Goal: Task Accomplishment & Management: Use online tool/utility

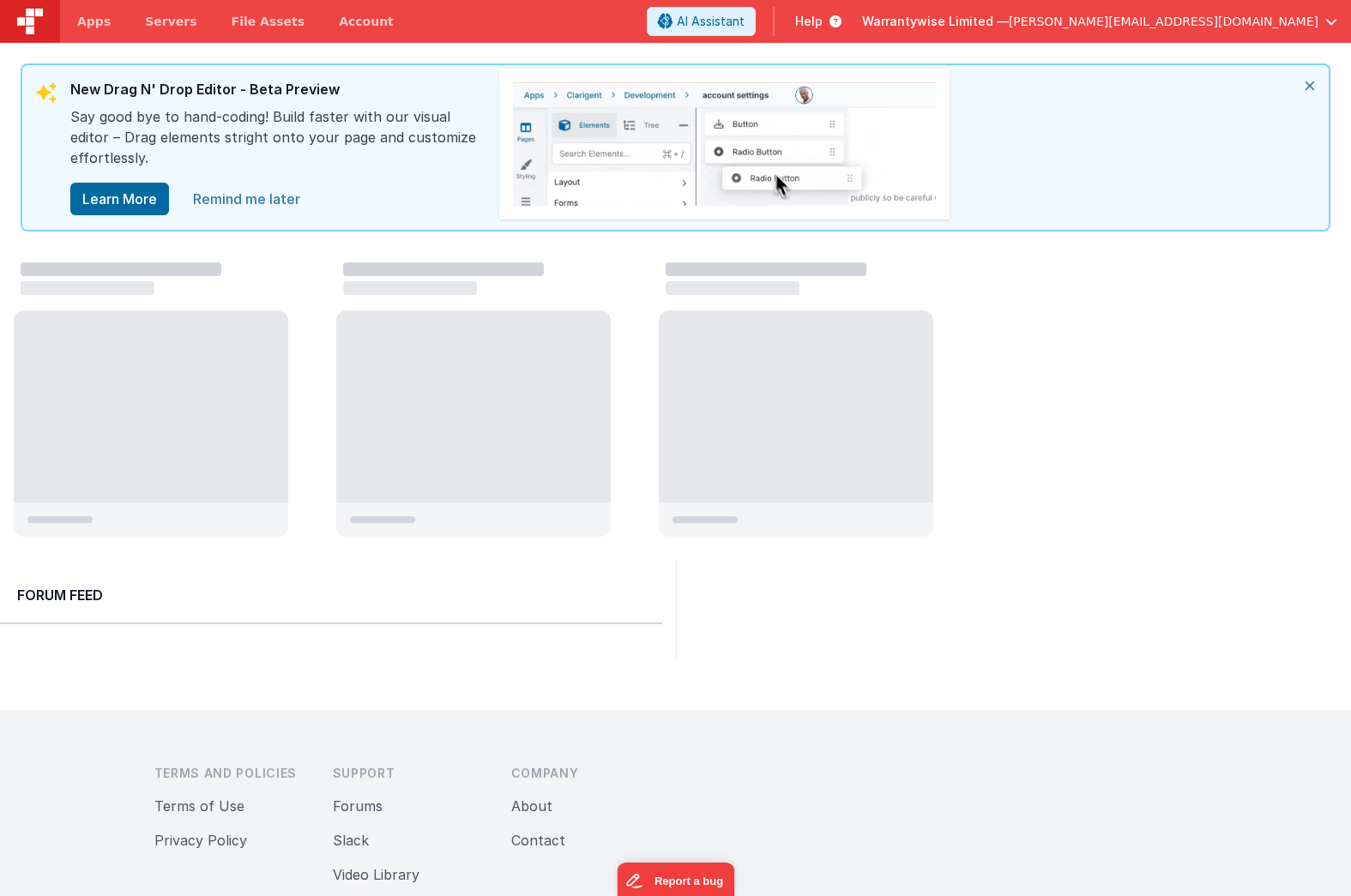
click at [226, 200] on link "Remind me later" at bounding box center [247, 199] width 128 height 34
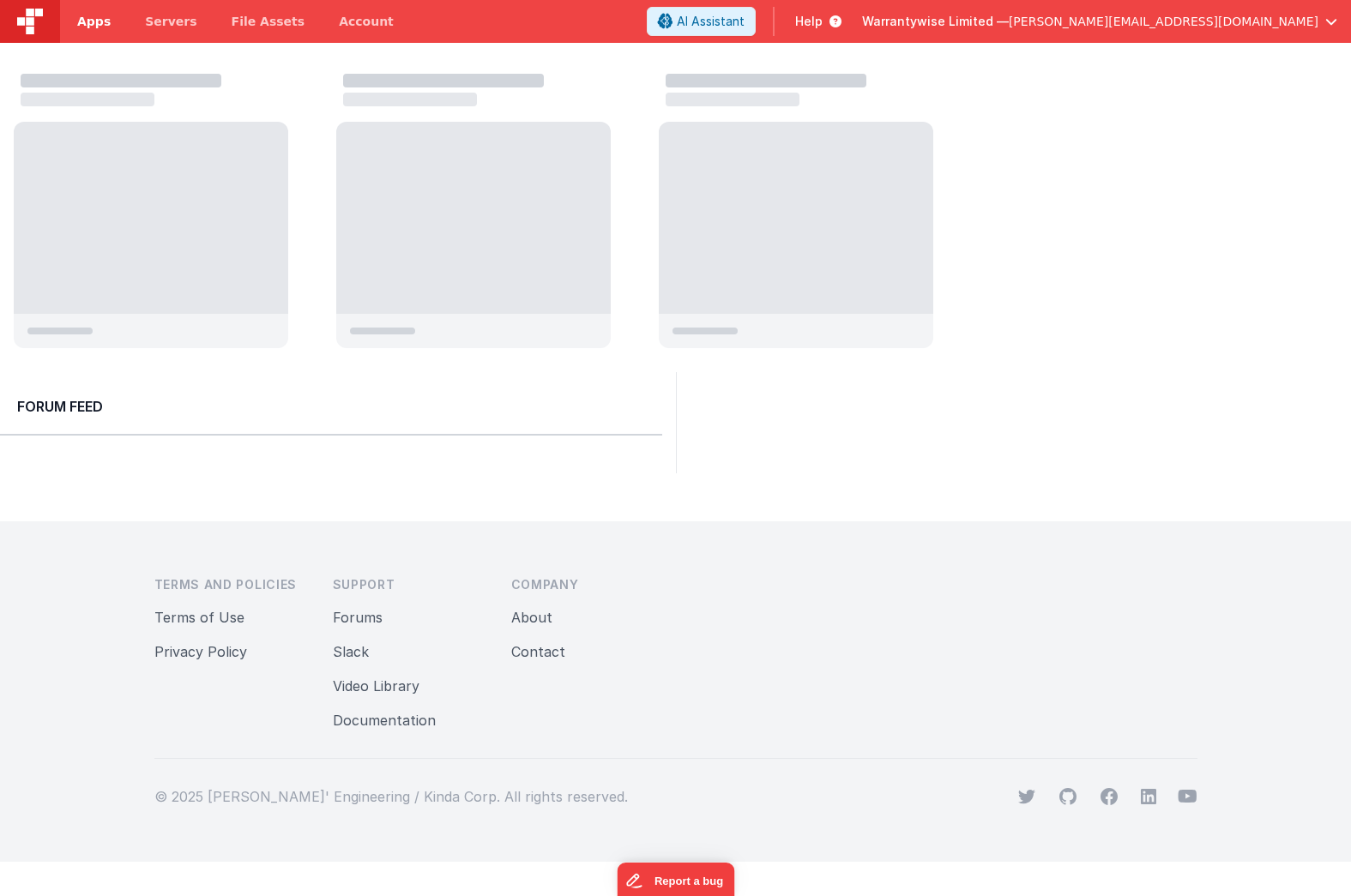
click at [105, 24] on span "Apps" at bounding box center [94, 22] width 34 height 17
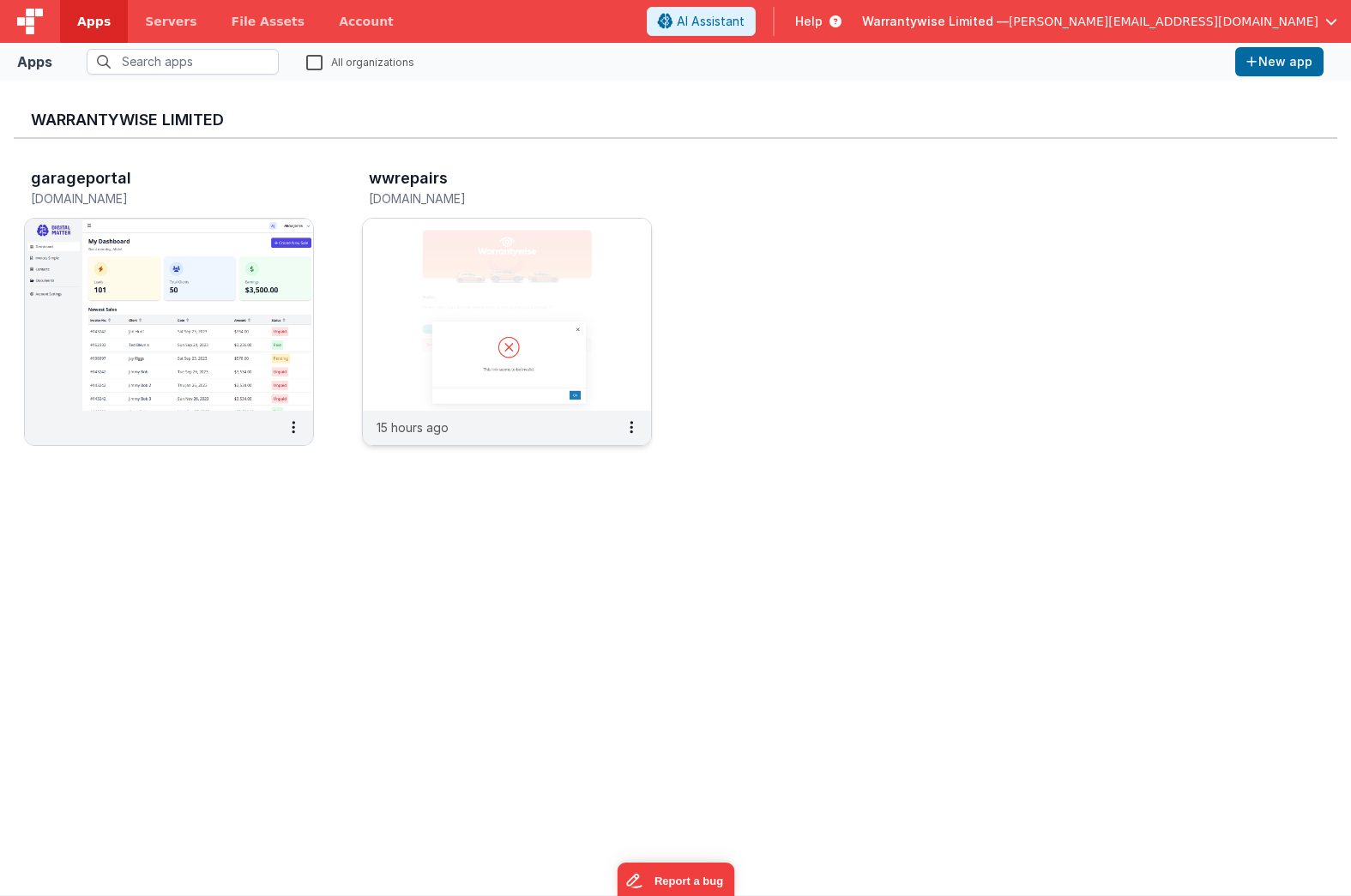
click at [413, 229] on img at bounding box center [507, 314] width 288 height 192
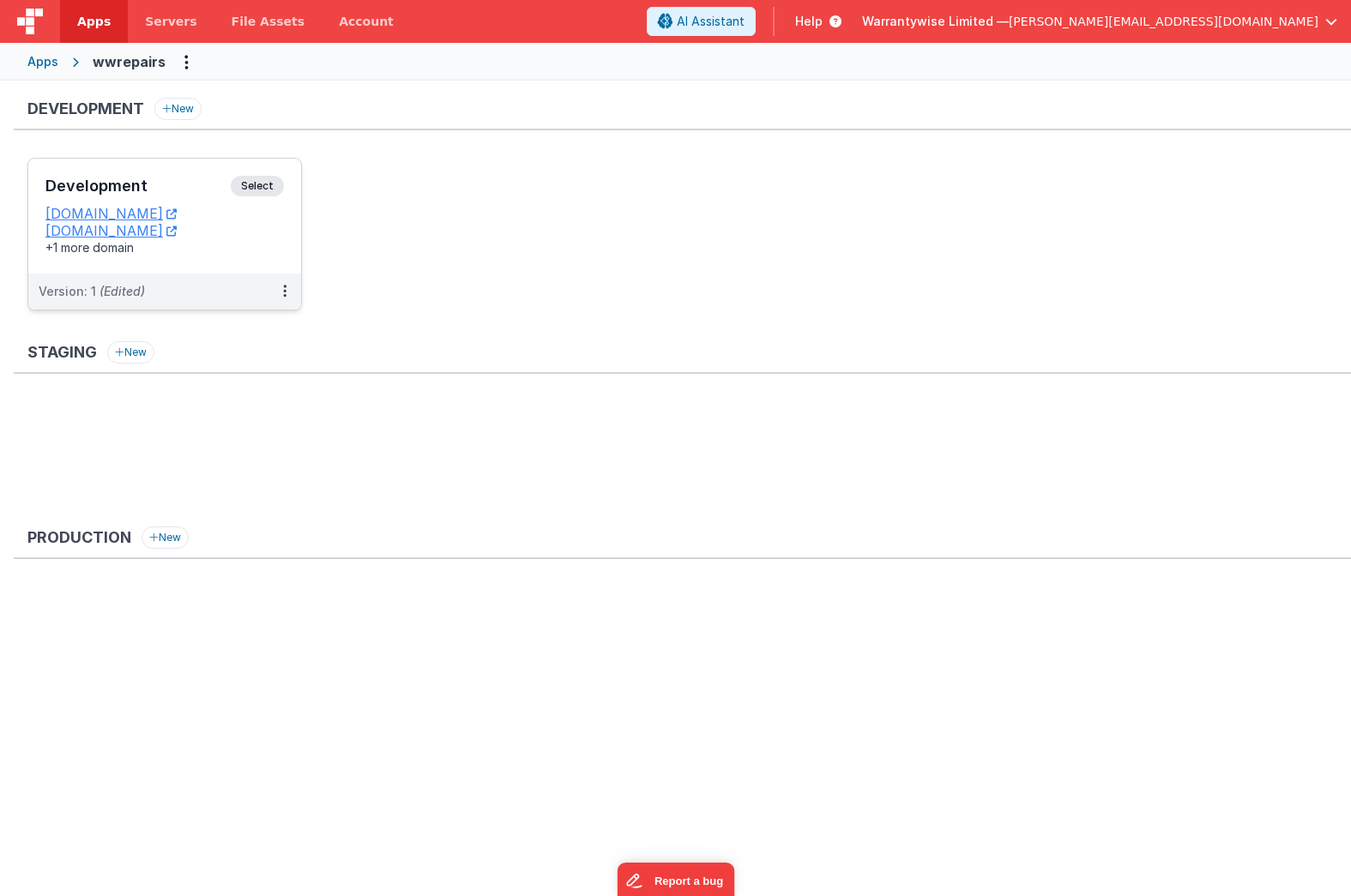
click at [153, 183] on h3 "Development" at bounding box center [137, 186] width 185 height 17
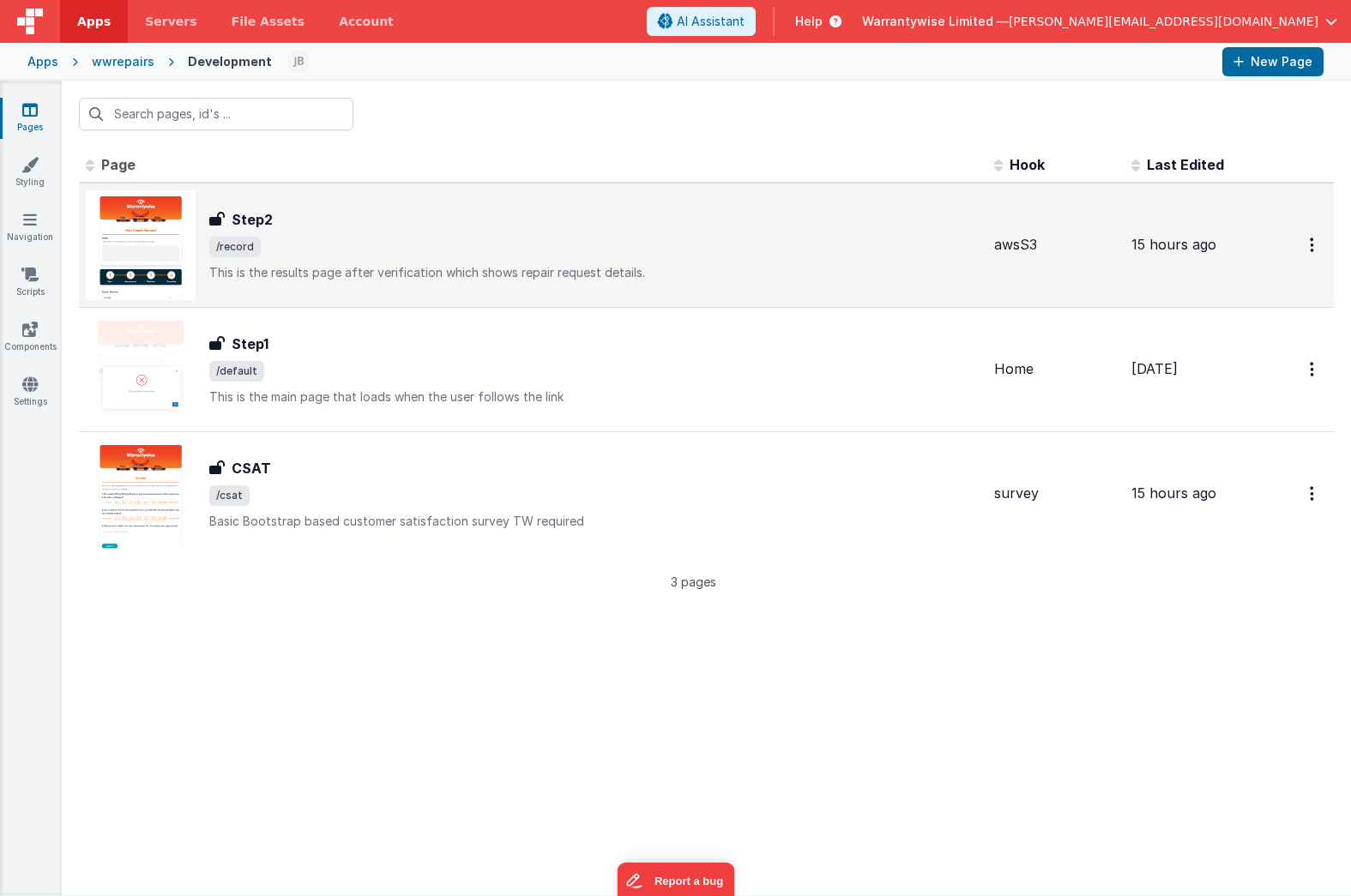
click at [340, 218] on div "Step2" at bounding box center [594, 219] width 771 height 21
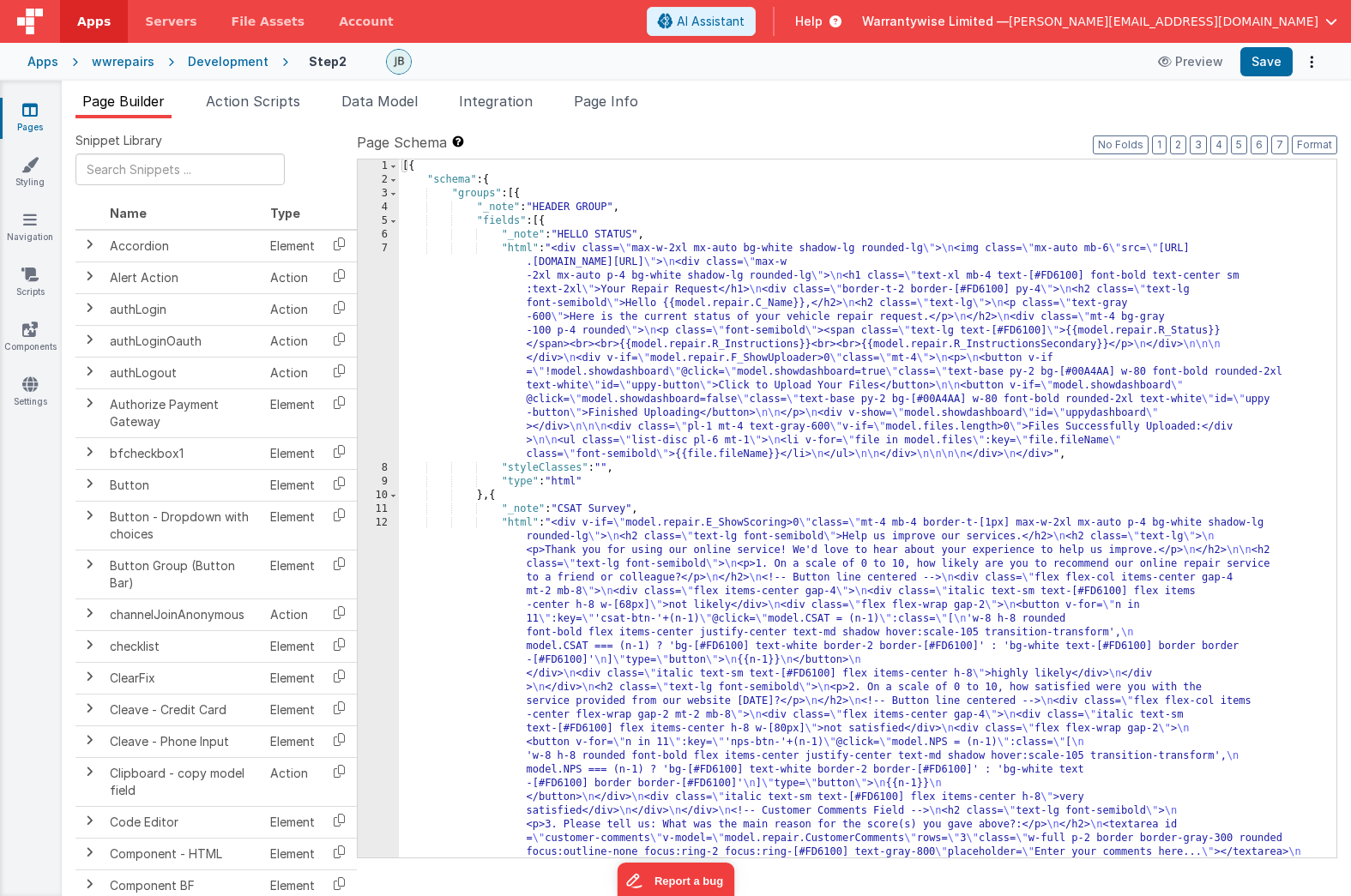
click at [575, 378] on div "[{ "schema" : { "groups" : [{ "_note" : "HEADER GROUP" , "fields" : [{ "_note" …" at bounding box center [861, 707] width 925 height 1096
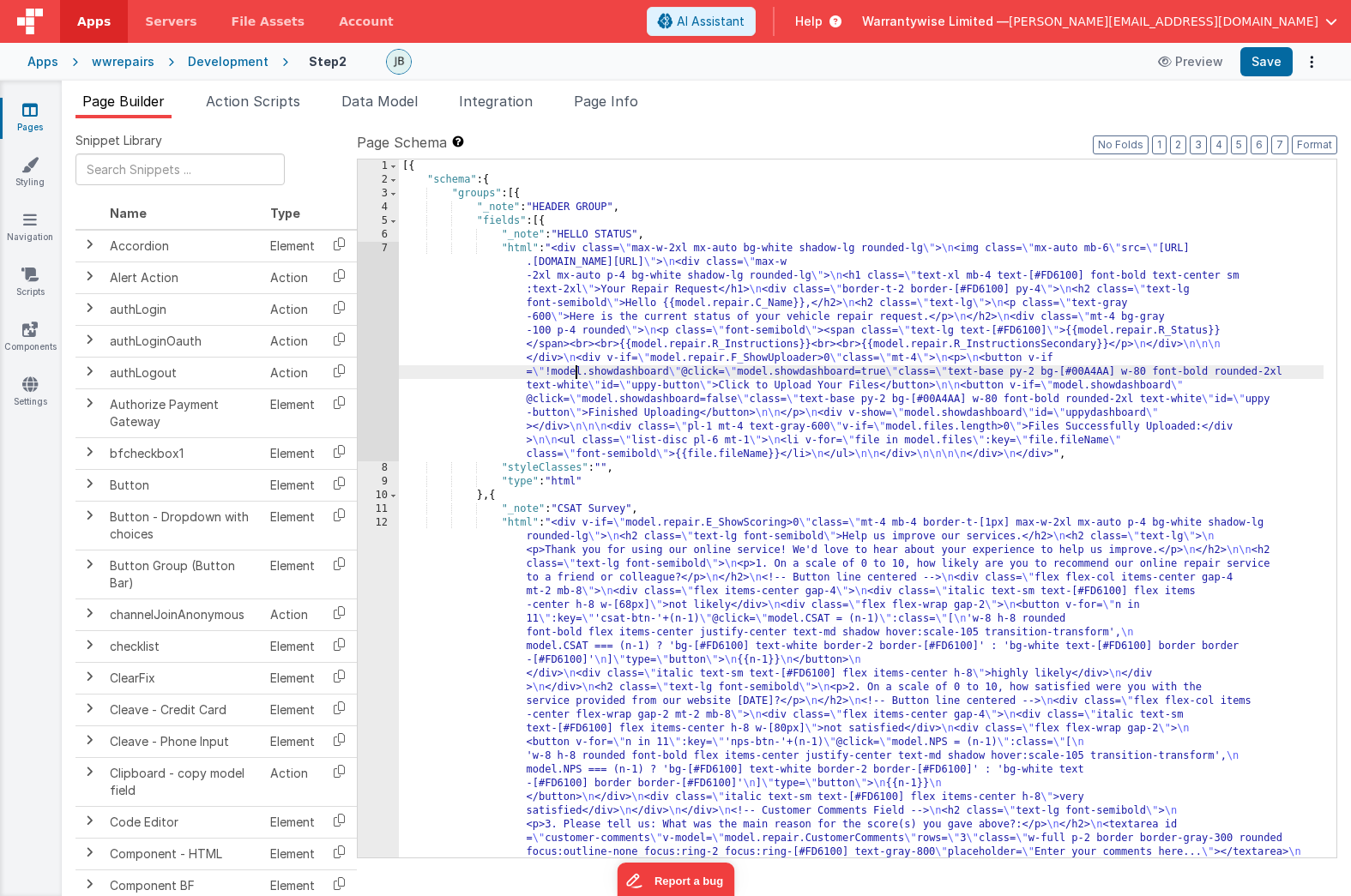
click at [363, 280] on div "7" at bounding box center [378, 351] width 41 height 219
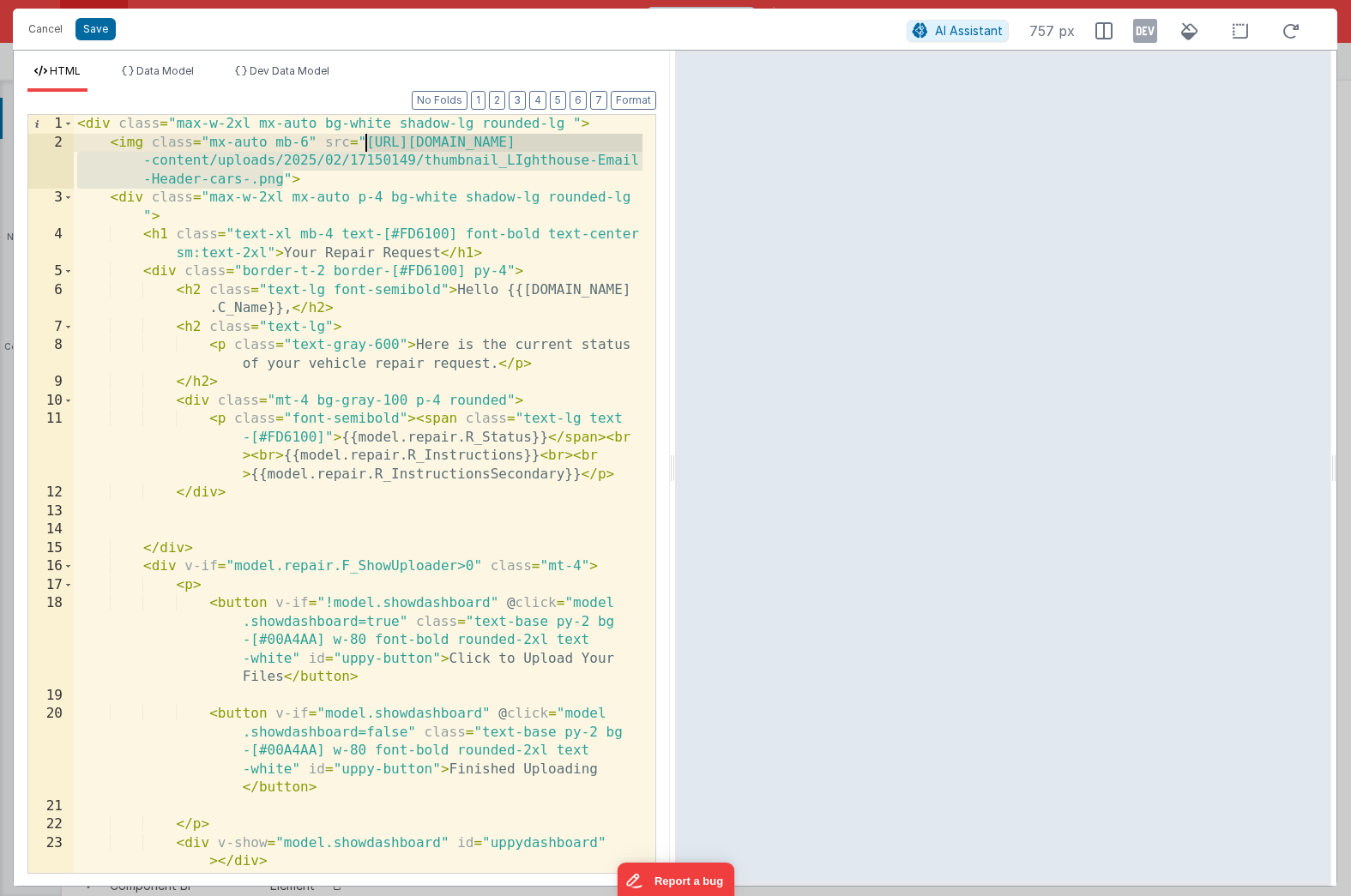
drag, startPoint x: 284, startPoint y: 181, endPoint x: 365, endPoint y: 145, distance: 88.6
click at [365, 145] on div "< div class = "max-w-2xl mx-auto bg-white shadow-lg rounded-lg " > < img class …" at bounding box center [358, 512] width 569 height 795
click at [53, 29] on button "Cancel" at bounding box center [45, 29] width 52 height 24
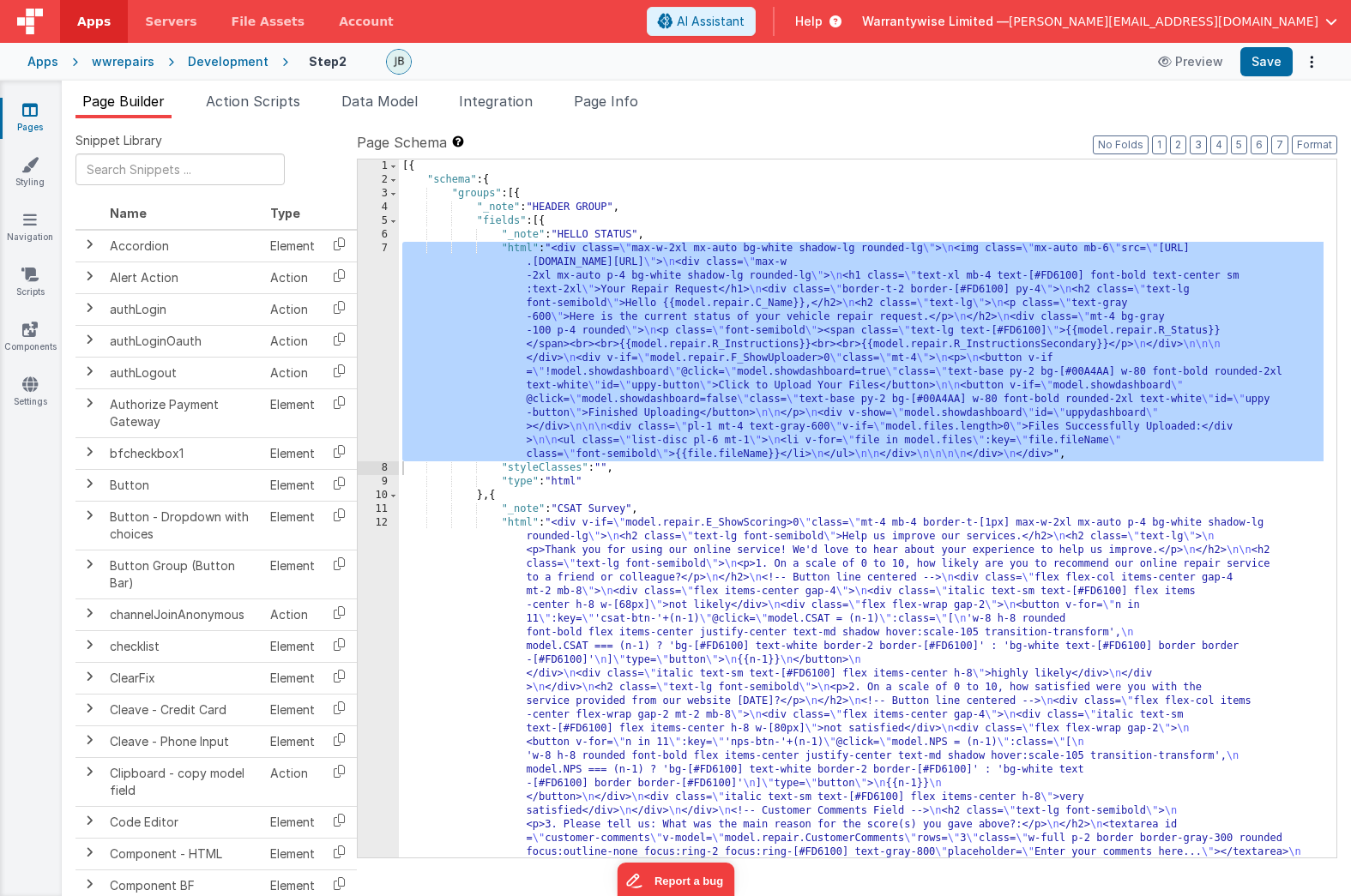
click at [124, 63] on div "wwrepairs" at bounding box center [123, 61] width 63 height 17
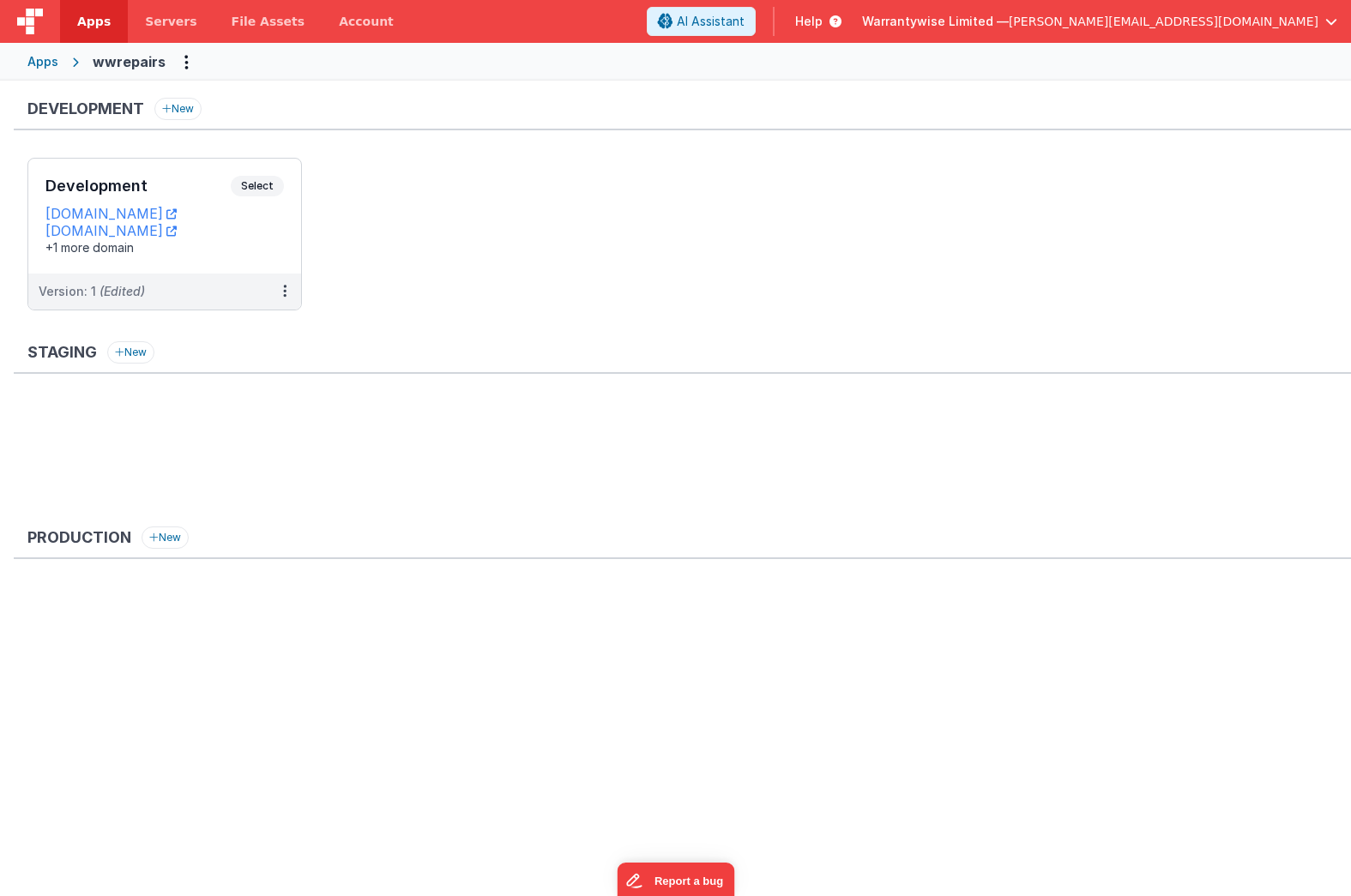
click at [33, 55] on div "Apps" at bounding box center [42, 61] width 31 height 17
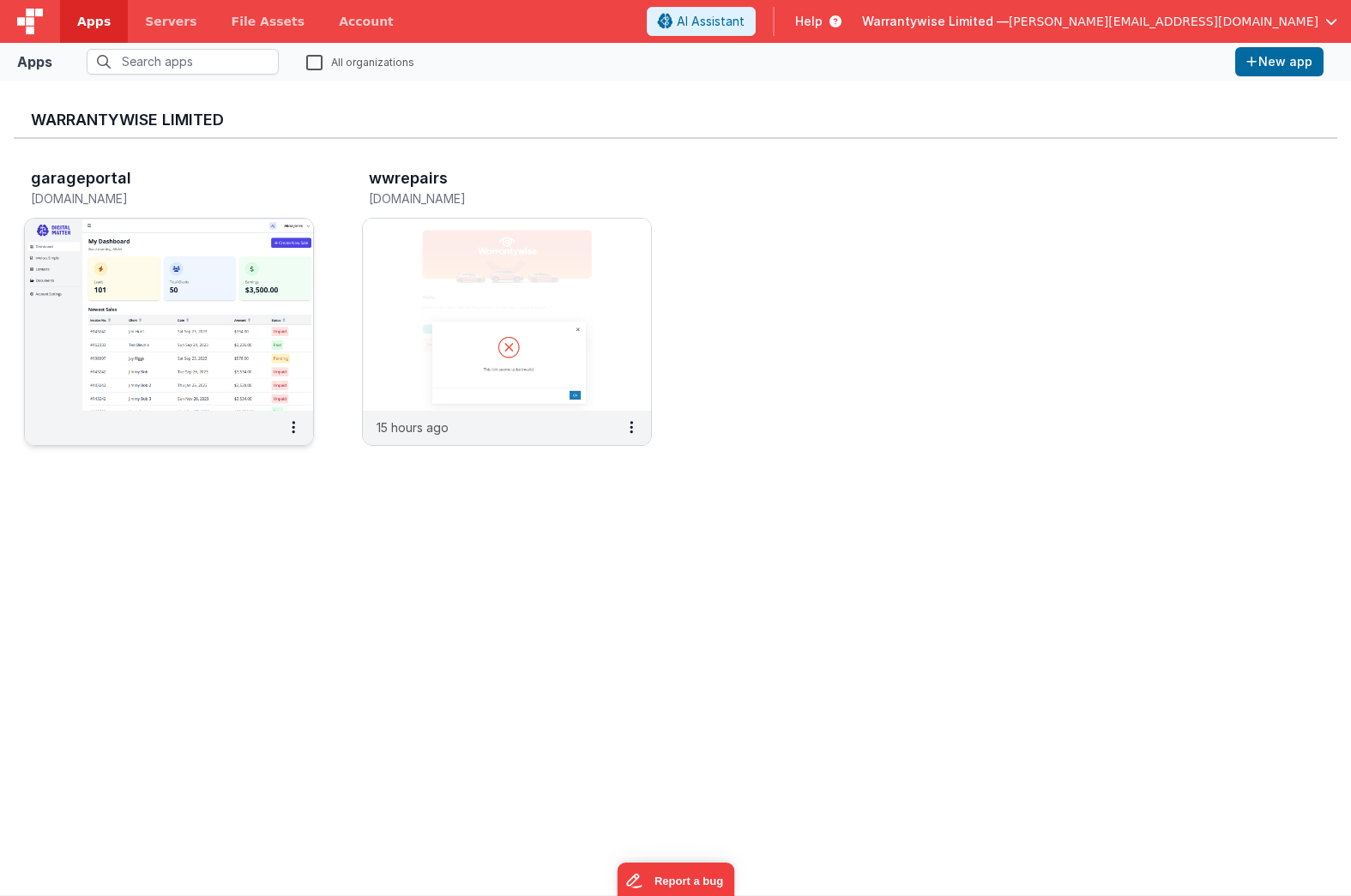
click at [205, 219] on img at bounding box center [169, 314] width 288 height 192
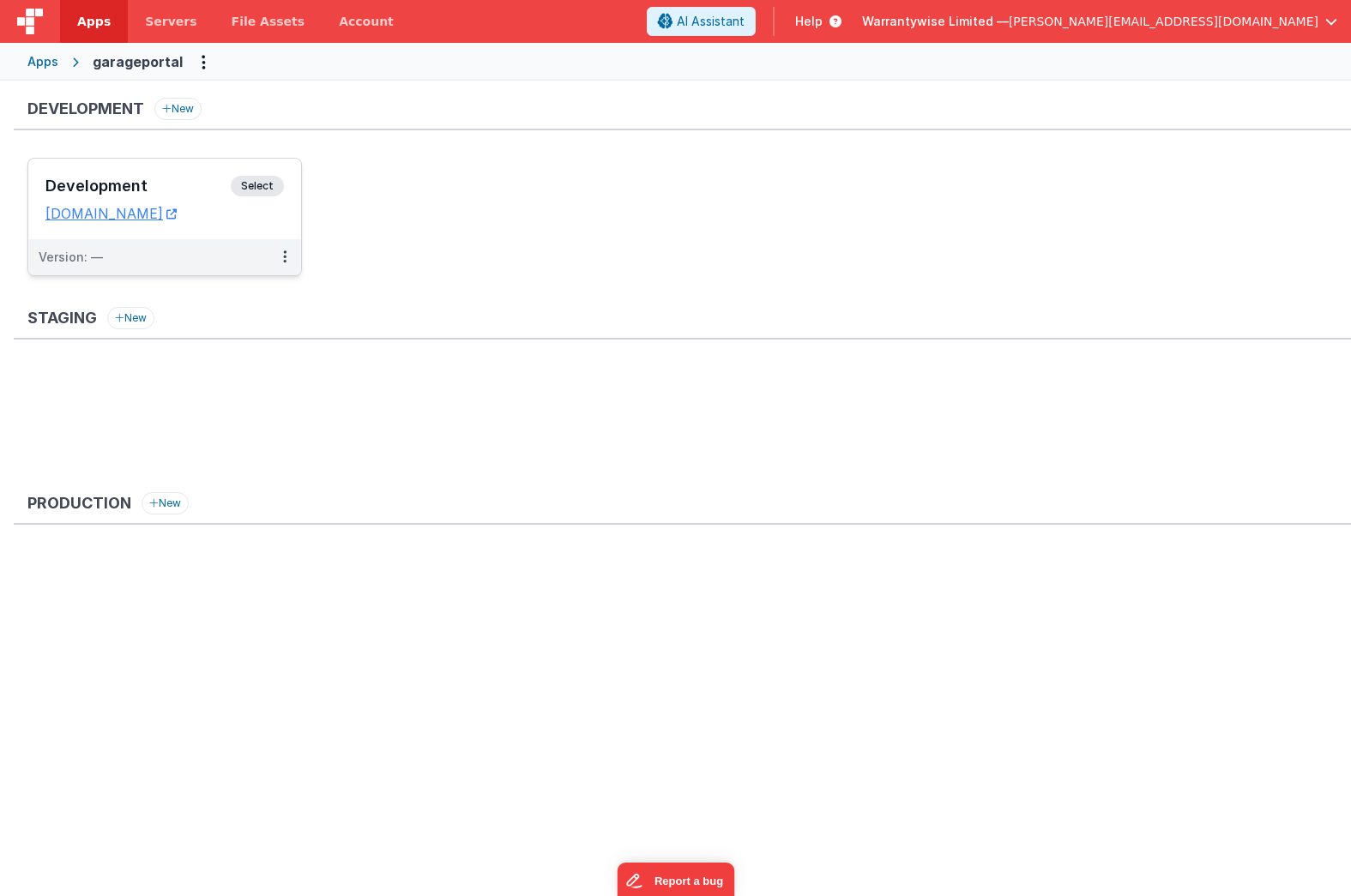
click at [169, 180] on h3 "Development" at bounding box center [137, 186] width 185 height 17
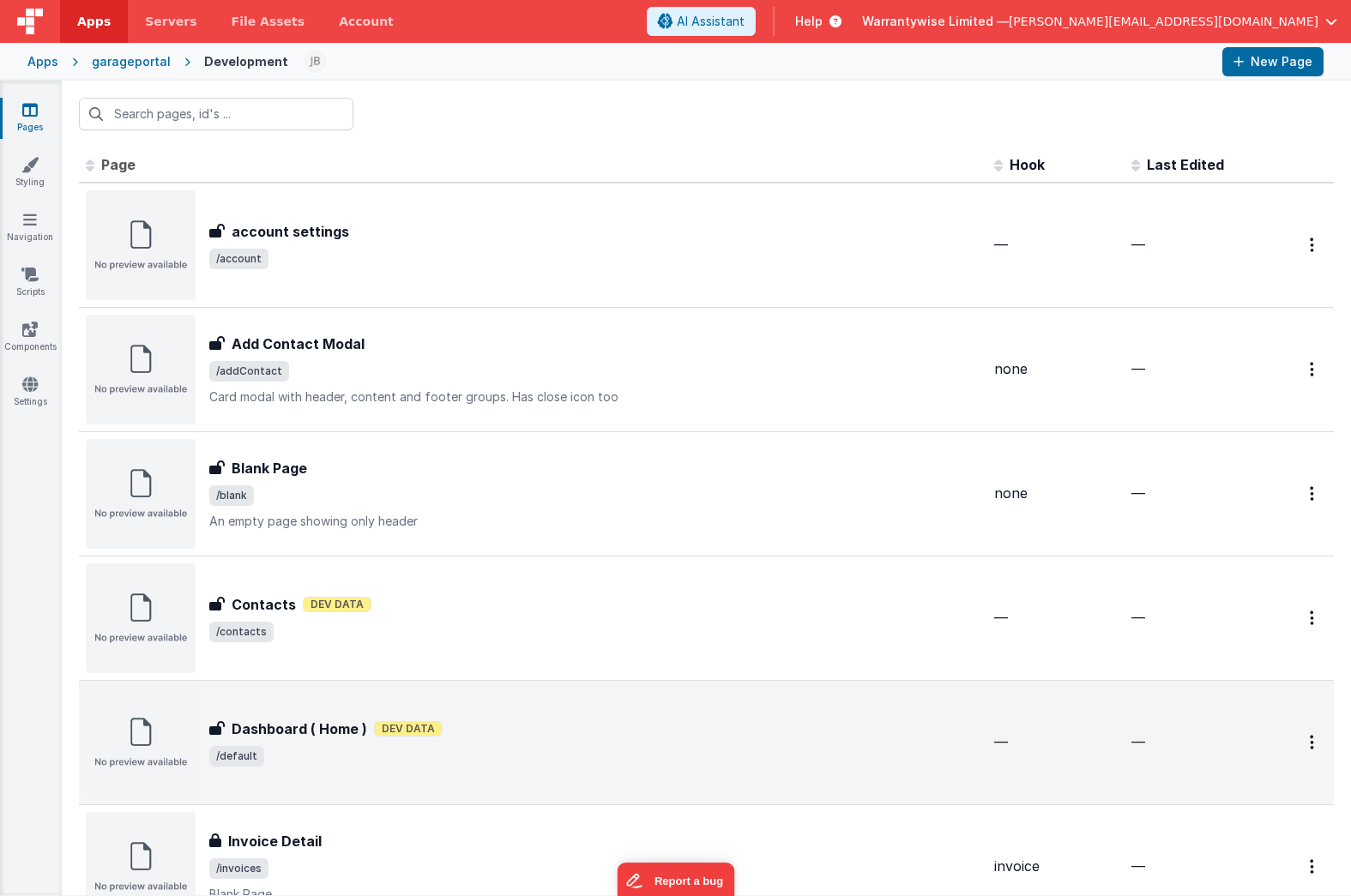
click at [537, 715] on div "Dashboard ( Home ) Dashboard ( Home ) Dev Data /default" at bounding box center [533, 743] width 894 height 110
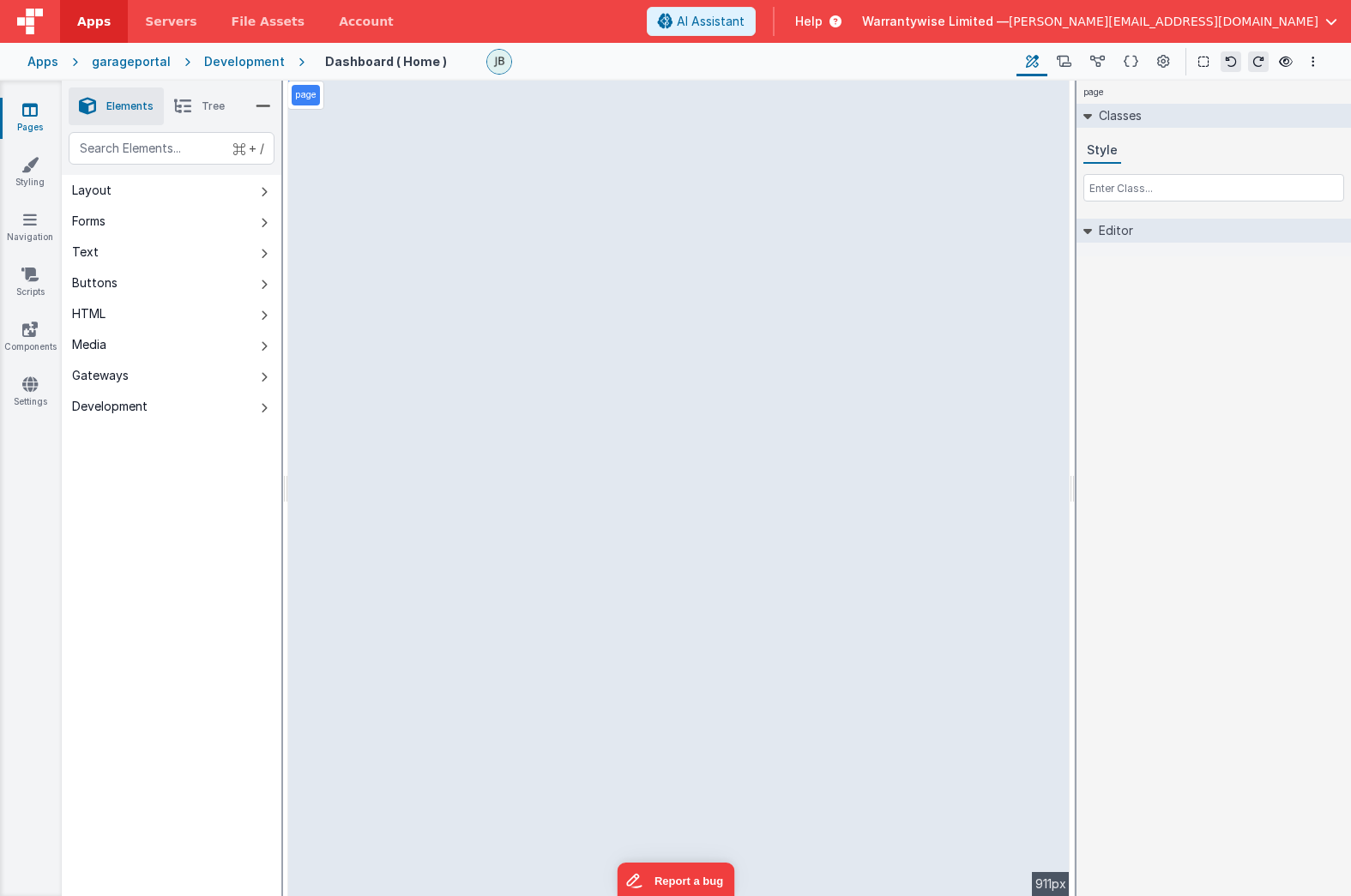
click at [209, 63] on div "Development" at bounding box center [245, 61] width 81 height 17
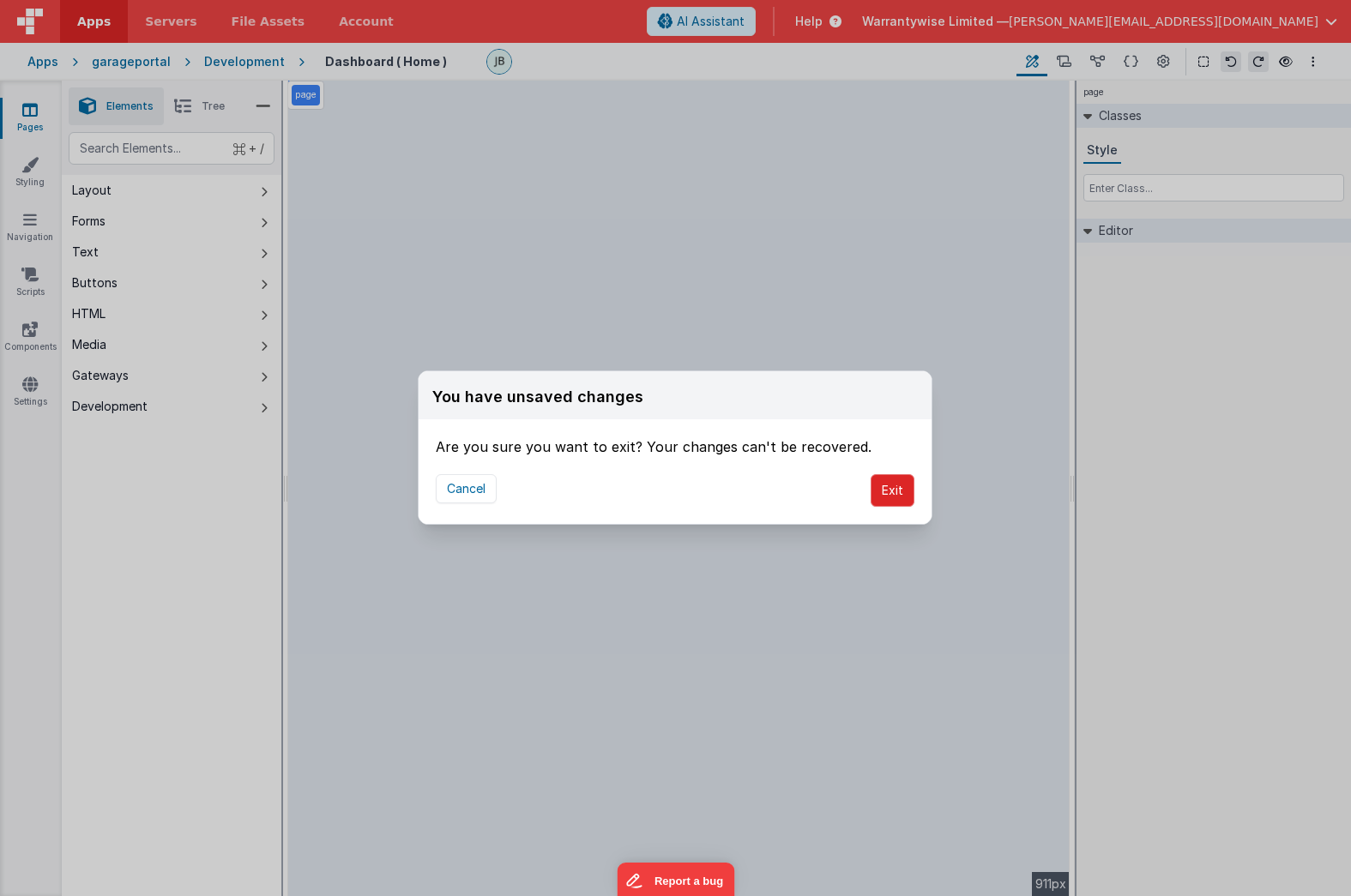
click at [893, 494] on button "Exit" at bounding box center [893, 490] width 43 height 33
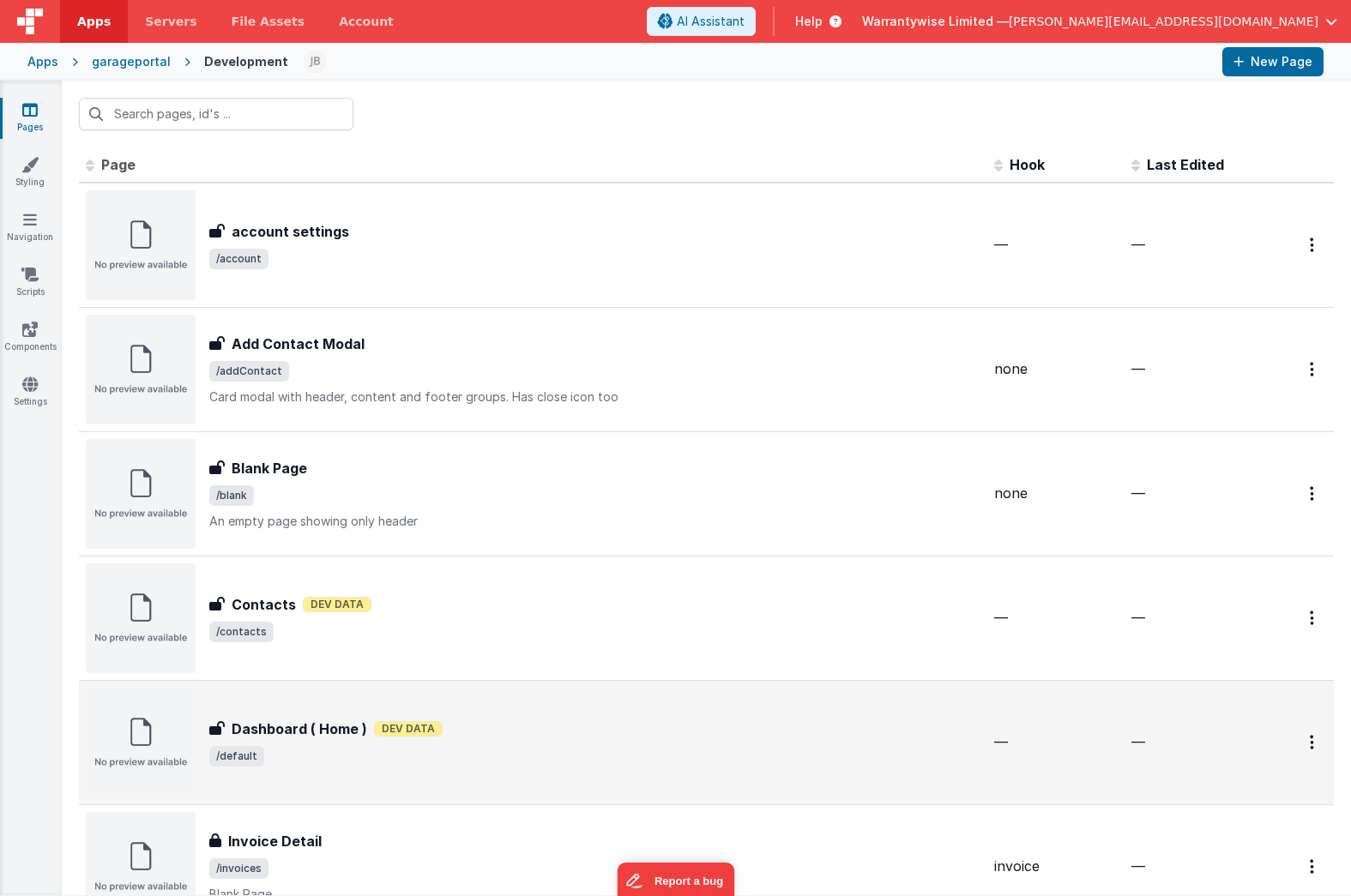
click at [496, 724] on div "Dashboard ( Home ) Dev Data" at bounding box center [594, 729] width 771 height 21
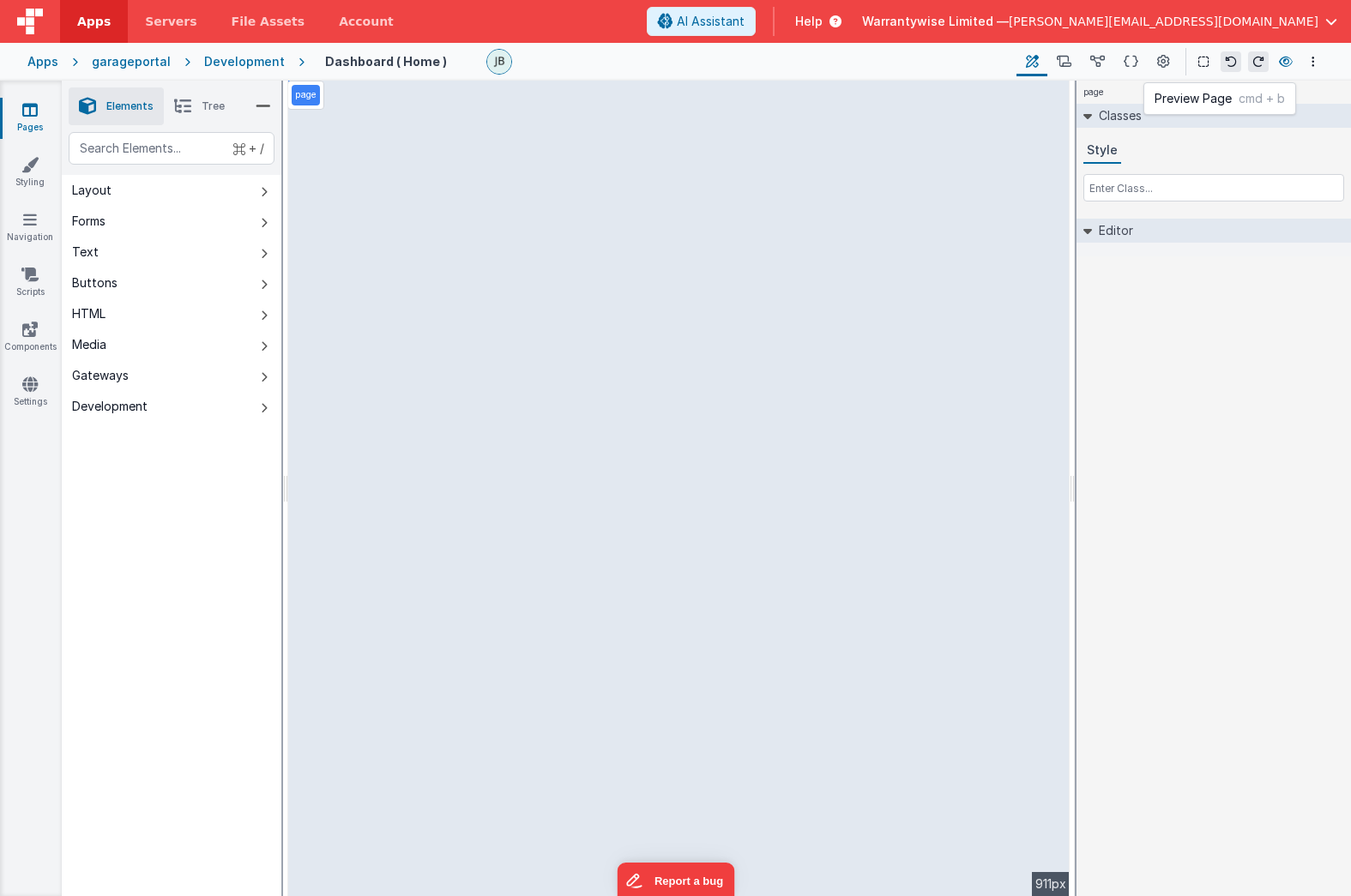
click at [1289, 65] on icon at bounding box center [1286, 61] width 14 height 12
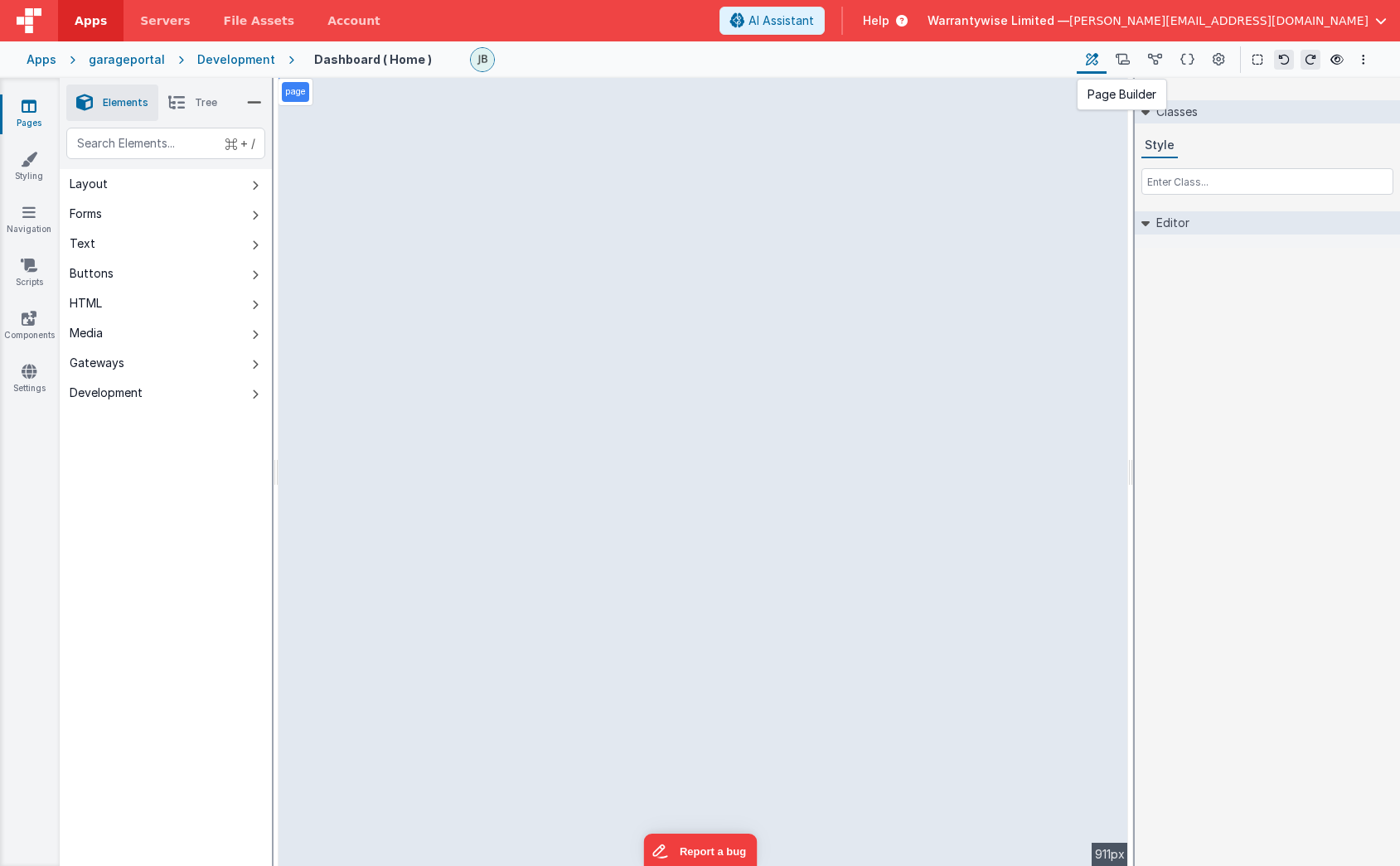
click at [1093, 64] on icon at bounding box center [1093, 59] width 13 height 17
click at [173, 188] on button "Layout" at bounding box center [166, 184] width 212 height 30
click at [178, 116] on li "Tree" at bounding box center [193, 103] width 69 height 36
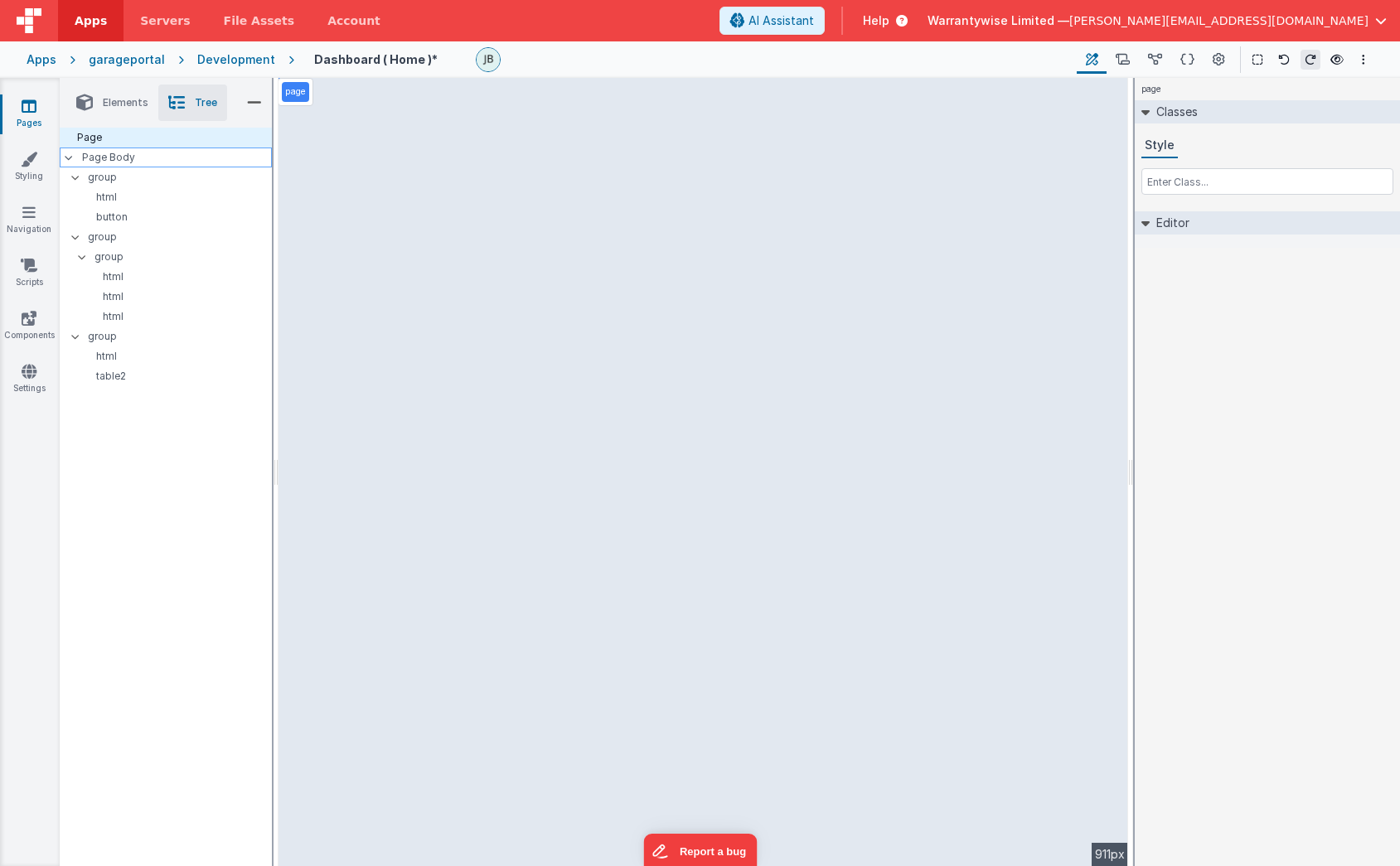
click at [120, 161] on p "Page Body" at bounding box center [176, 157] width 190 height 14
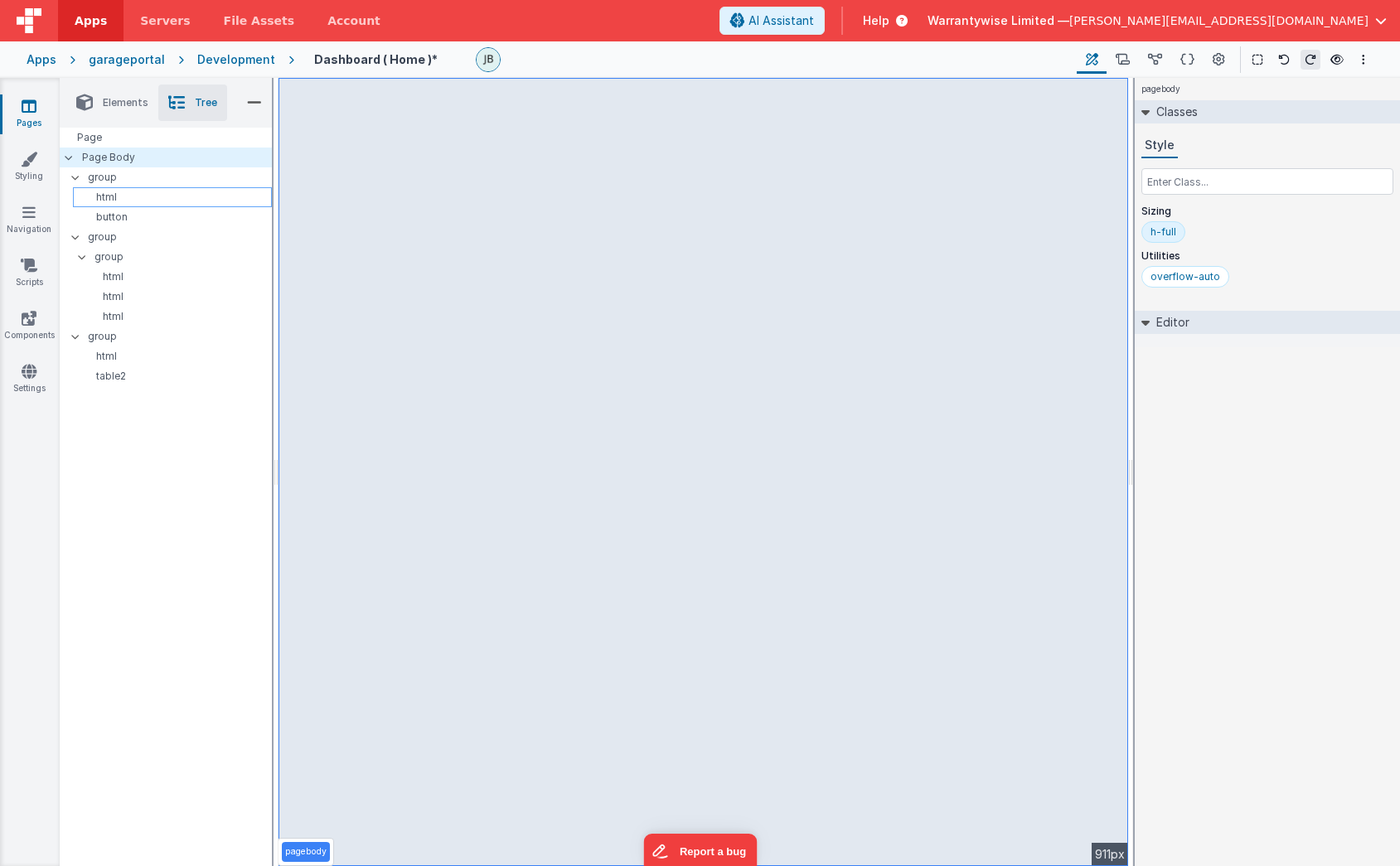
click at [119, 191] on p "html" at bounding box center [175, 197] width 191 height 14
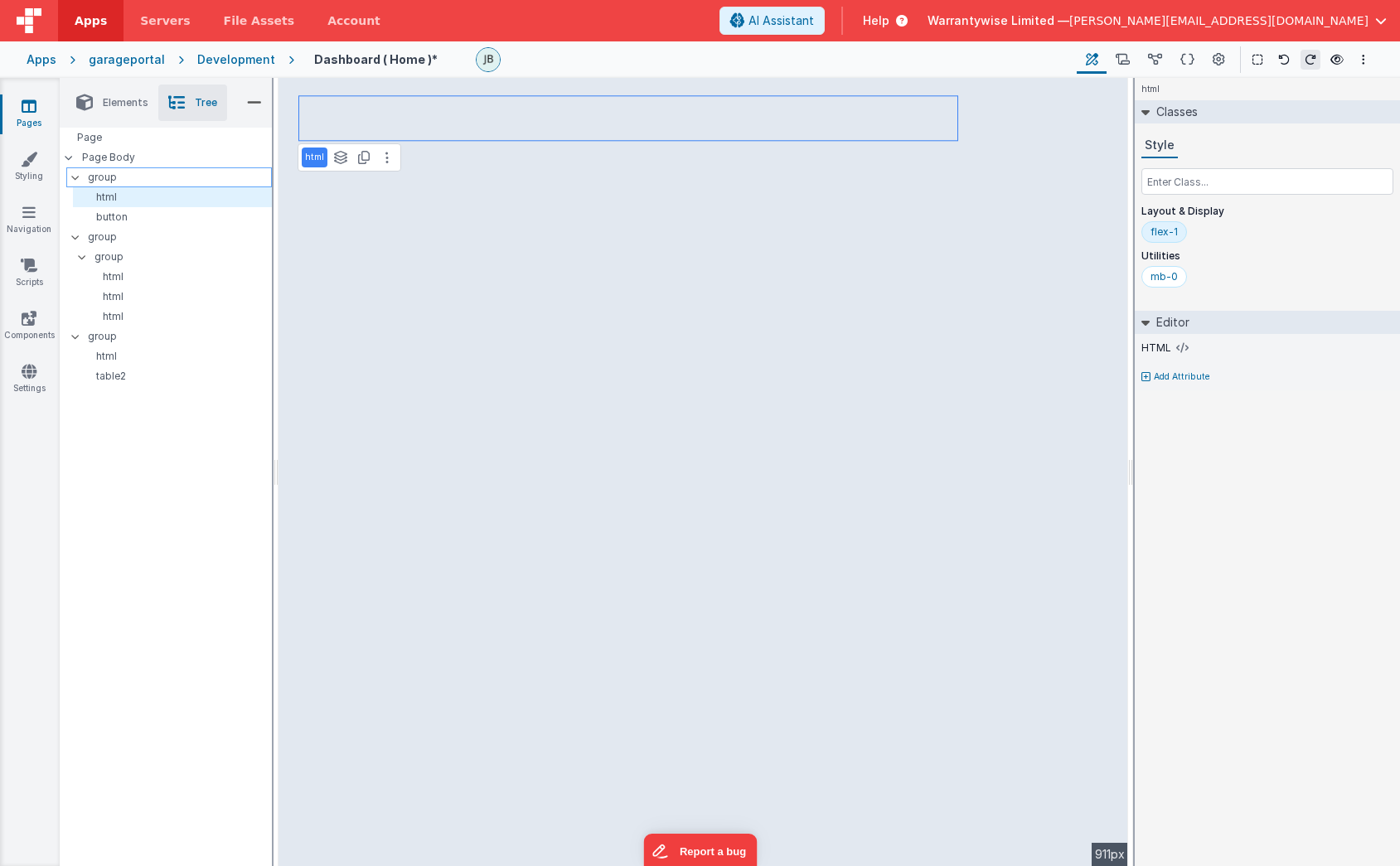
click at [119, 176] on p "group" at bounding box center [179, 177] width 183 height 18
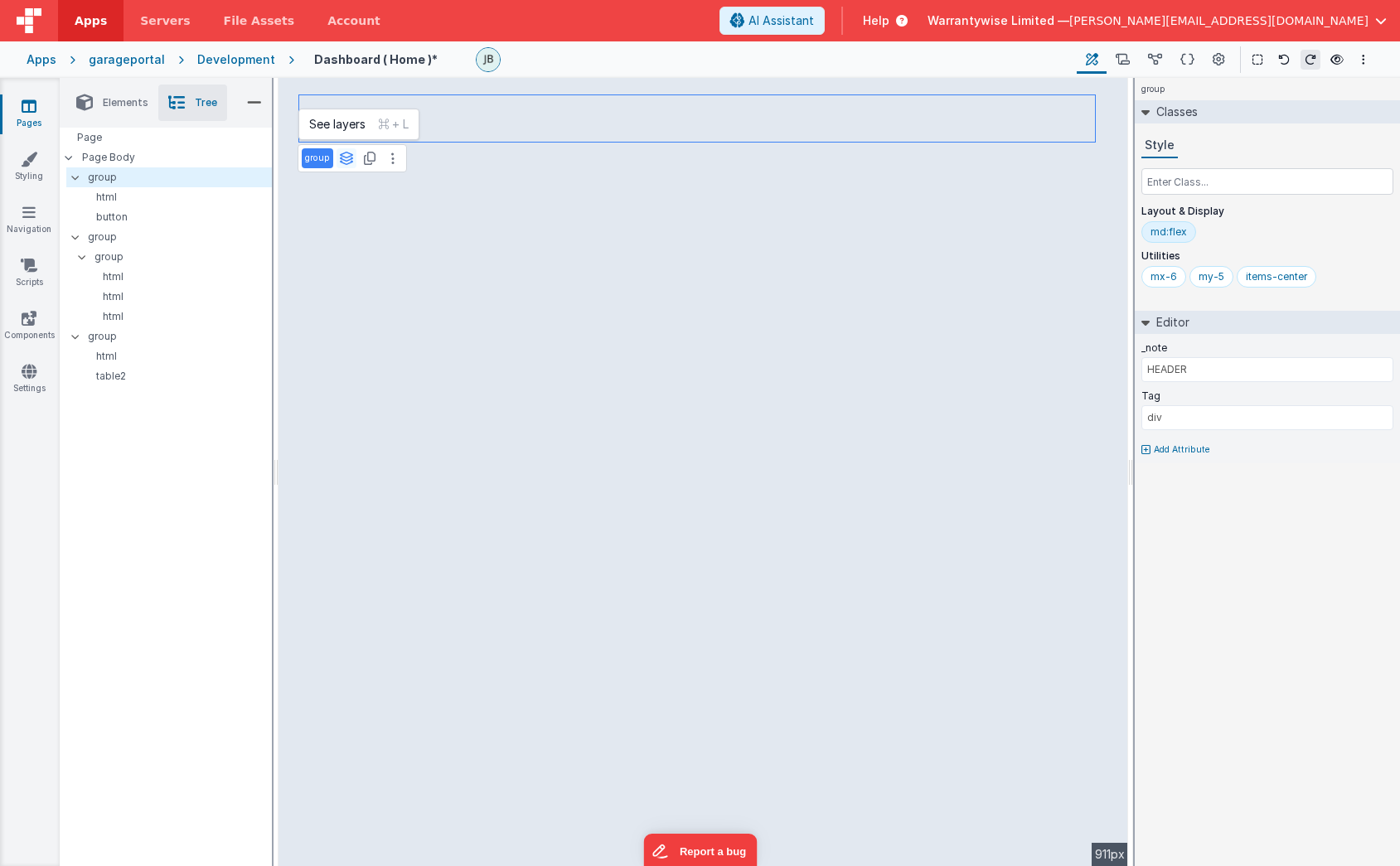
click at [344, 157] on icon at bounding box center [347, 158] width 15 height 14
click at [324, 192] on button "page" at bounding box center [337, 192] width 68 height 20
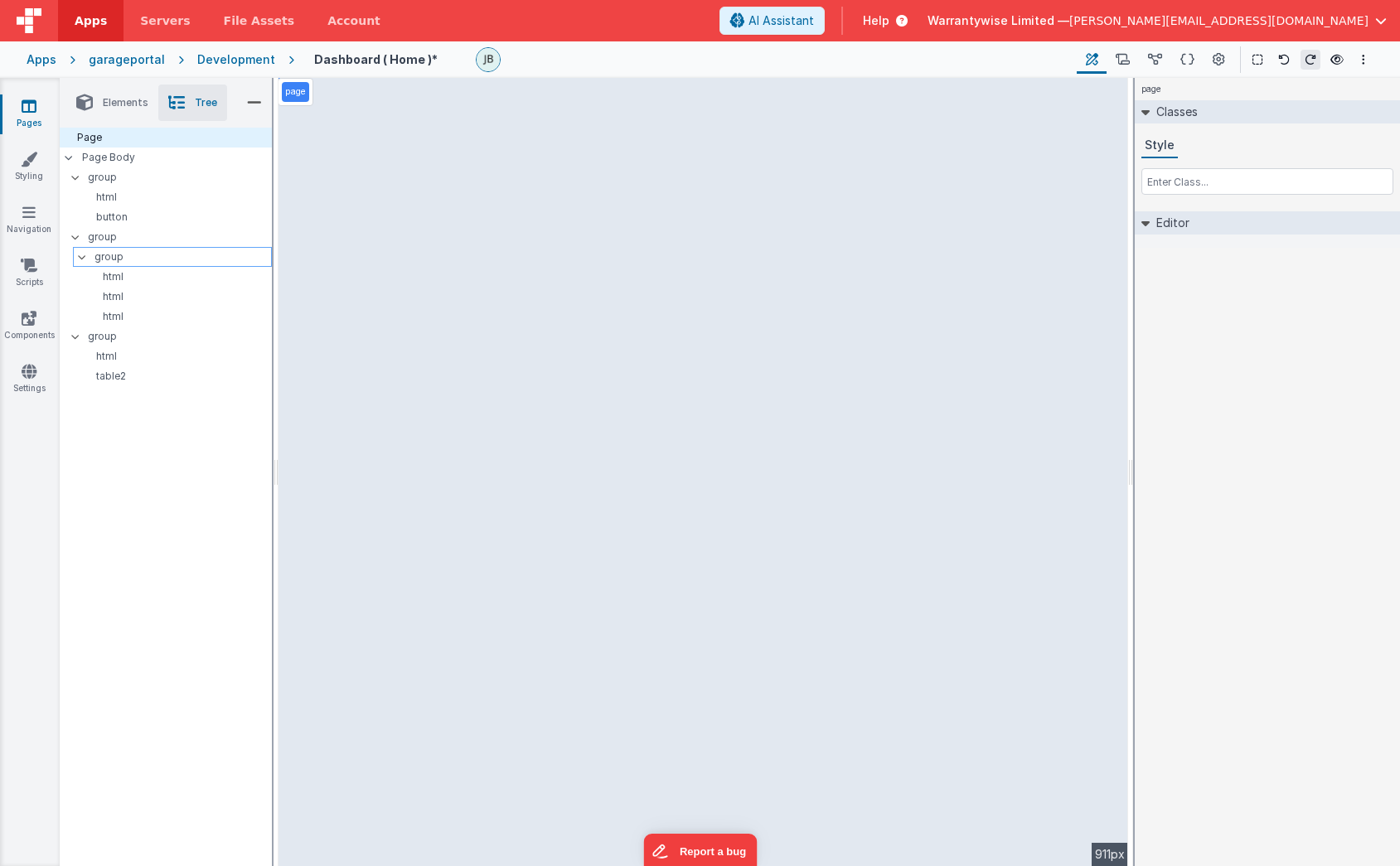
click at [107, 256] on p "group" at bounding box center [183, 257] width 176 height 18
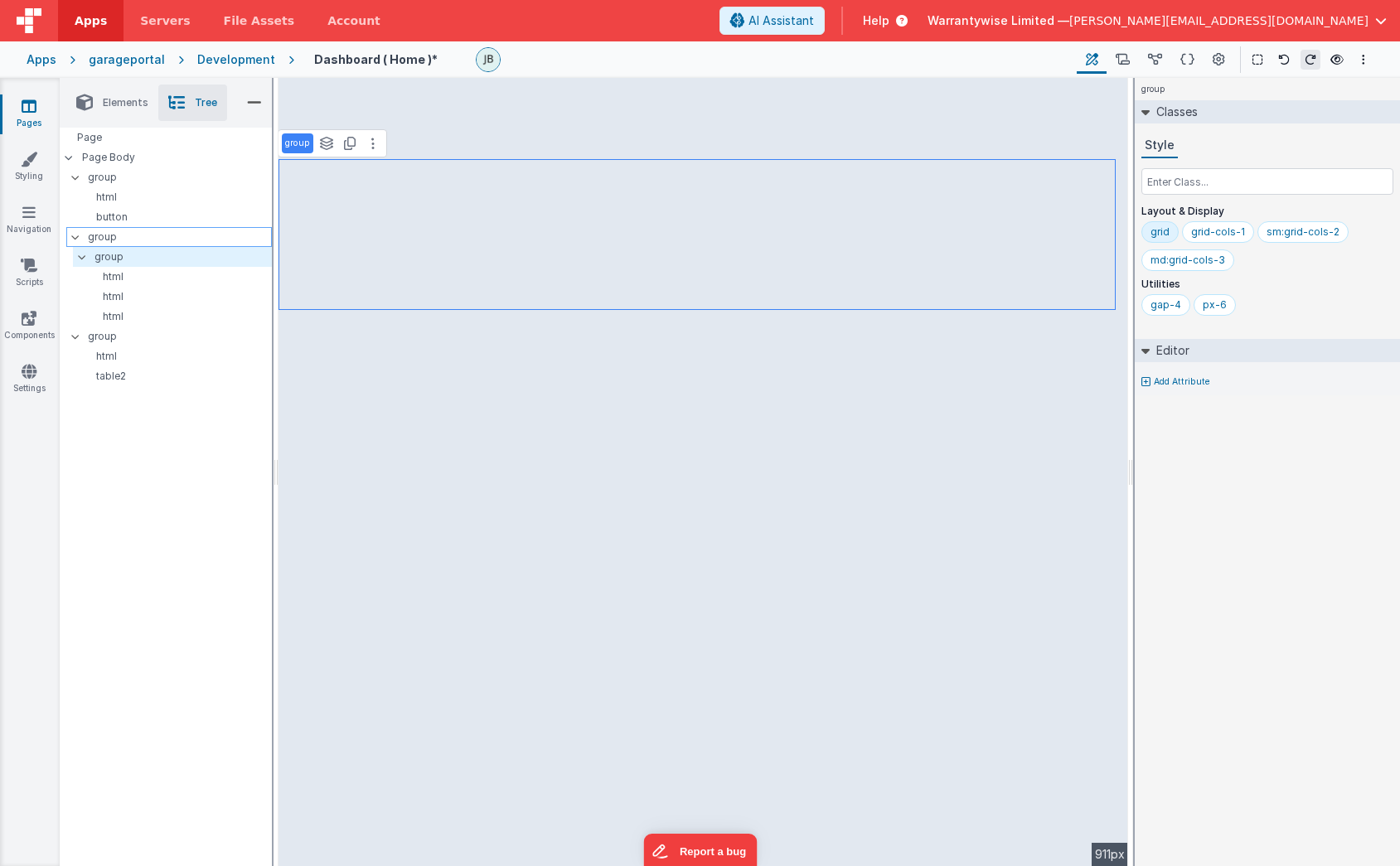
click at [104, 237] on p "group" at bounding box center [179, 237] width 183 height 18
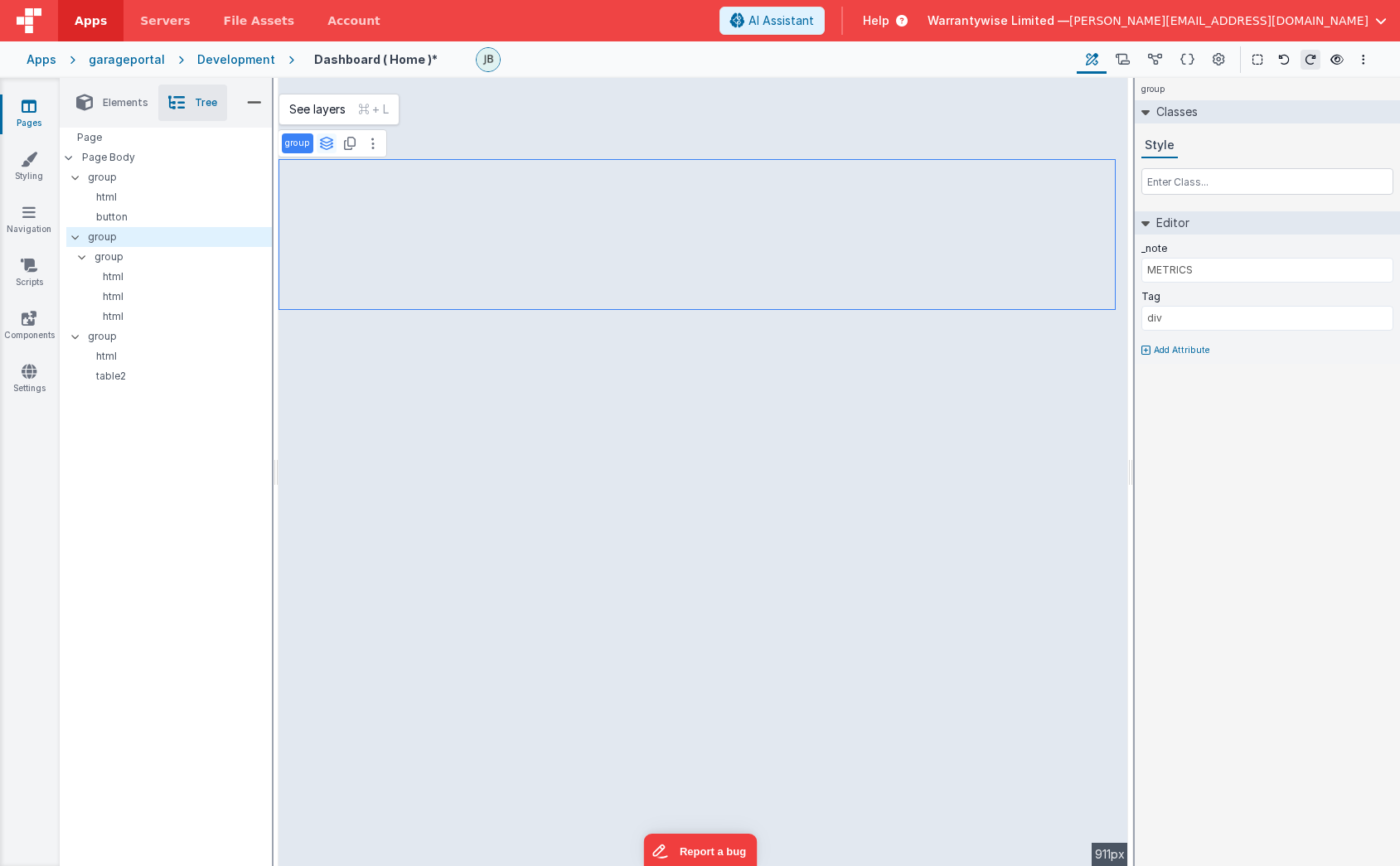
click at [326, 142] on icon at bounding box center [327, 143] width 15 height 14
click at [307, 179] on button "page" at bounding box center [317, 177] width 68 height 20
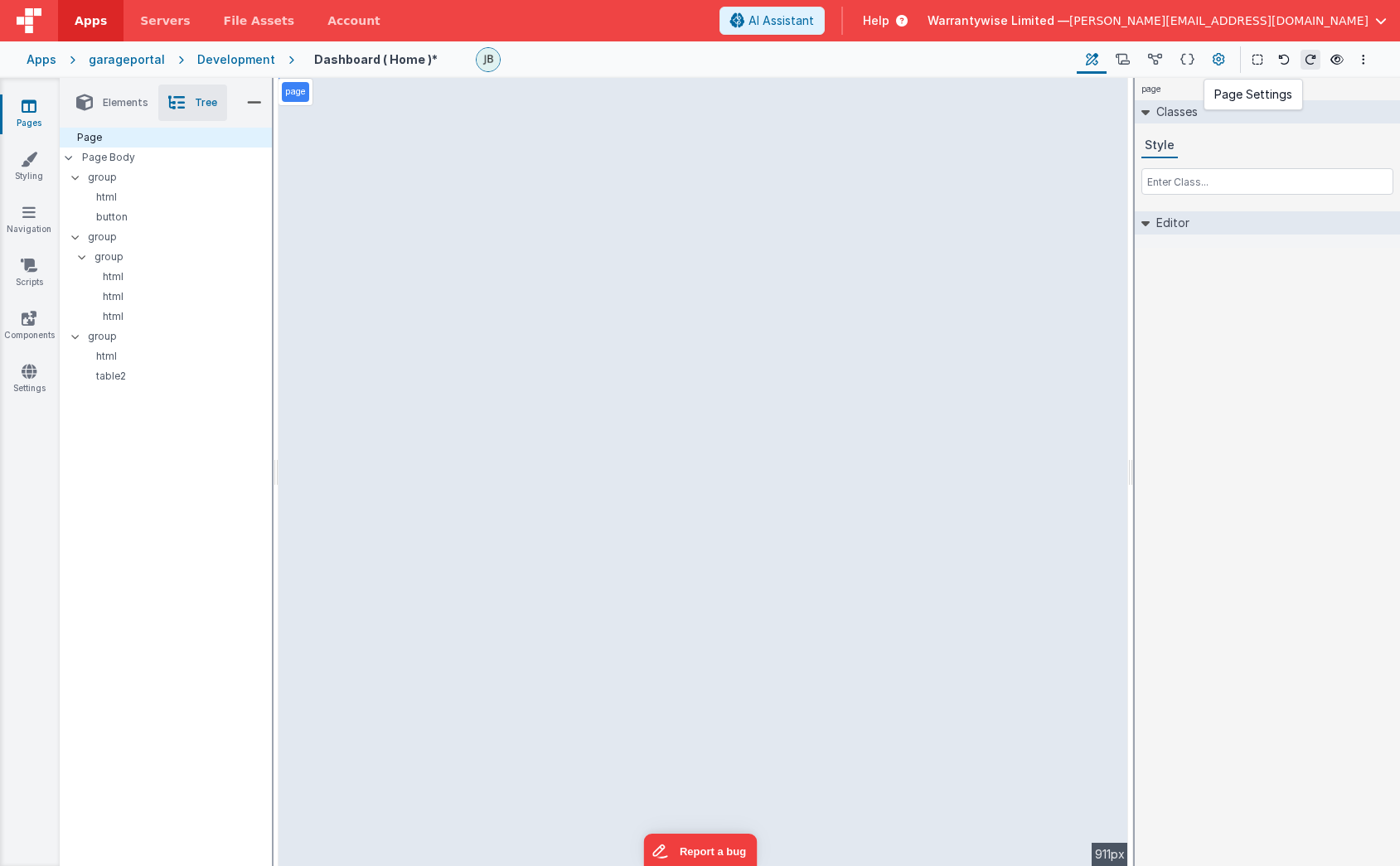
click at [1219, 59] on icon at bounding box center [1219, 59] width 13 height 17
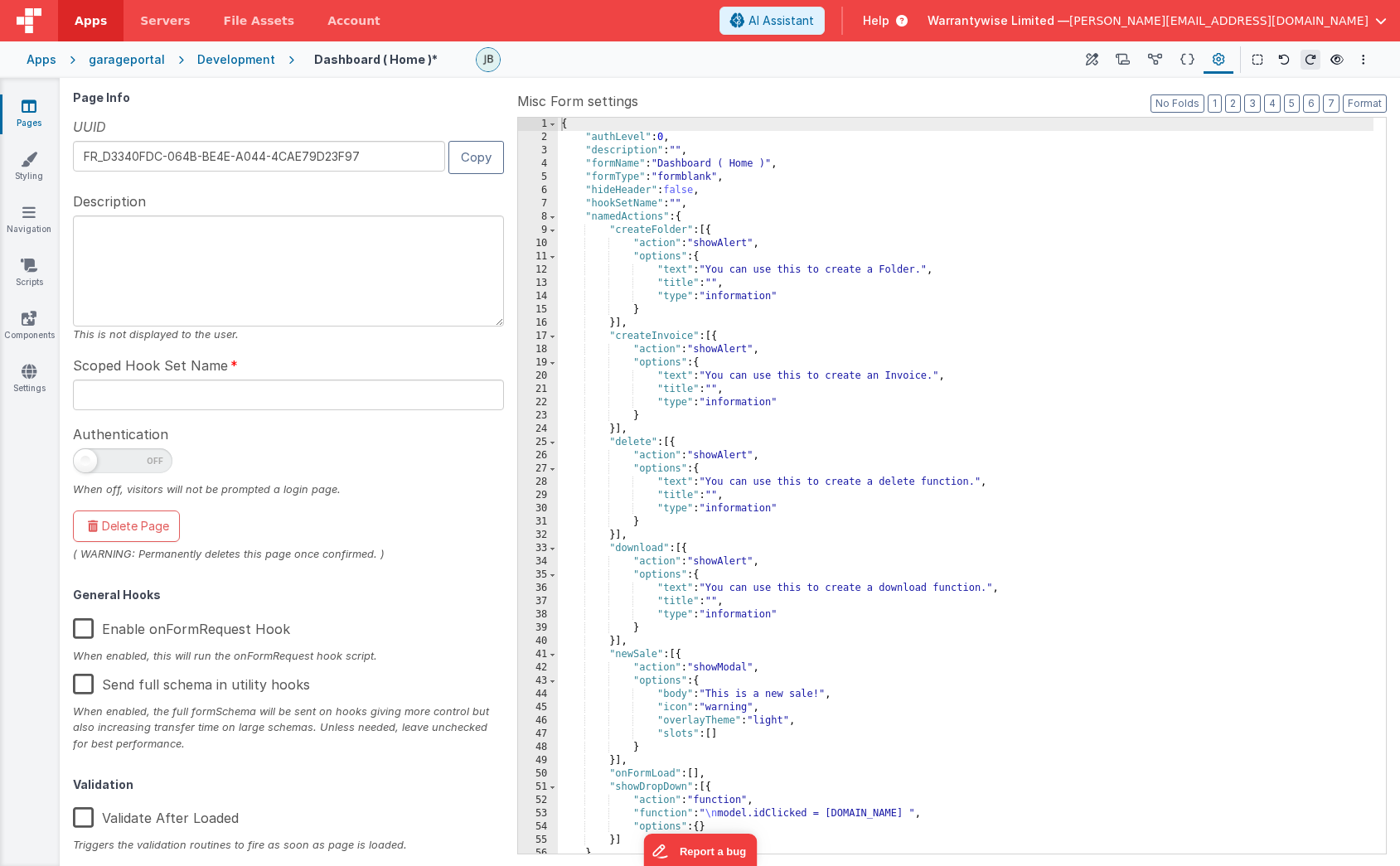
click at [216, 62] on div "Development" at bounding box center [237, 59] width 78 height 16
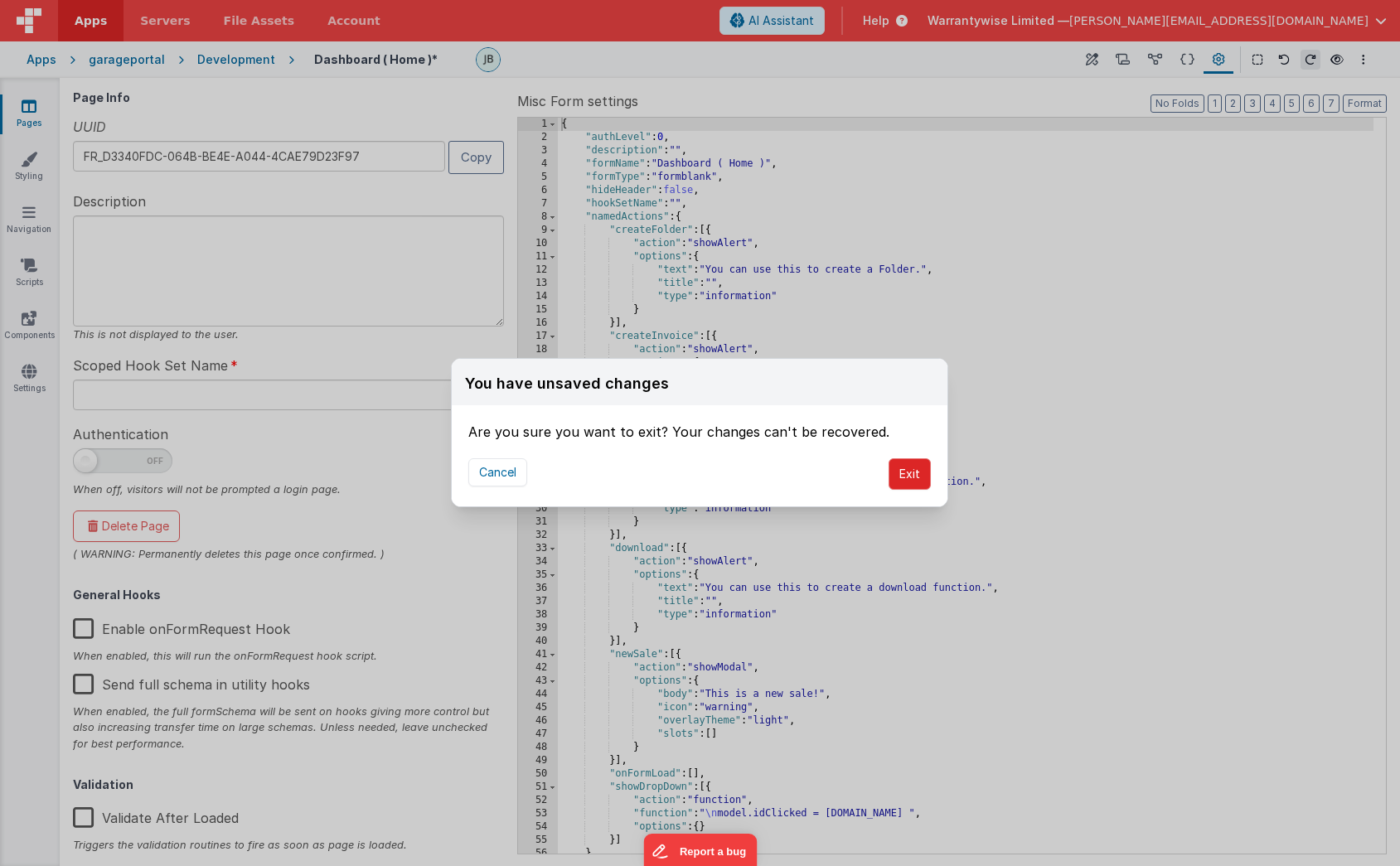
click at [891, 472] on button "Exit" at bounding box center [910, 474] width 42 height 32
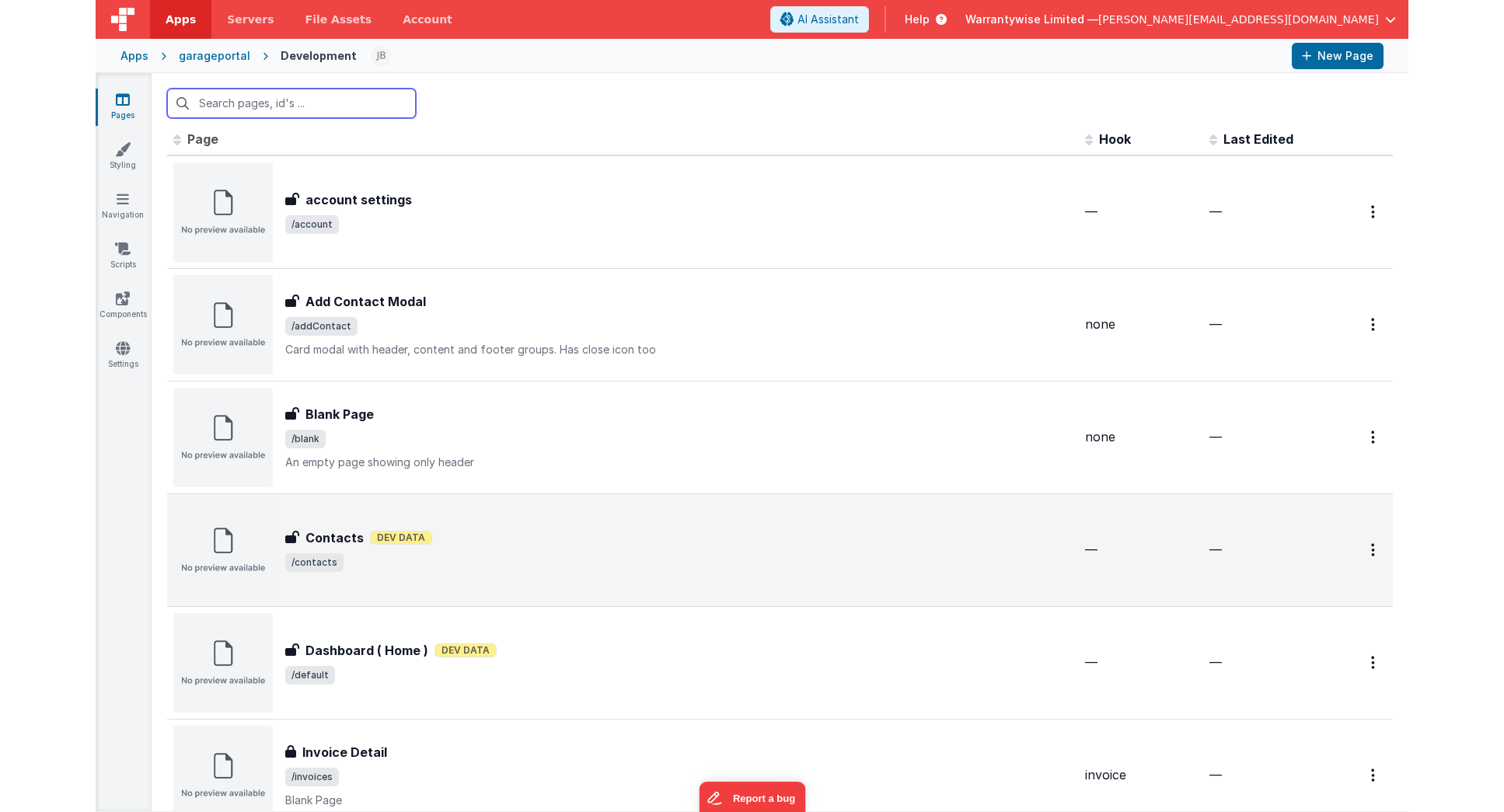
scroll to position [46, 0]
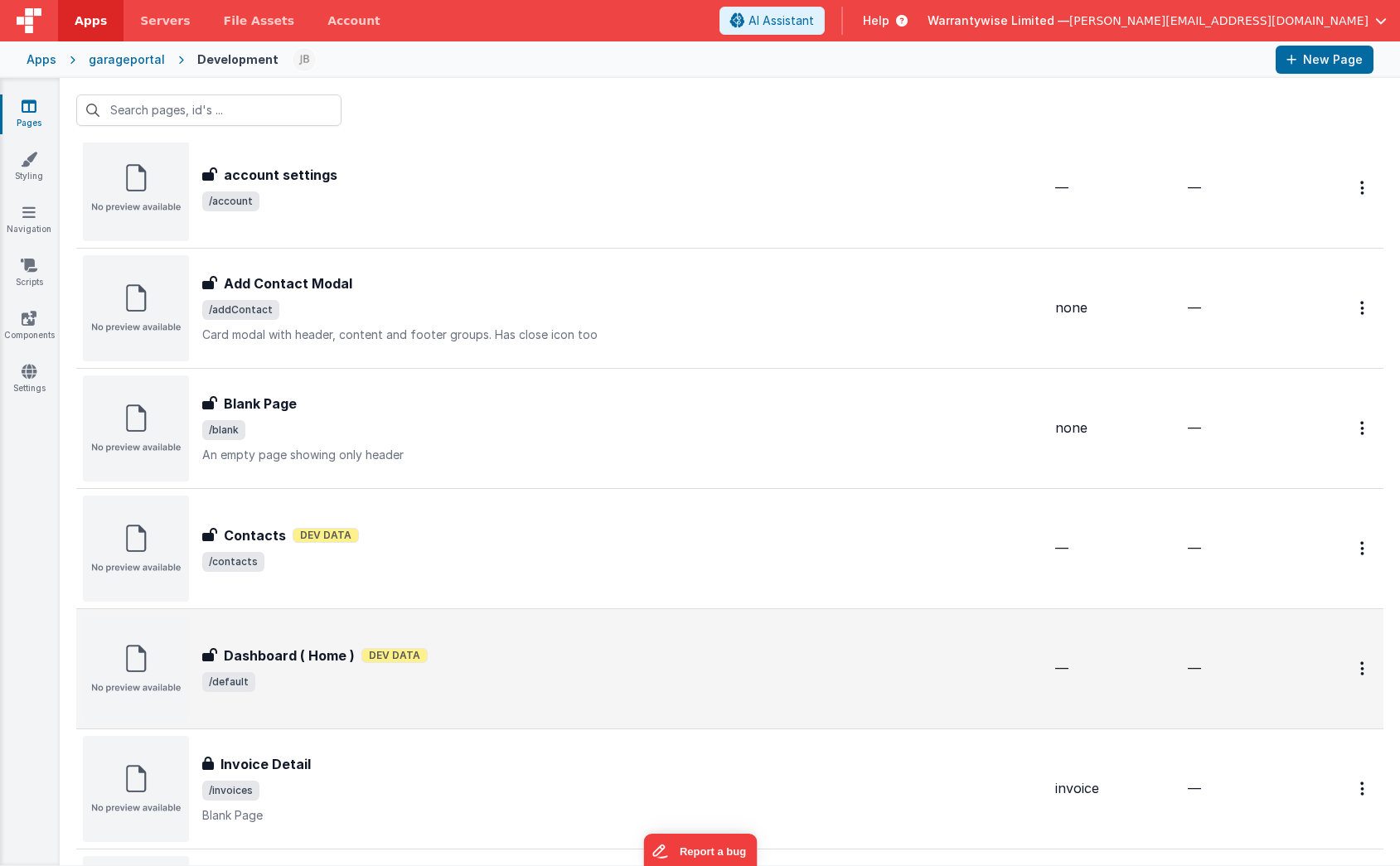
click at [488, 679] on span "/default" at bounding box center [621, 682] width 840 height 20
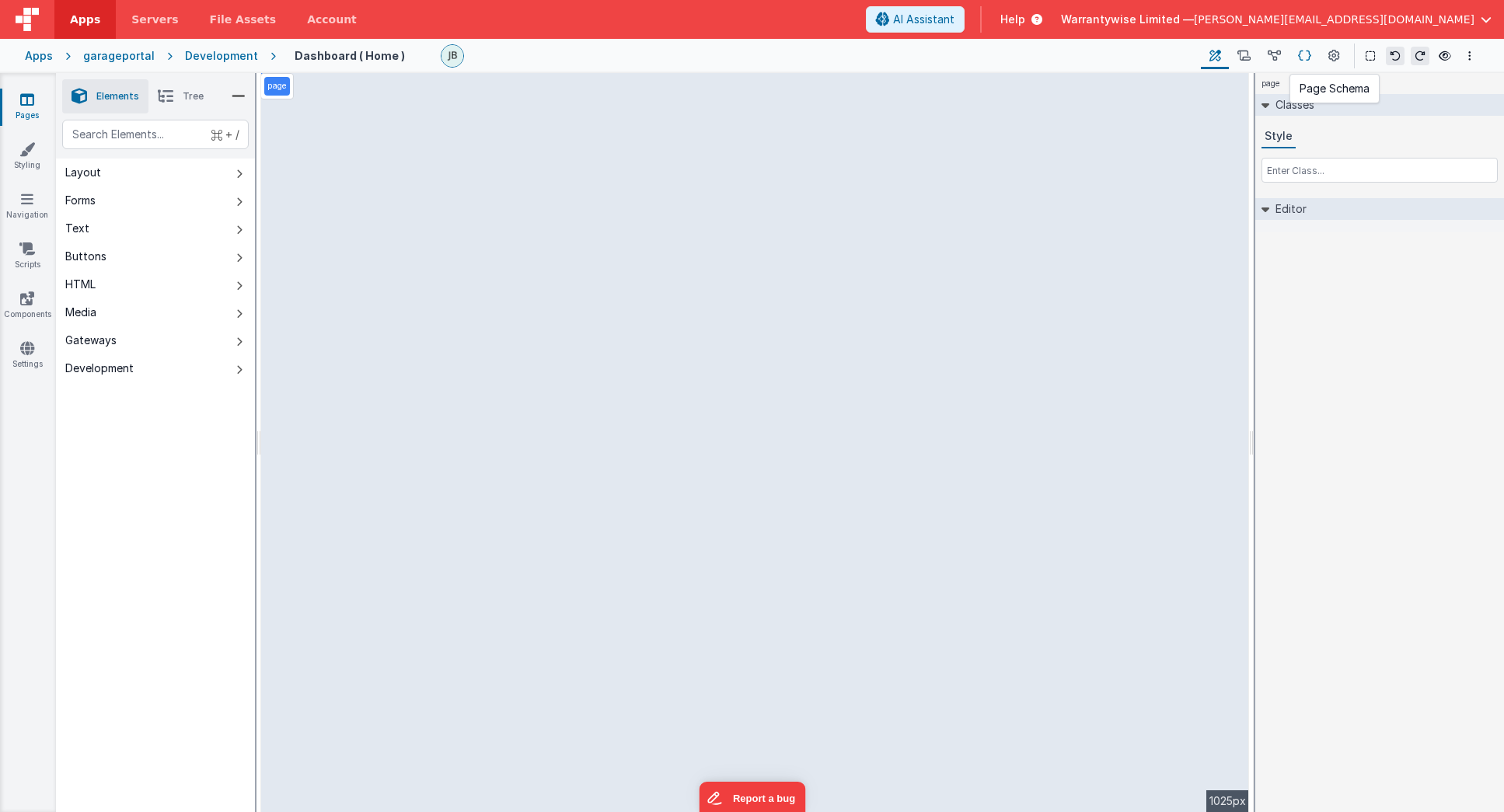
click at [1223, 52] on icon at bounding box center [1304, 55] width 13 height 16
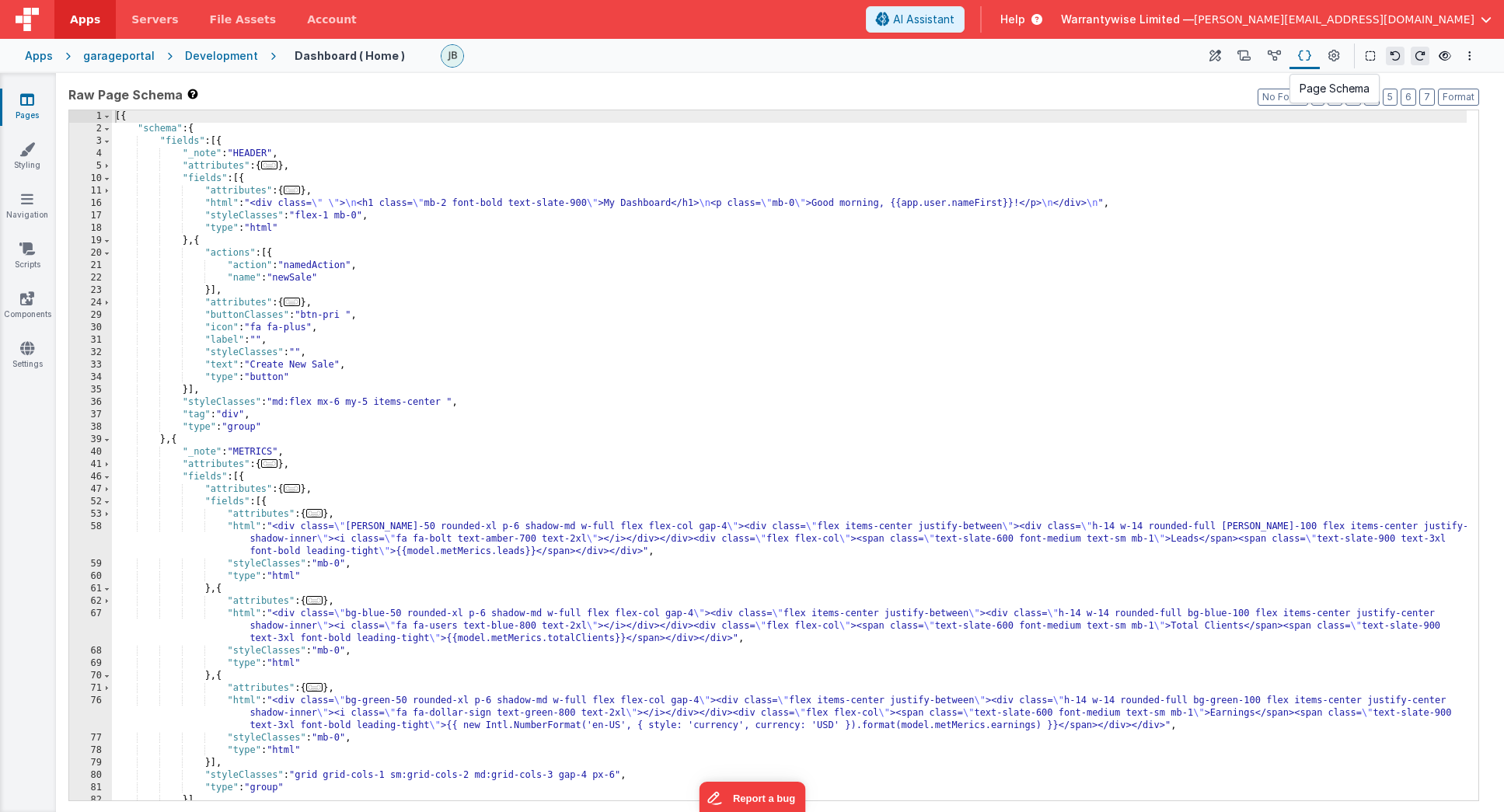
click at [1223, 56] on icon at bounding box center [1304, 55] width 13 height 16
click at [1217, 57] on icon at bounding box center [1216, 55] width 12 height 16
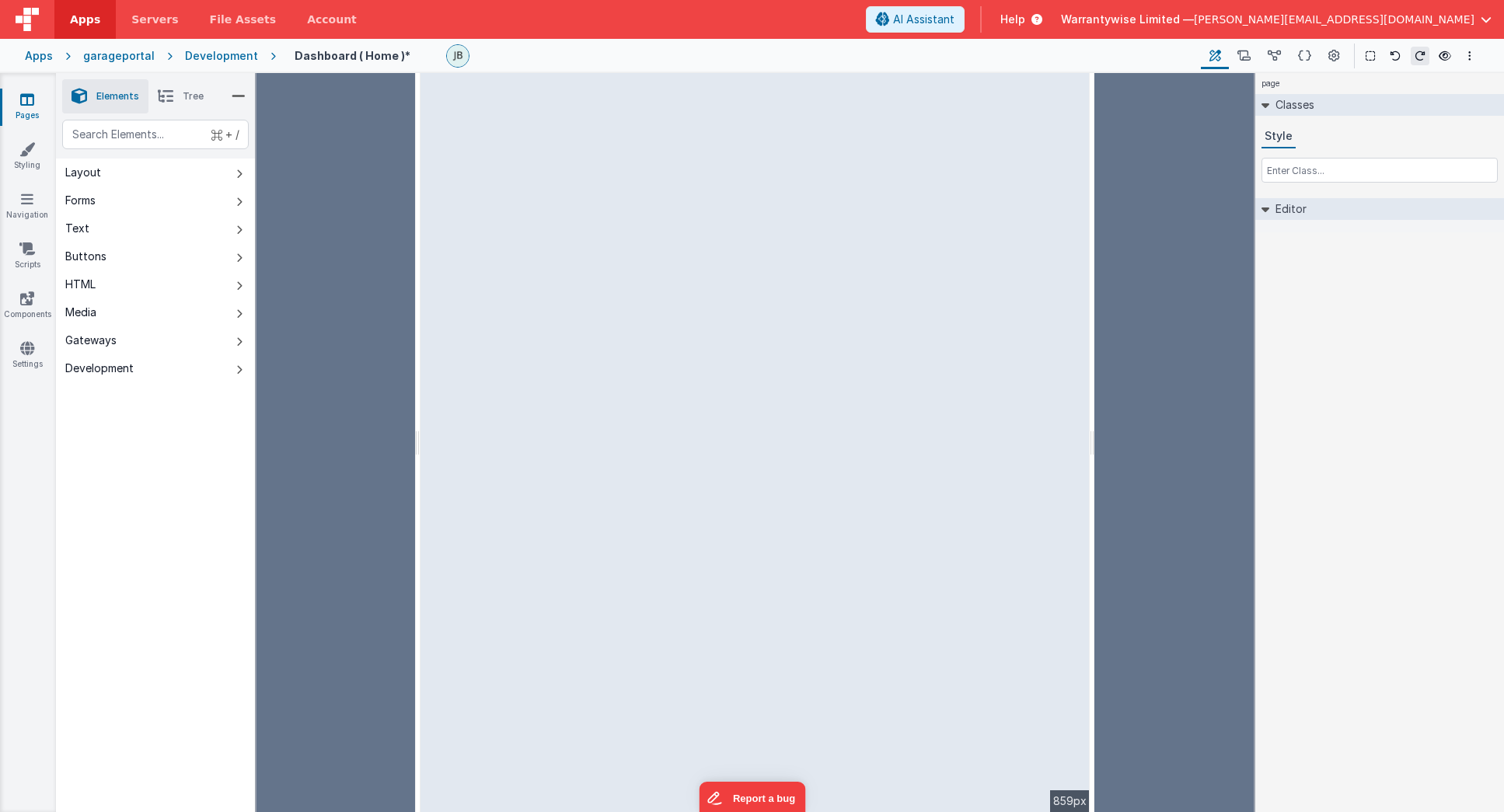
drag, startPoint x: 1253, startPoint y: 261, endPoint x: 1094, endPoint y: 240, distance: 160.4
click at [1094, 240] on html "Apps Servers File Assets Account Some FUTURE Slot AI Assistant Help Warrantywis…" at bounding box center [752, 406] width 1504 height 812
click at [439, 95] on div "page" at bounding box center [437, 86] width 26 height 19
click at [178, 101] on li "Tree" at bounding box center [181, 96] width 65 height 34
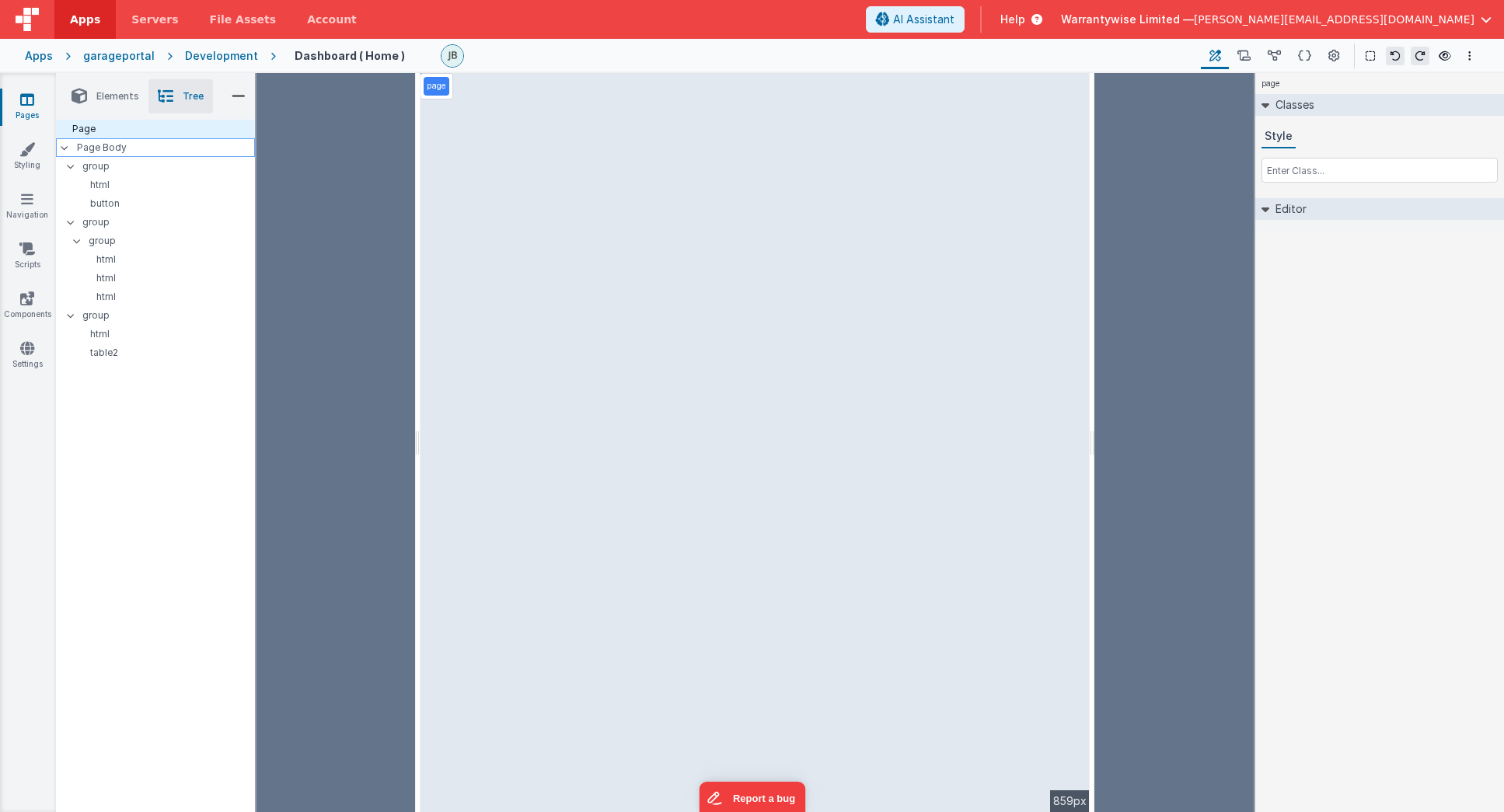
click at [128, 148] on p "Page Body" at bounding box center [165, 148] width 178 height 13
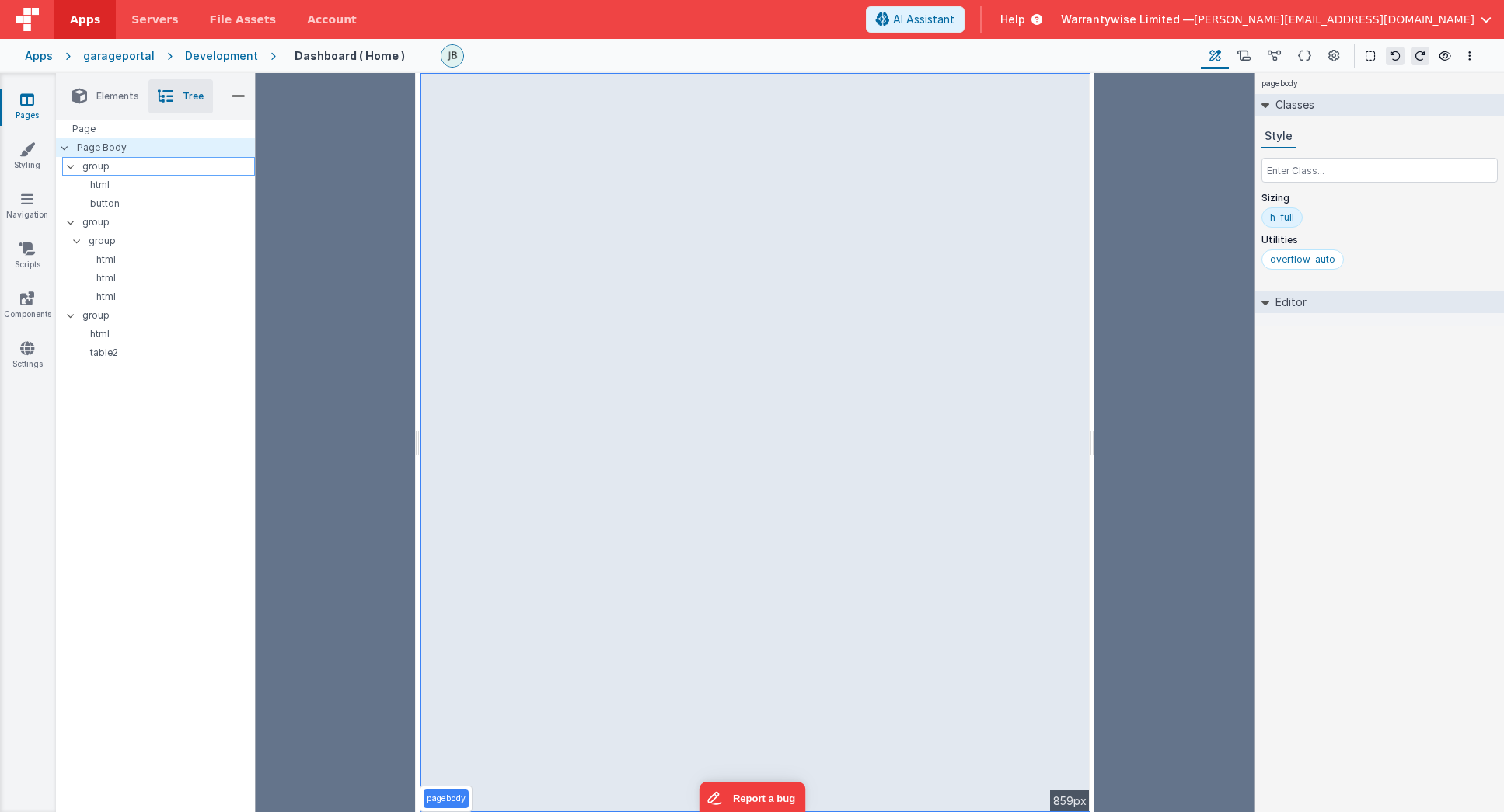
click at [101, 170] on p "group" at bounding box center [168, 166] width 171 height 17
click at [107, 225] on p "group" at bounding box center [168, 223] width 171 height 17
type input "METRICS"
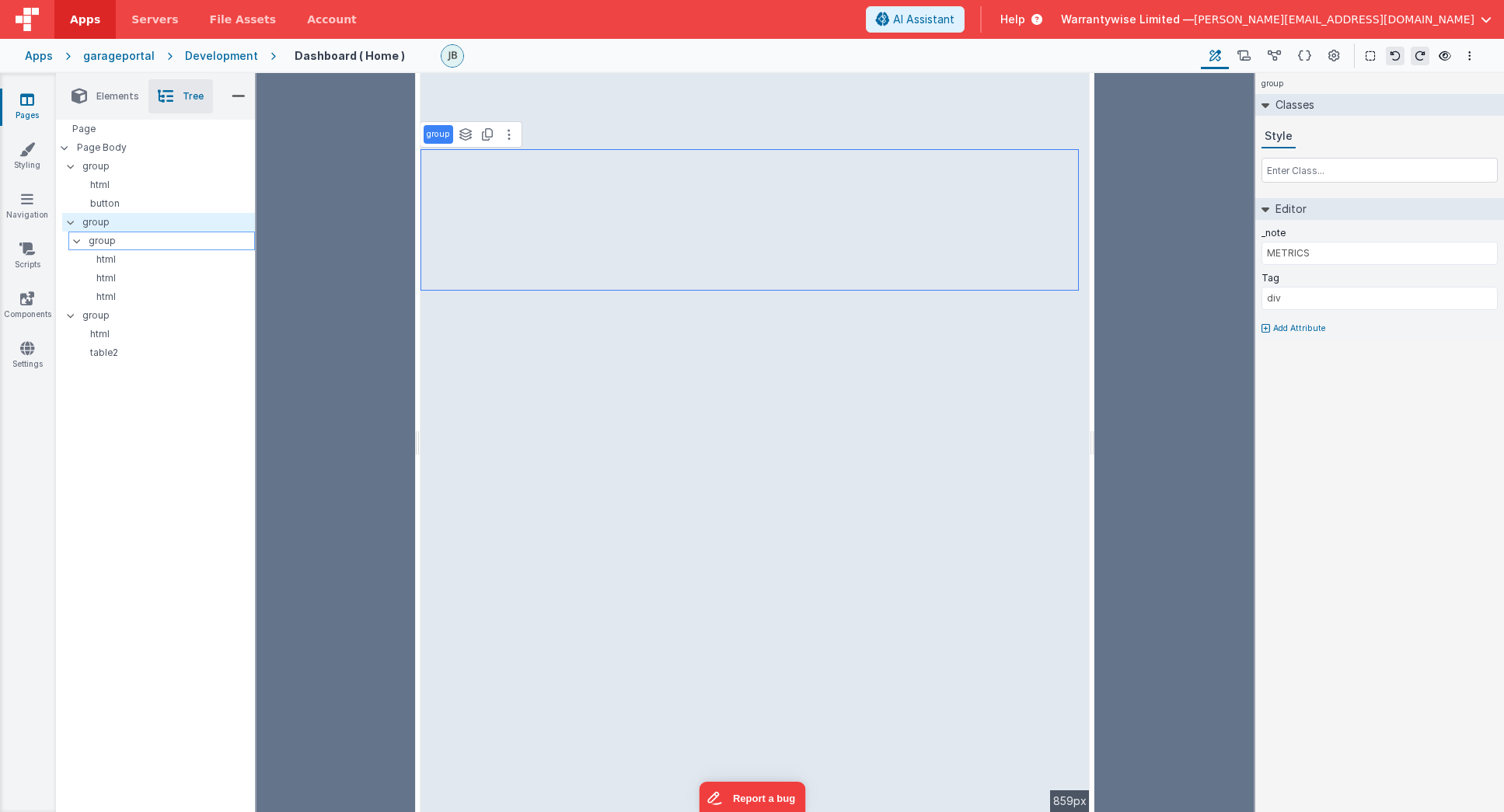
click at [109, 246] on p "group" at bounding box center [171, 241] width 165 height 17
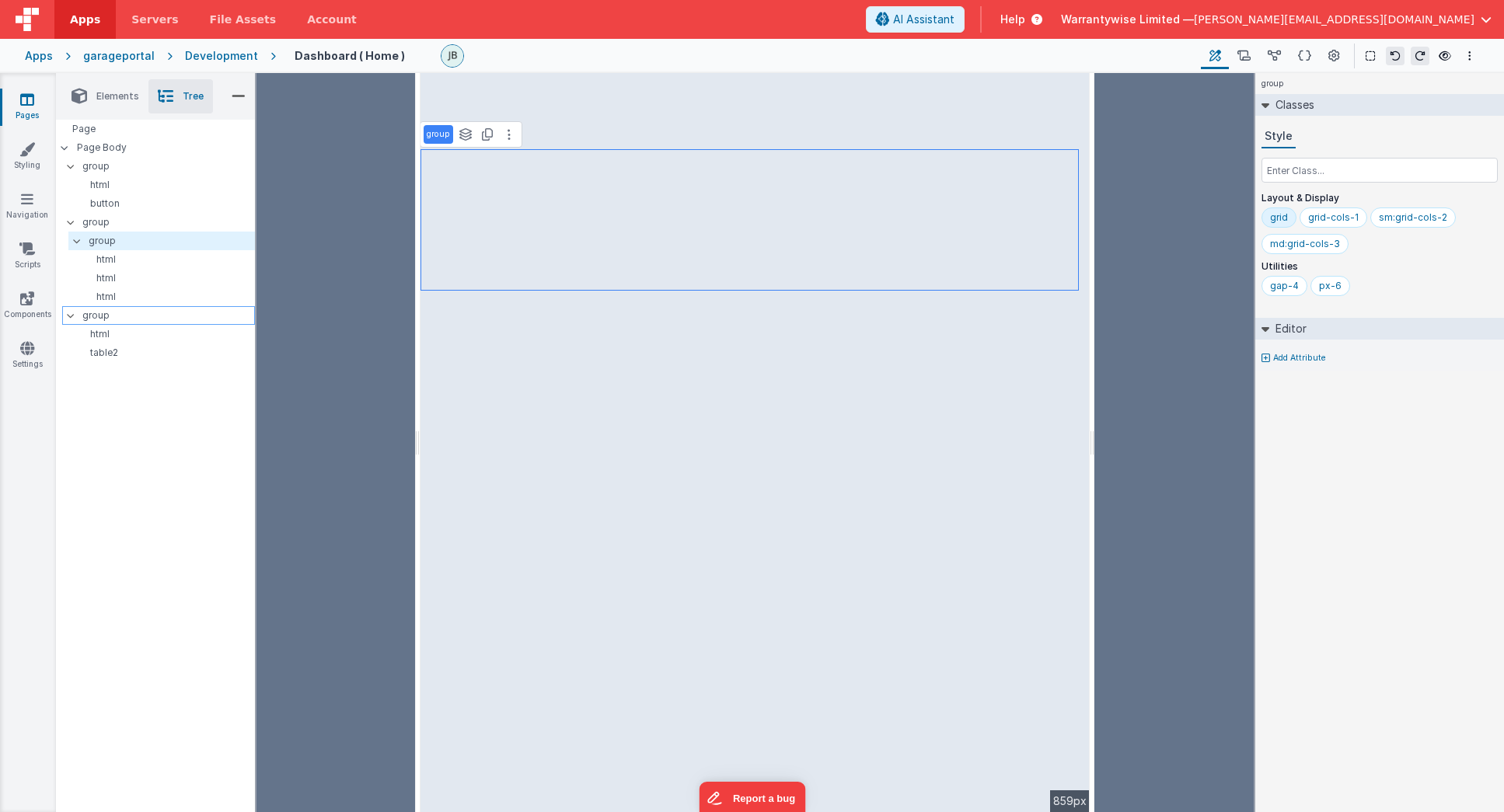
click at [102, 313] on p "group" at bounding box center [168, 316] width 171 height 17
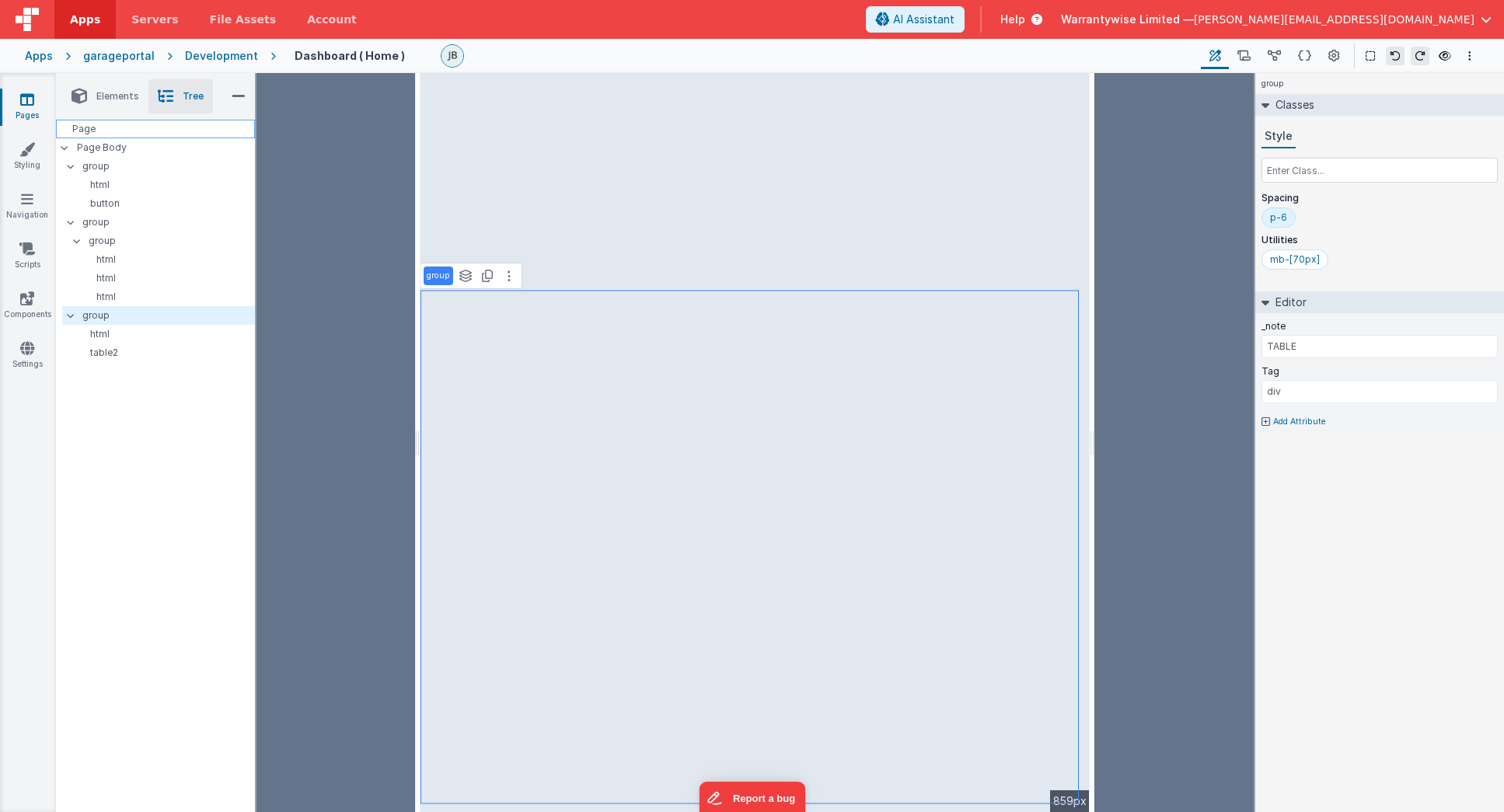
click at [98, 129] on div "Page" at bounding box center [155, 129] width 199 height 19
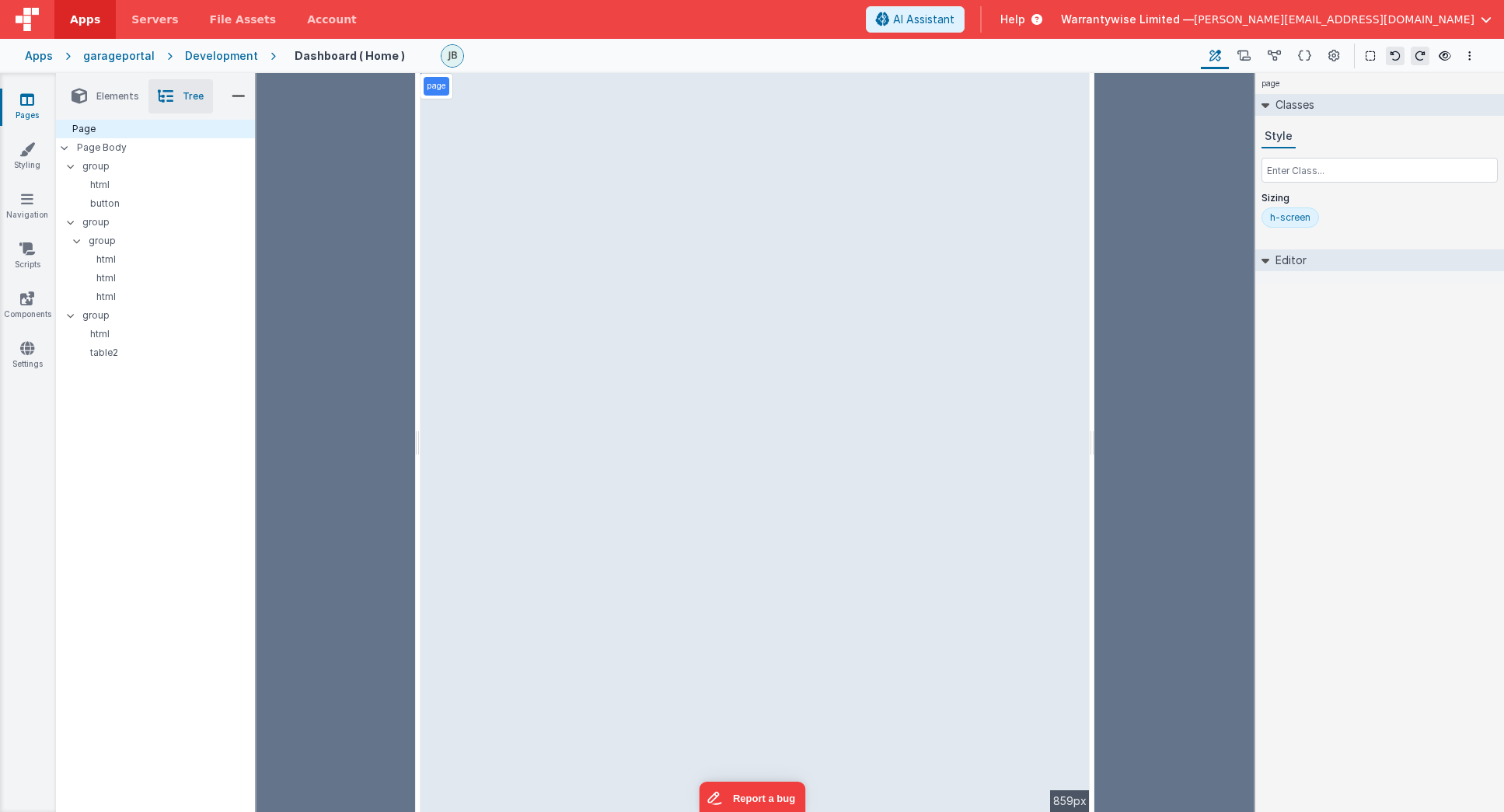
click at [1223, 254] on icon at bounding box center [1265, 260] width 8 height 13
click at [1223, 261] on icon at bounding box center [1265, 260] width 13 height 8
click at [1223, 53] on icon at bounding box center [1370, 55] width 9 height 11
click at [1223, 60] on button "Options" at bounding box center [1470, 56] width 19 height 19
click at [1223, 60] on button at bounding box center [752, 406] width 1504 height 812
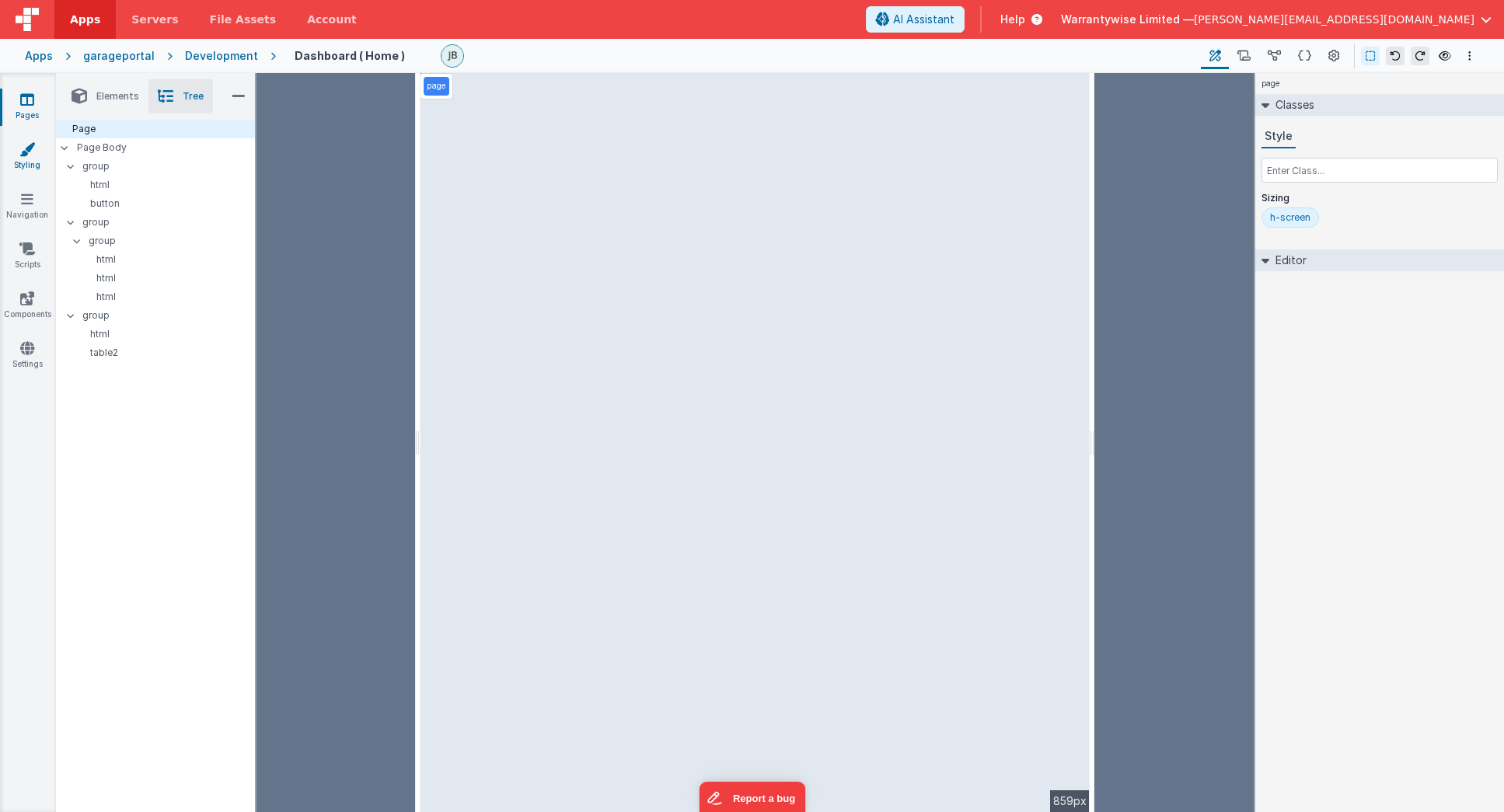
click at [24, 159] on link "Styling" at bounding box center [27, 157] width 56 height 31
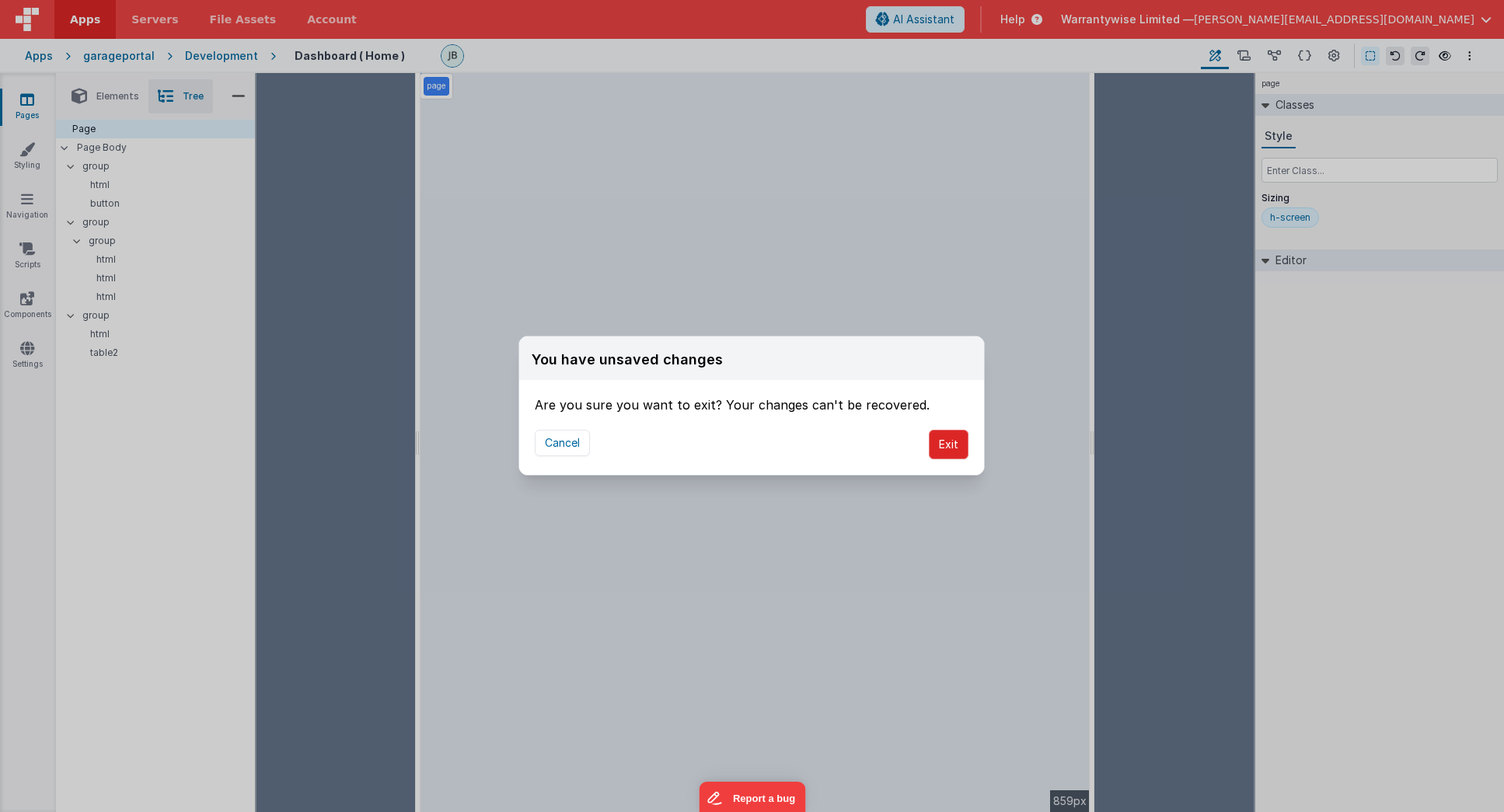
click at [955, 450] on button "Exit" at bounding box center [949, 444] width 39 height 30
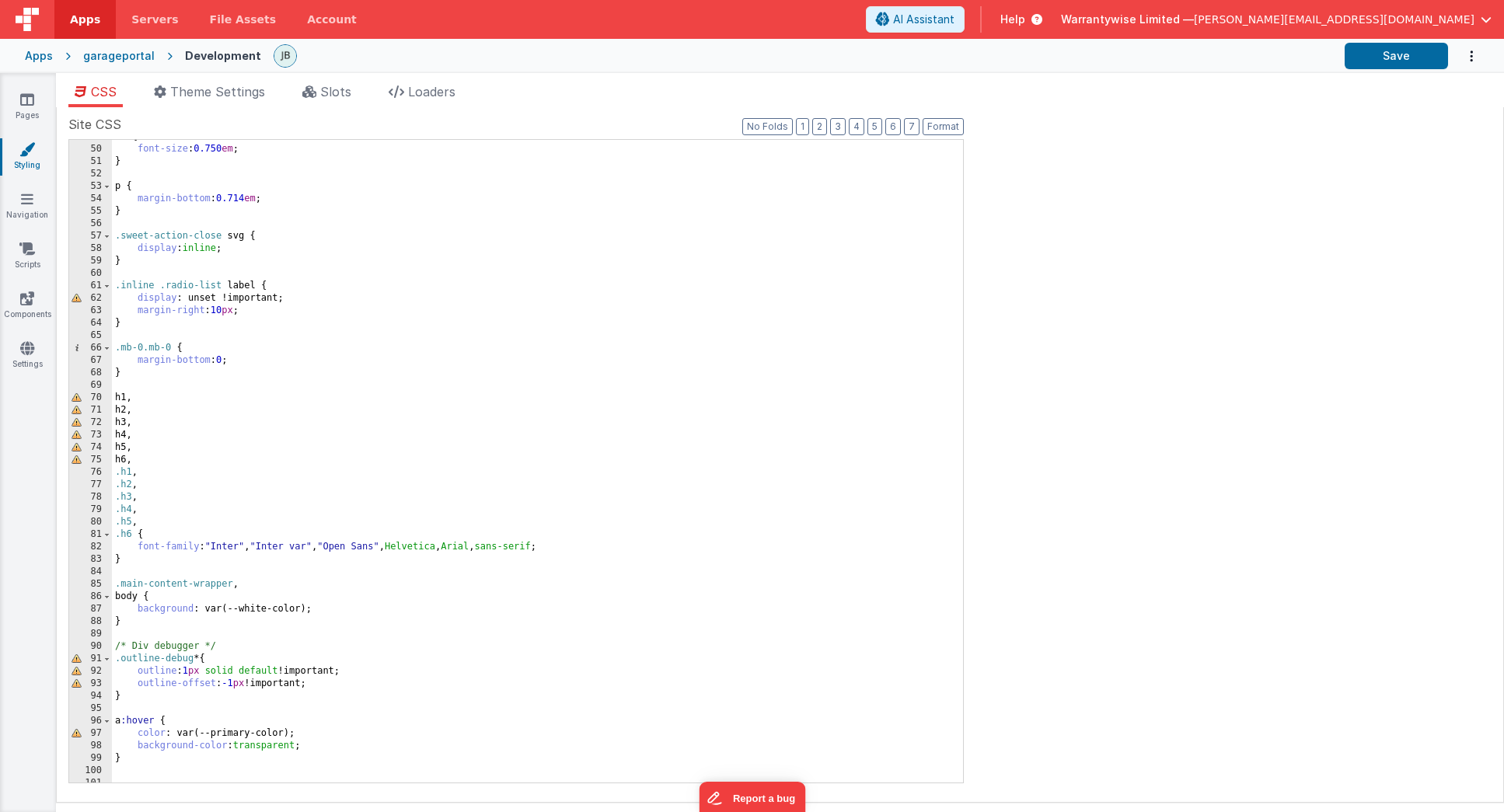
scroll to position [699, 0]
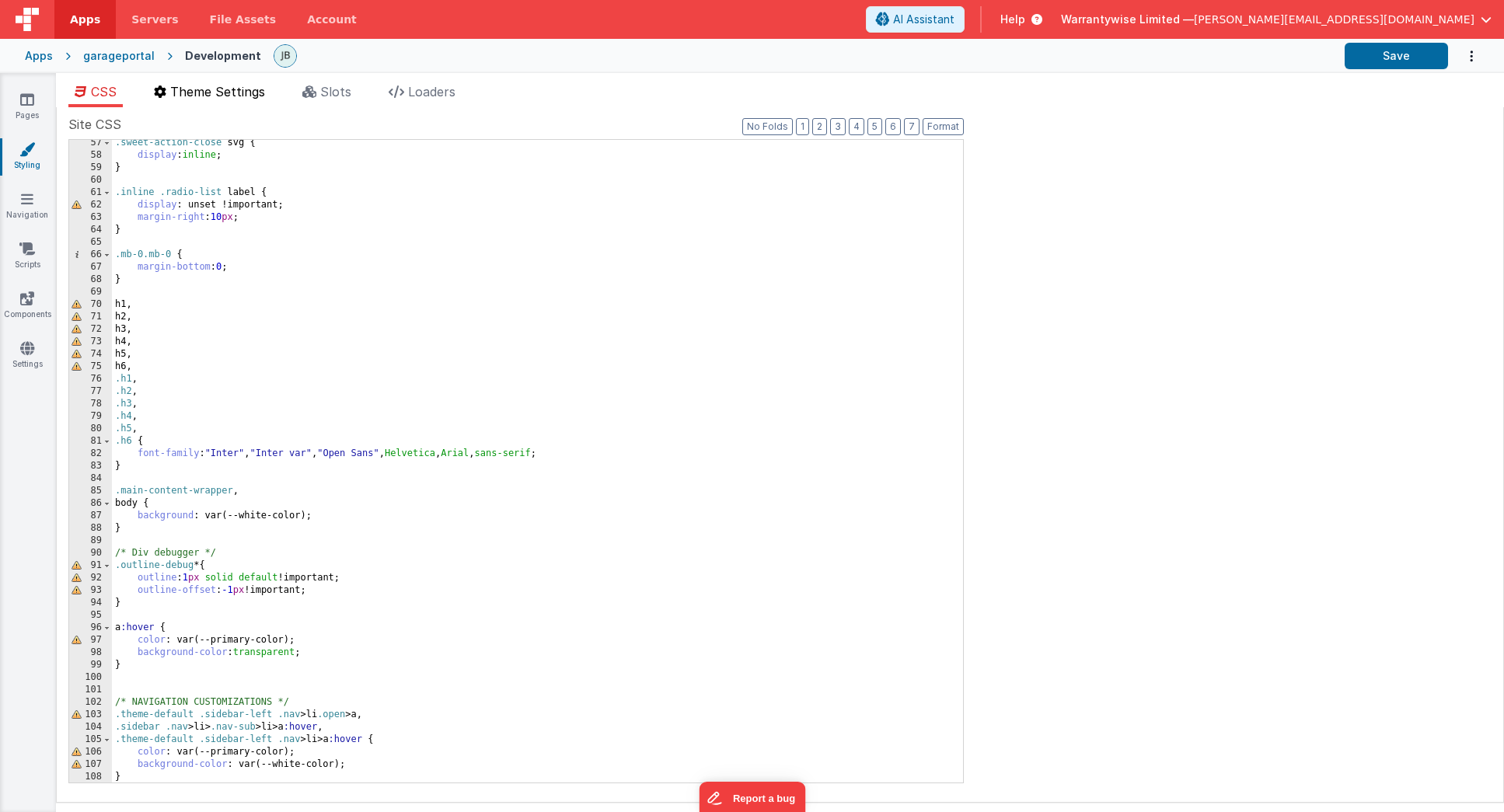
click at [235, 96] on span "Theme Settings" at bounding box center [218, 91] width 95 height 15
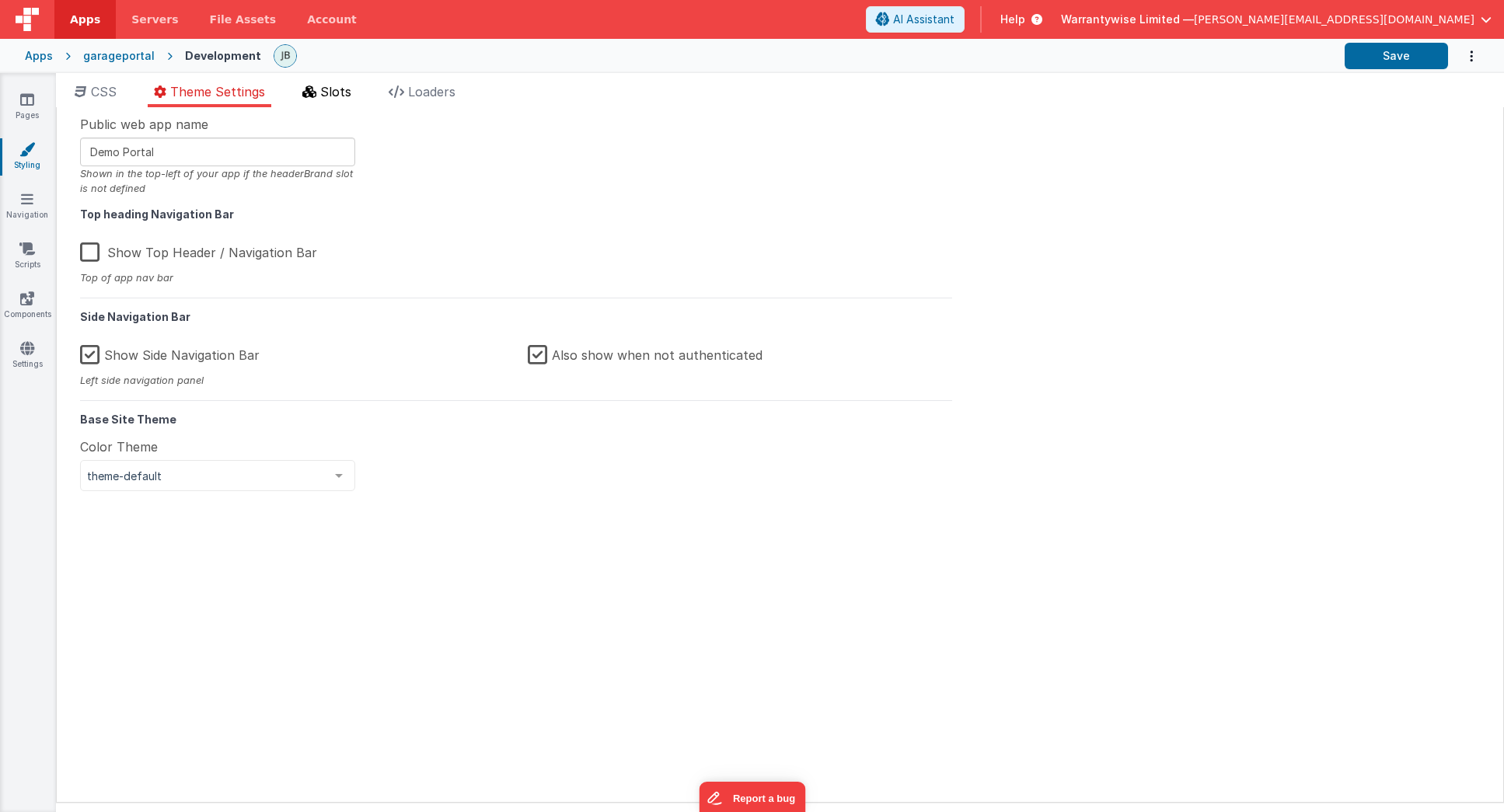
click at [336, 91] on span "Slots" at bounding box center [335, 91] width 31 height 15
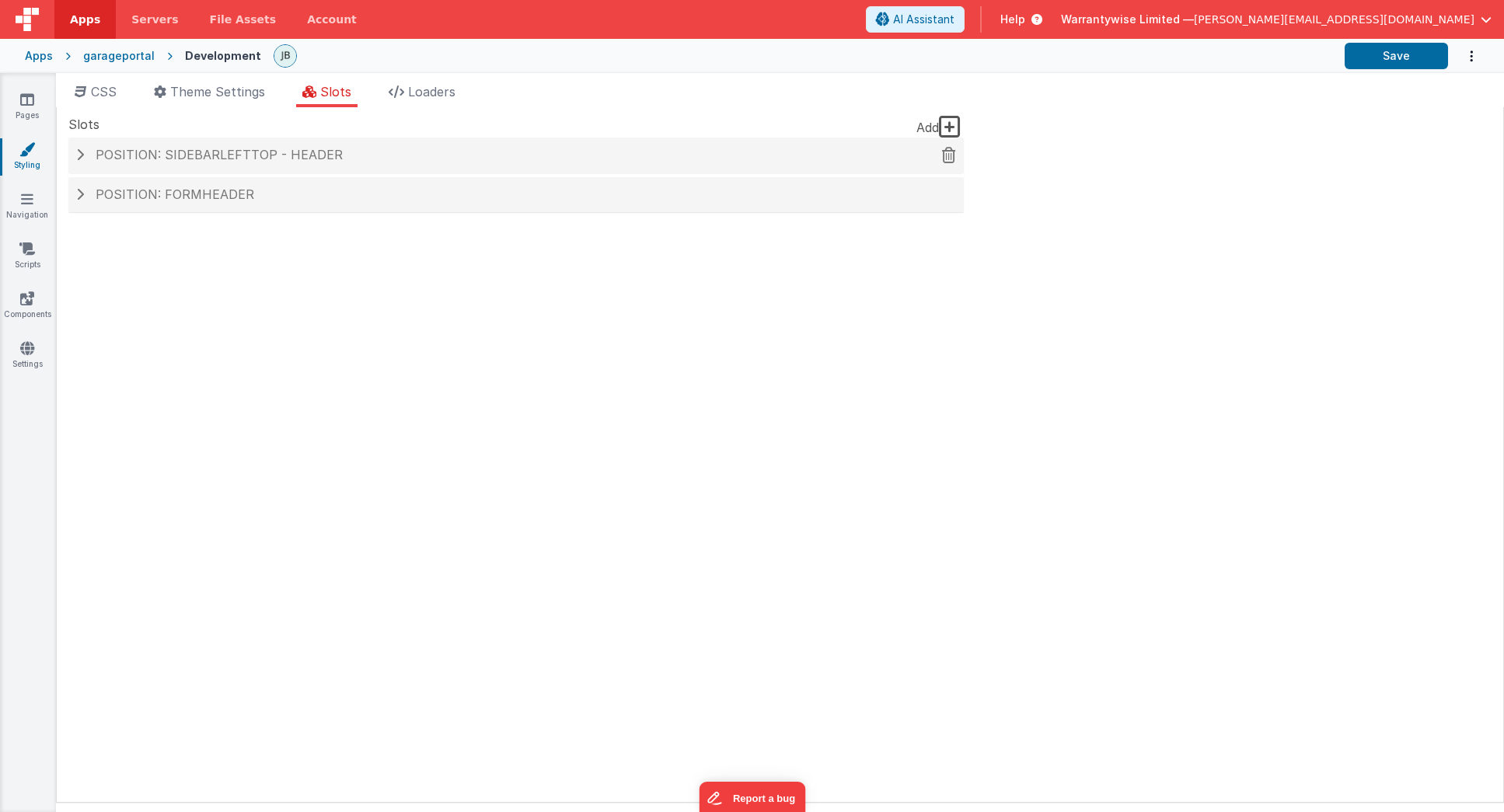
click at [82, 156] on span at bounding box center [79, 154] width 8 height 13
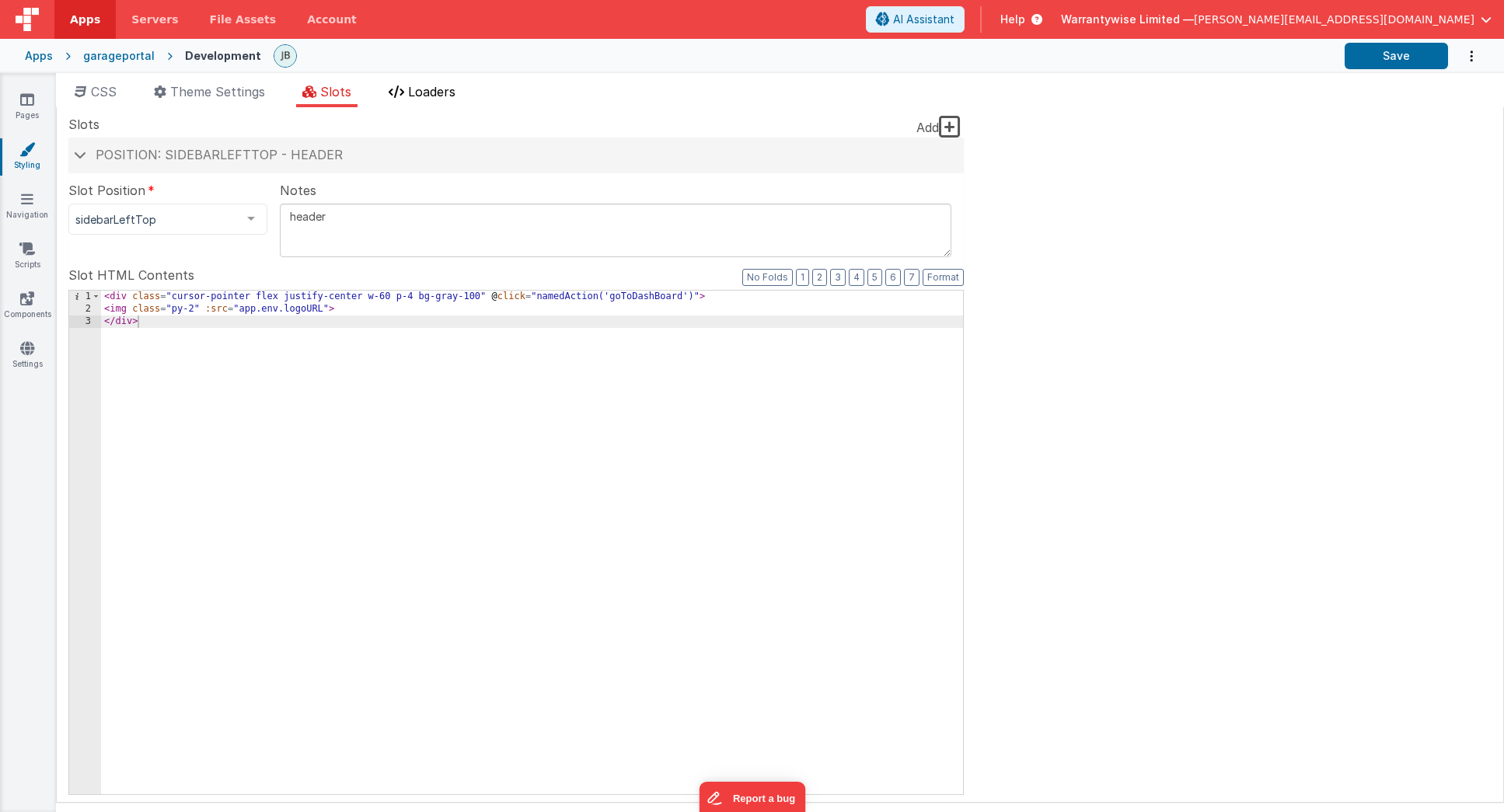
click at [404, 93] on icon at bounding box center [397, 91] width 15 height 13
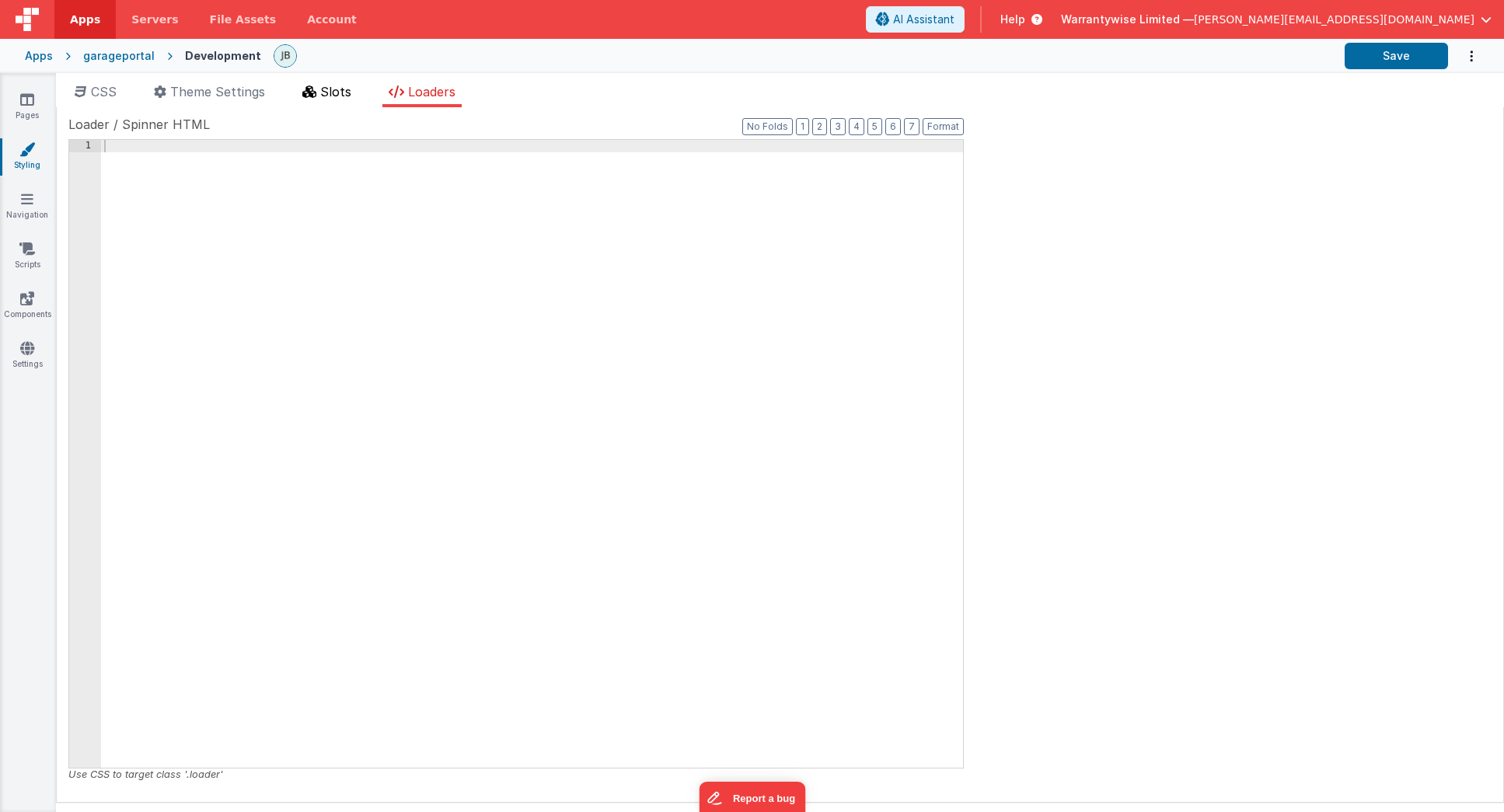
click at [345, 98] on span "Slots" at bounding box center [335, 91] width 31 height 15
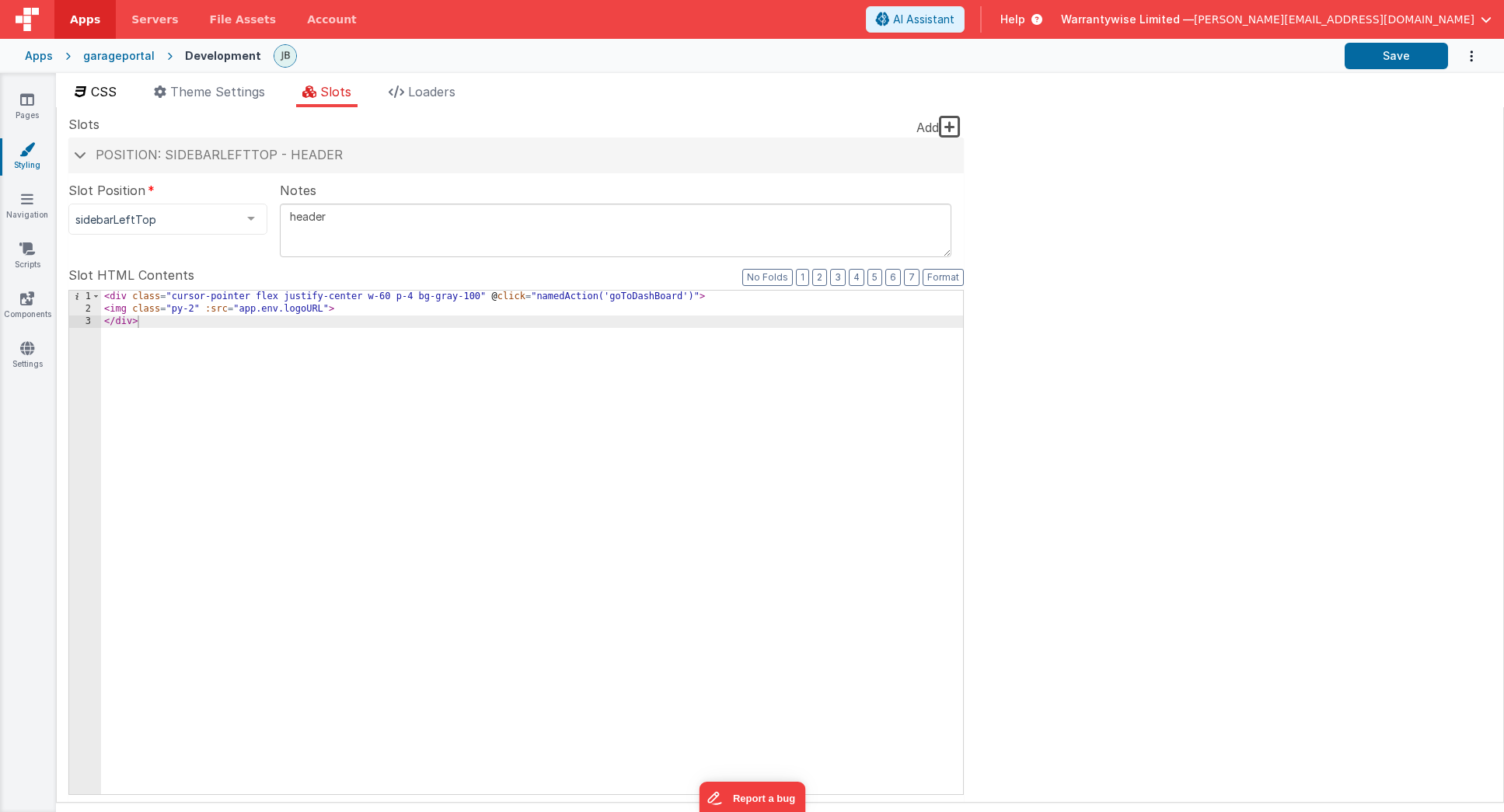
click at [116, 92] on span "CSS" at bounding box center [104, 91] width 26 height 15
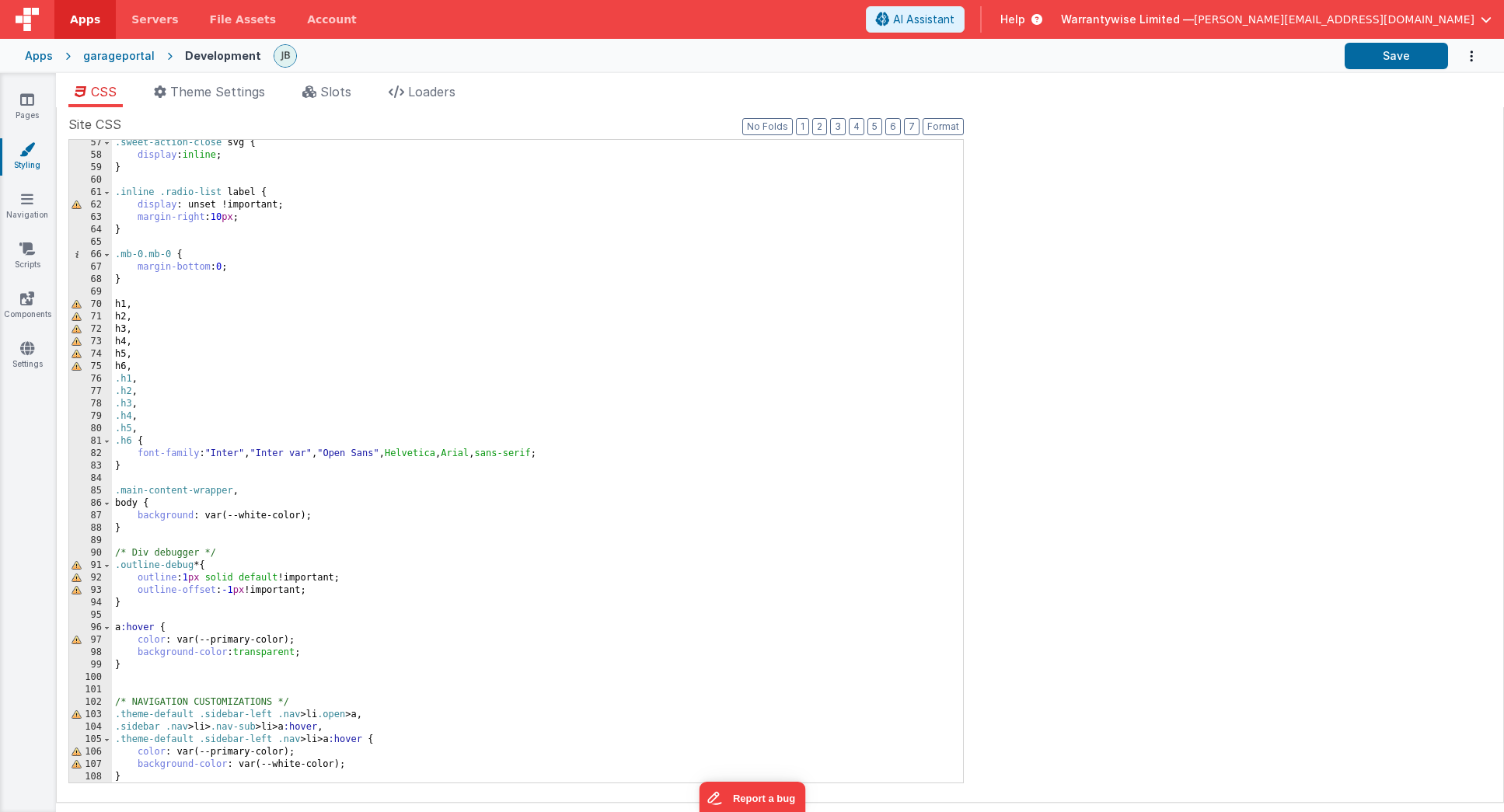
scroll to position [0, 0]
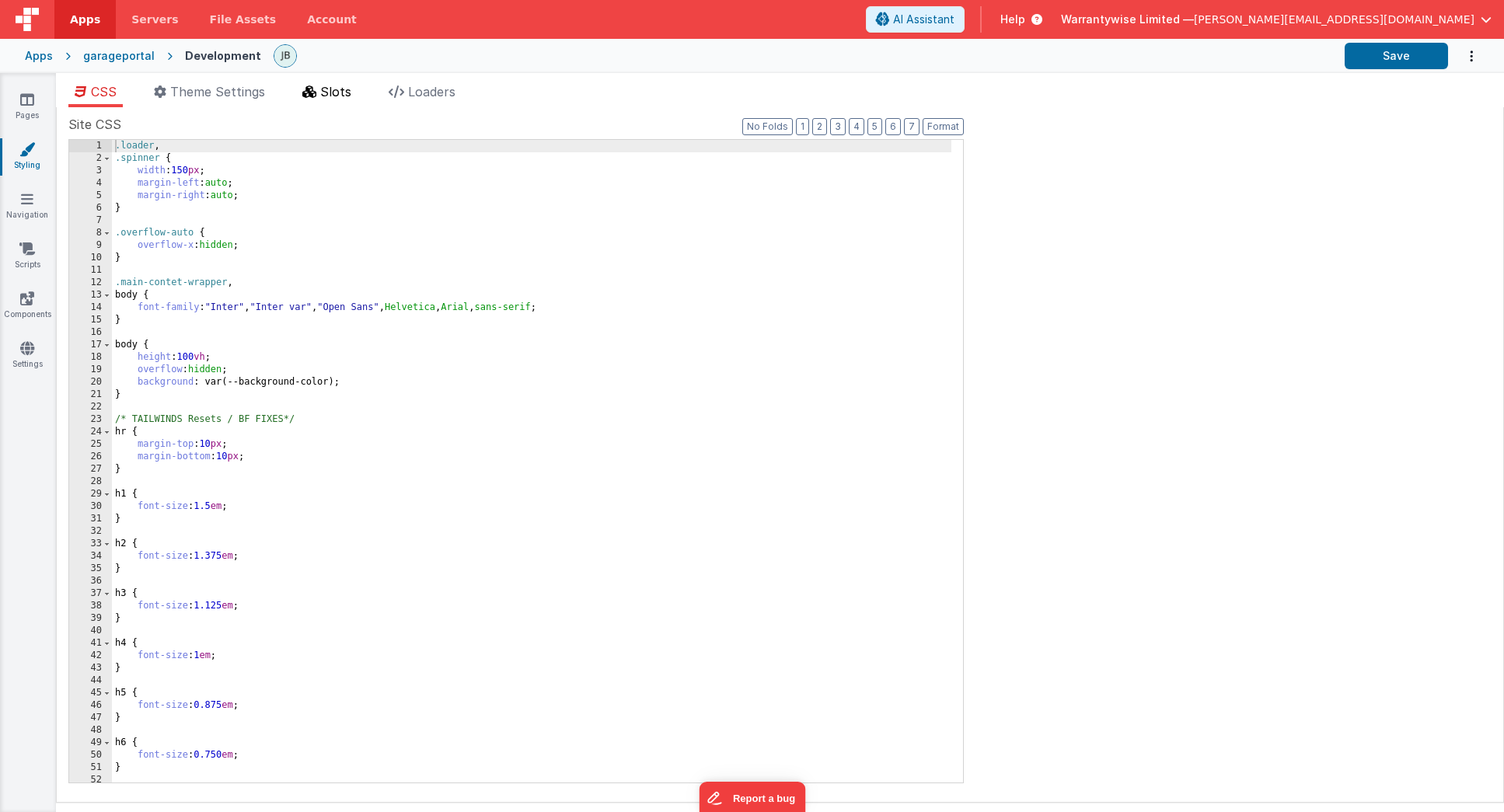
click at [326, 96] on span "Slots" at bounding box center [335, 91] width 31 height 15
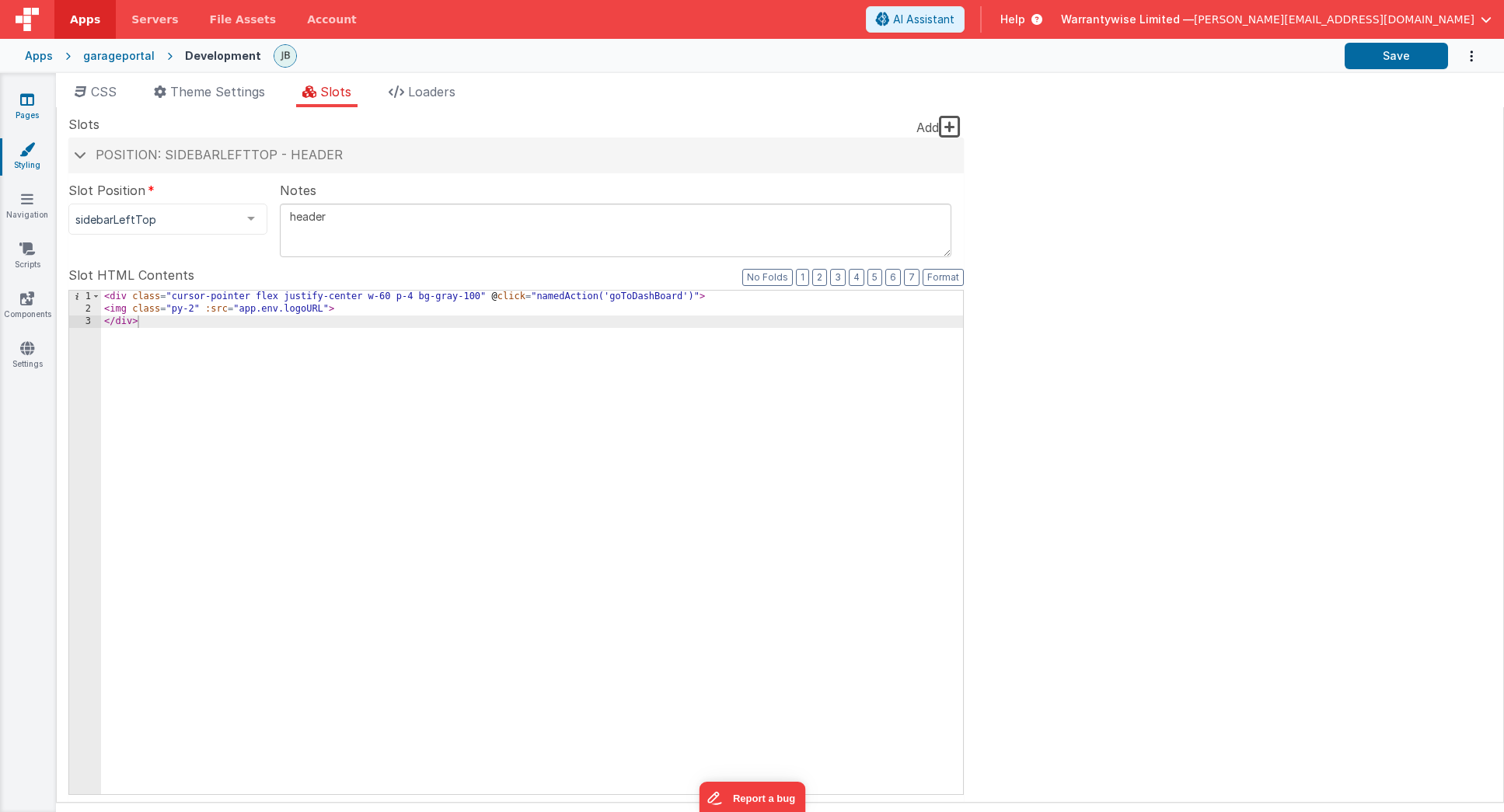
click at [27, 109] on link "Pages" at bounding box center [27, 107] width 56 height 31
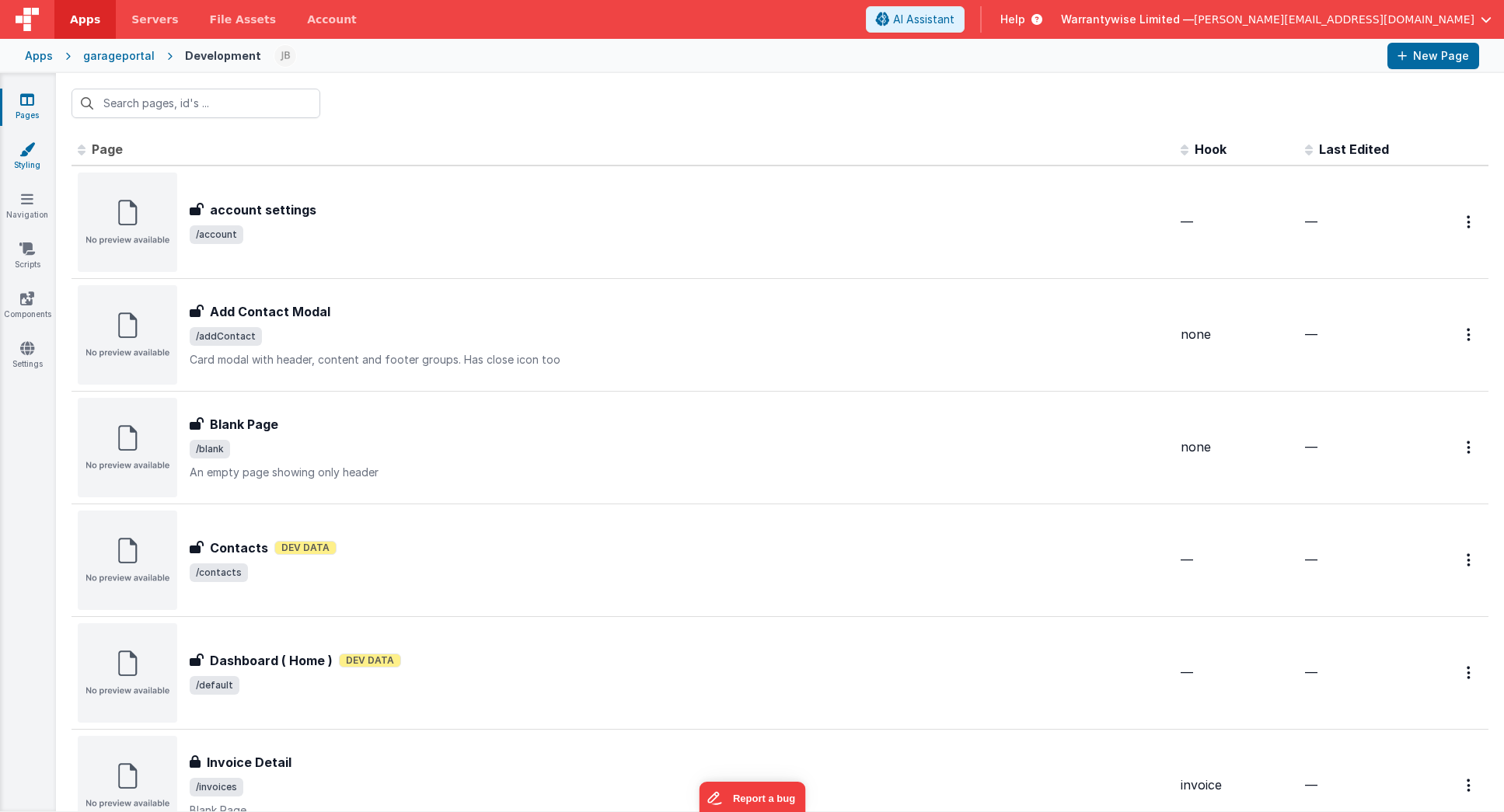
click at [23, 156] on link "Styling" at bounding box center [27, 157] width 56 height 31
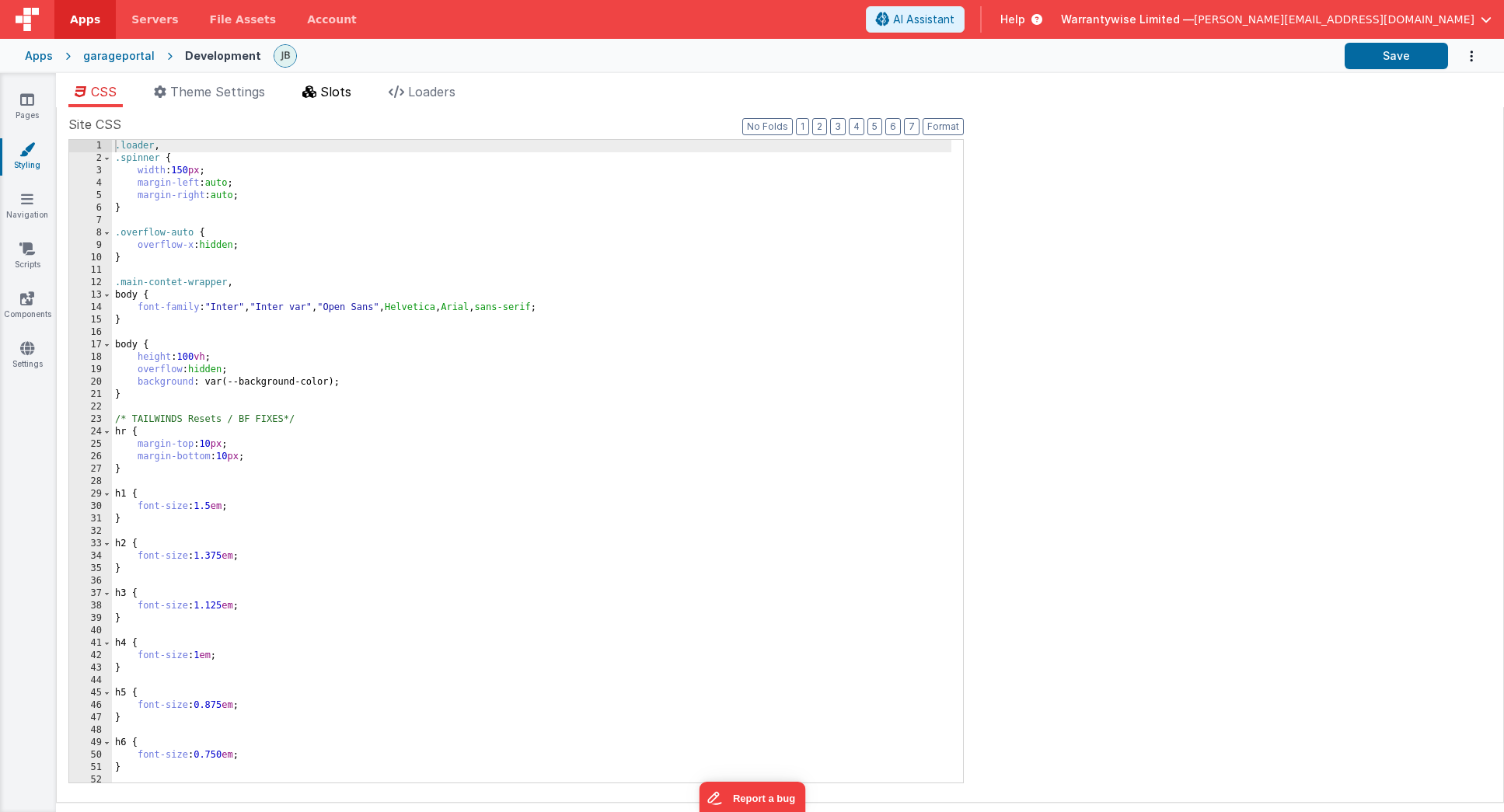
click at [319, 84] on li "Slots" at bounding box center [327, 95] width 61 height 25
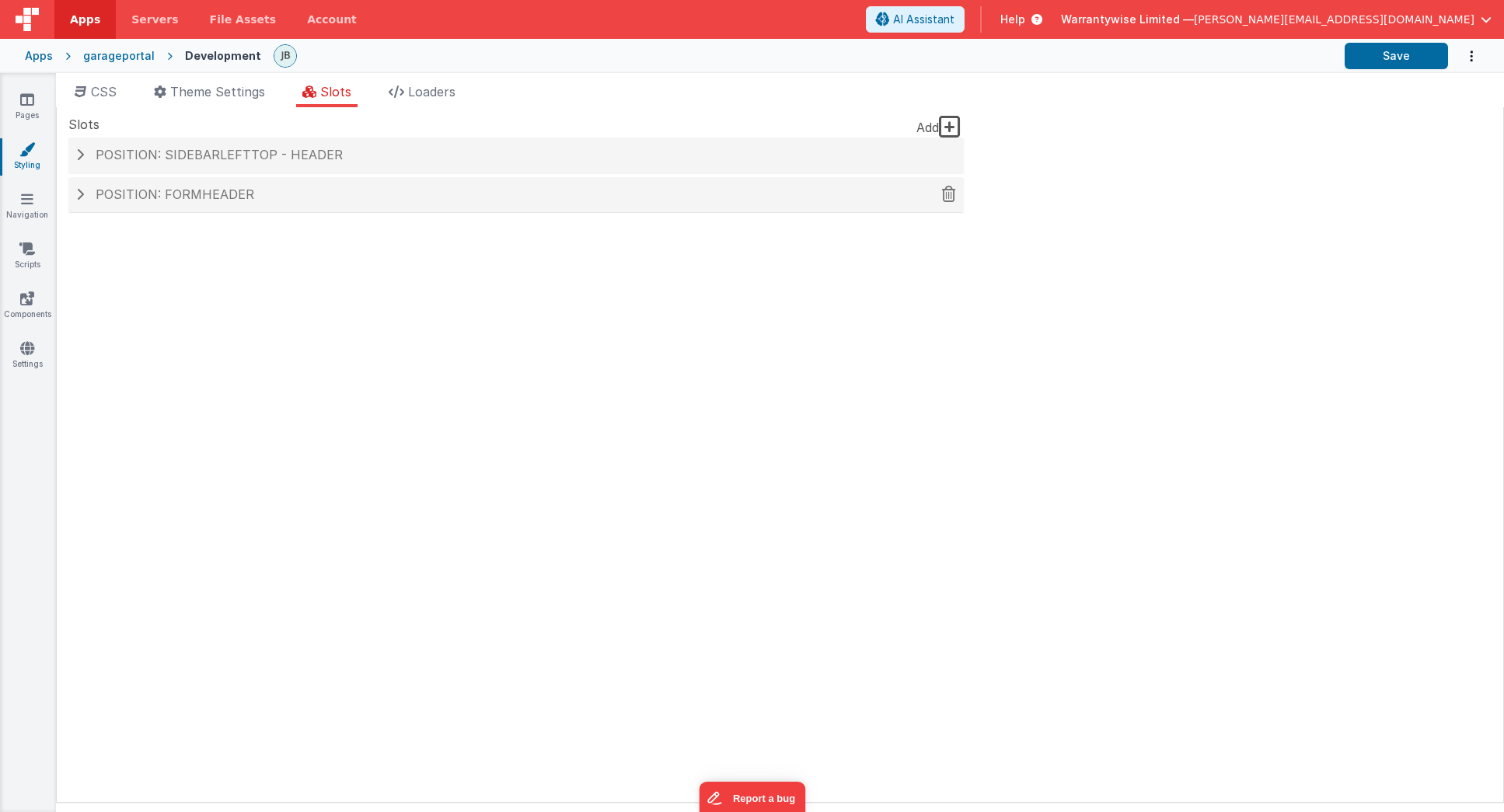
click at [78, 198] on span at bounding box center [79, 194] width 8 height 13
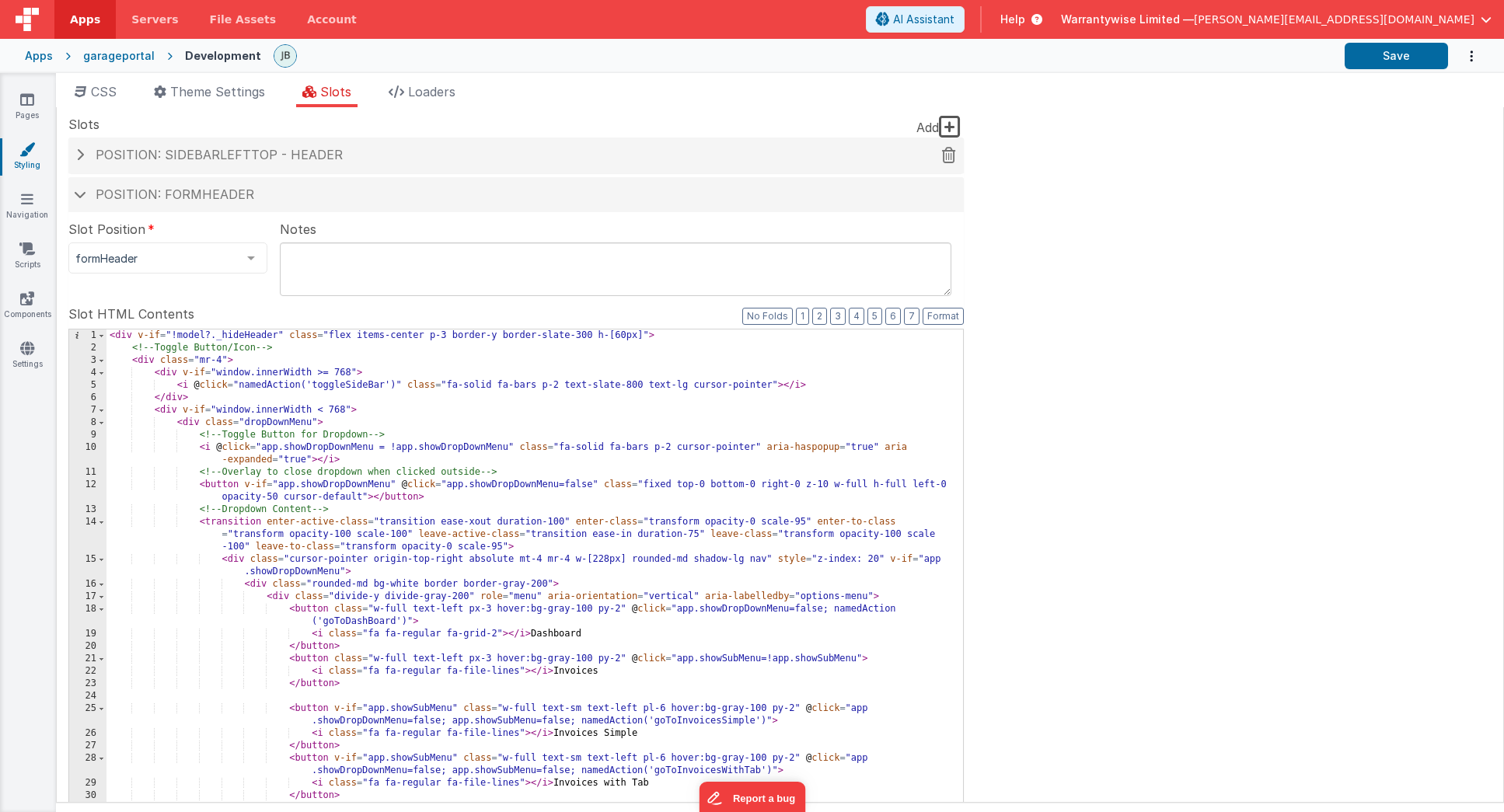
click at [85, 155] on h4 "Position: sidebarLeftTop - header" at bounding box center [516, 155] width 880 height 14
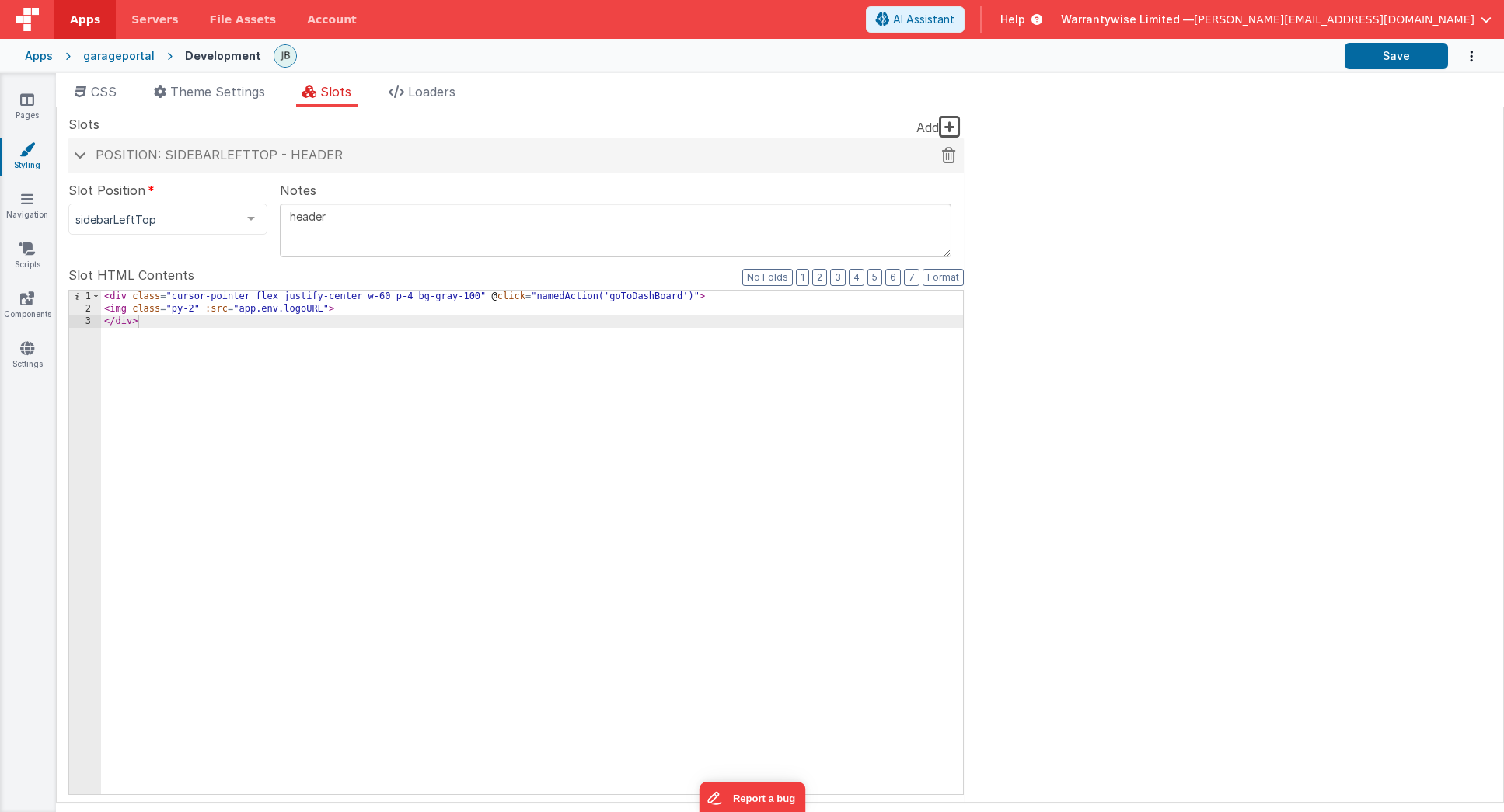
click at [85, 155] on span at bounding box center [80, 154] width 13 height 8
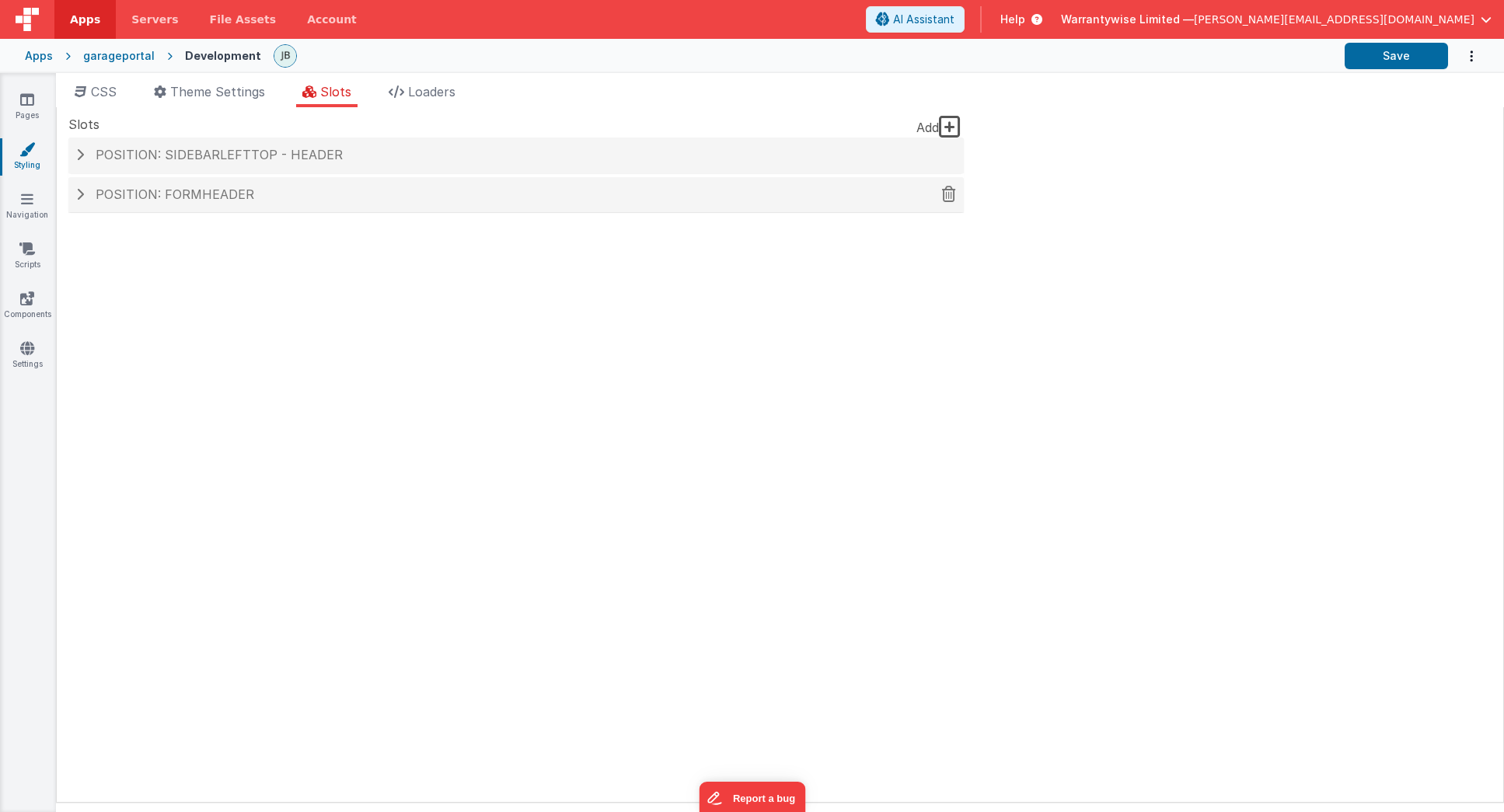
click at [81, 198] on span at bounding box center [79, 194] width 8 height 13
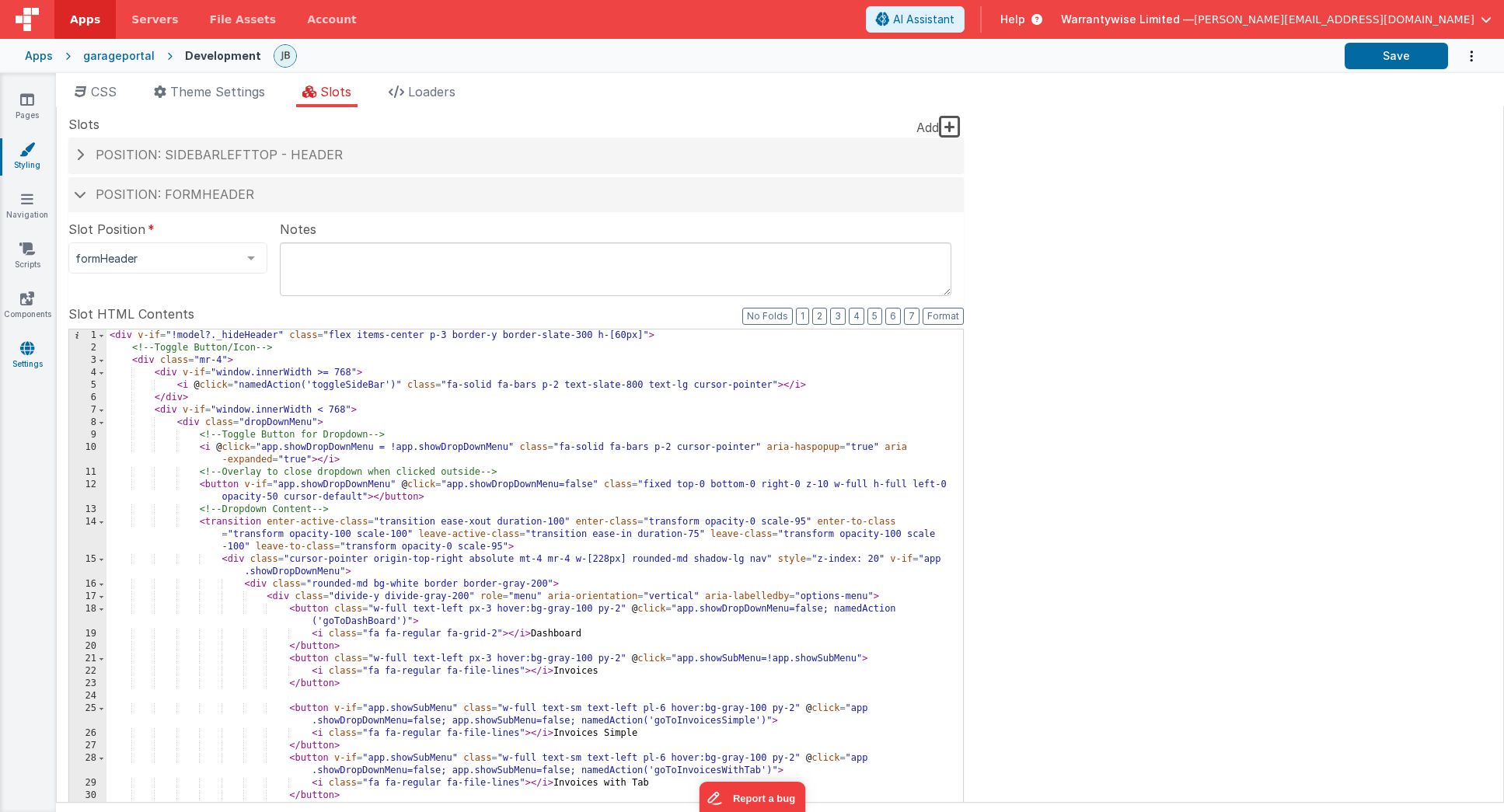
click at [25, 351] on icon at bounding box center [27, 348] width 14 height 15
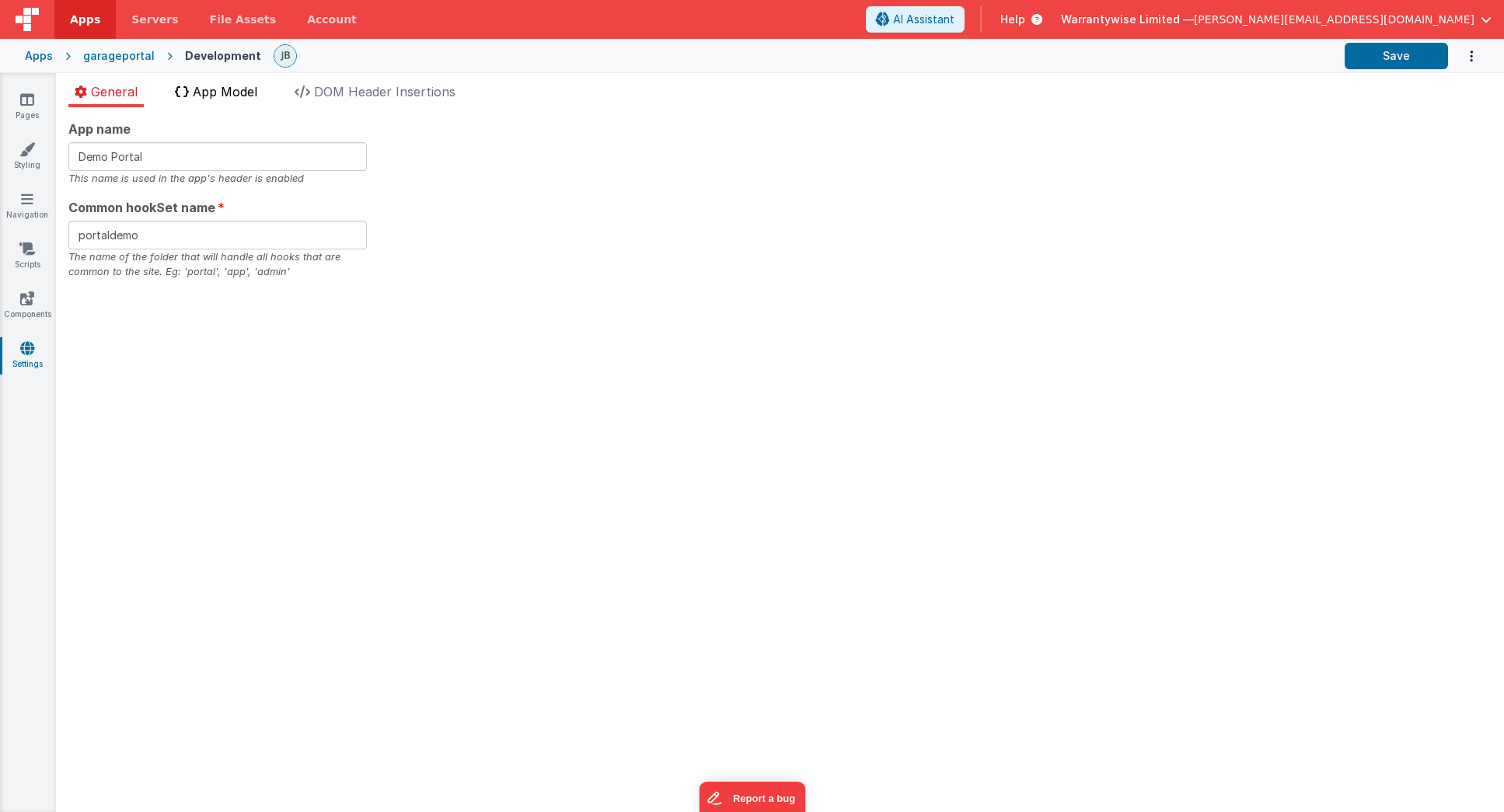
click at [225, 96] on span "App Model" at bounding box center [225, 91] width 65 height 15
